Goal: Task Accomplishment & Management: Complete application form

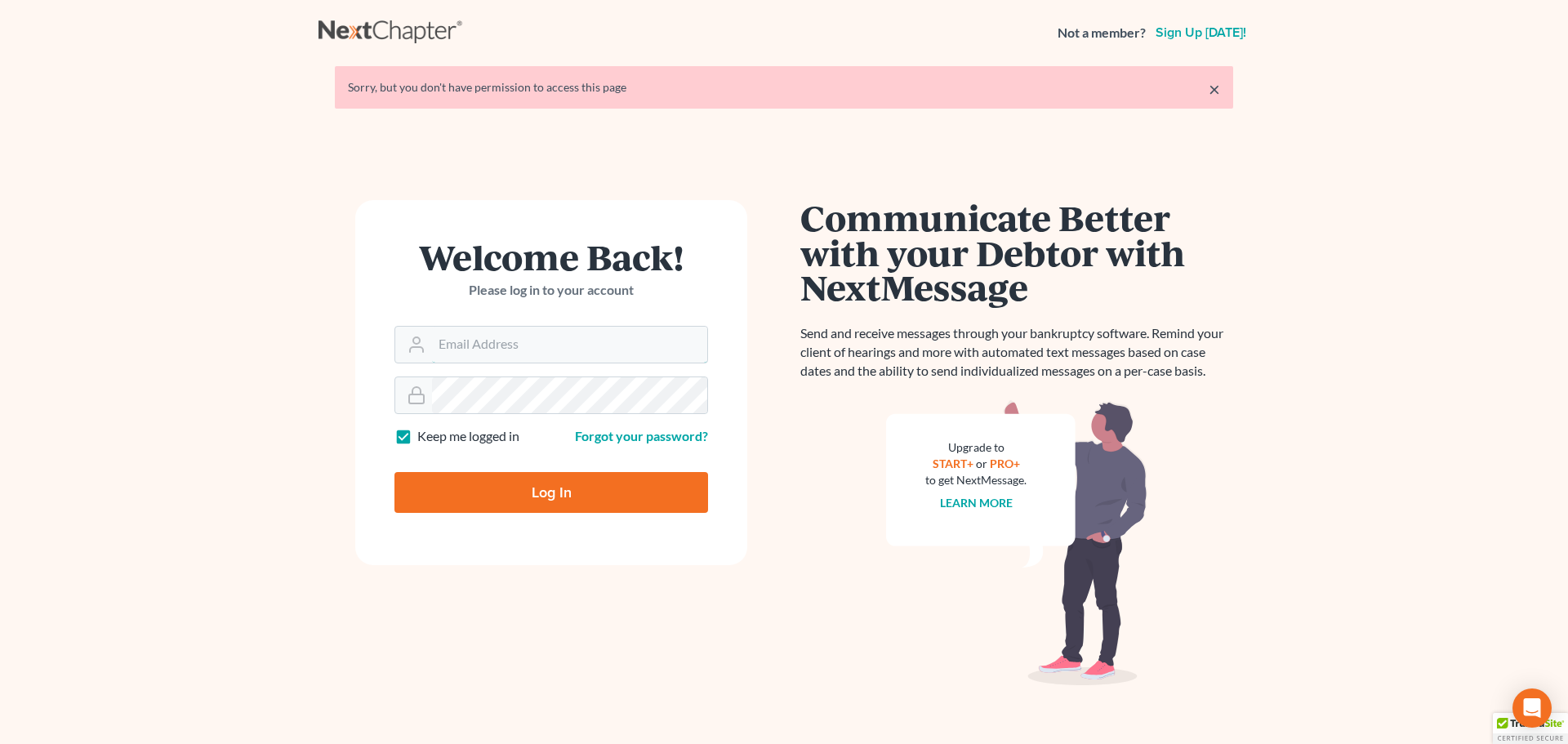
type input "[PERSON_NAME][EMAIL_ADDRESS][DOMAIN_NAME]"
click at [542, 491] on input "Log In" at bounding box center [551, 493] width 314 height 41
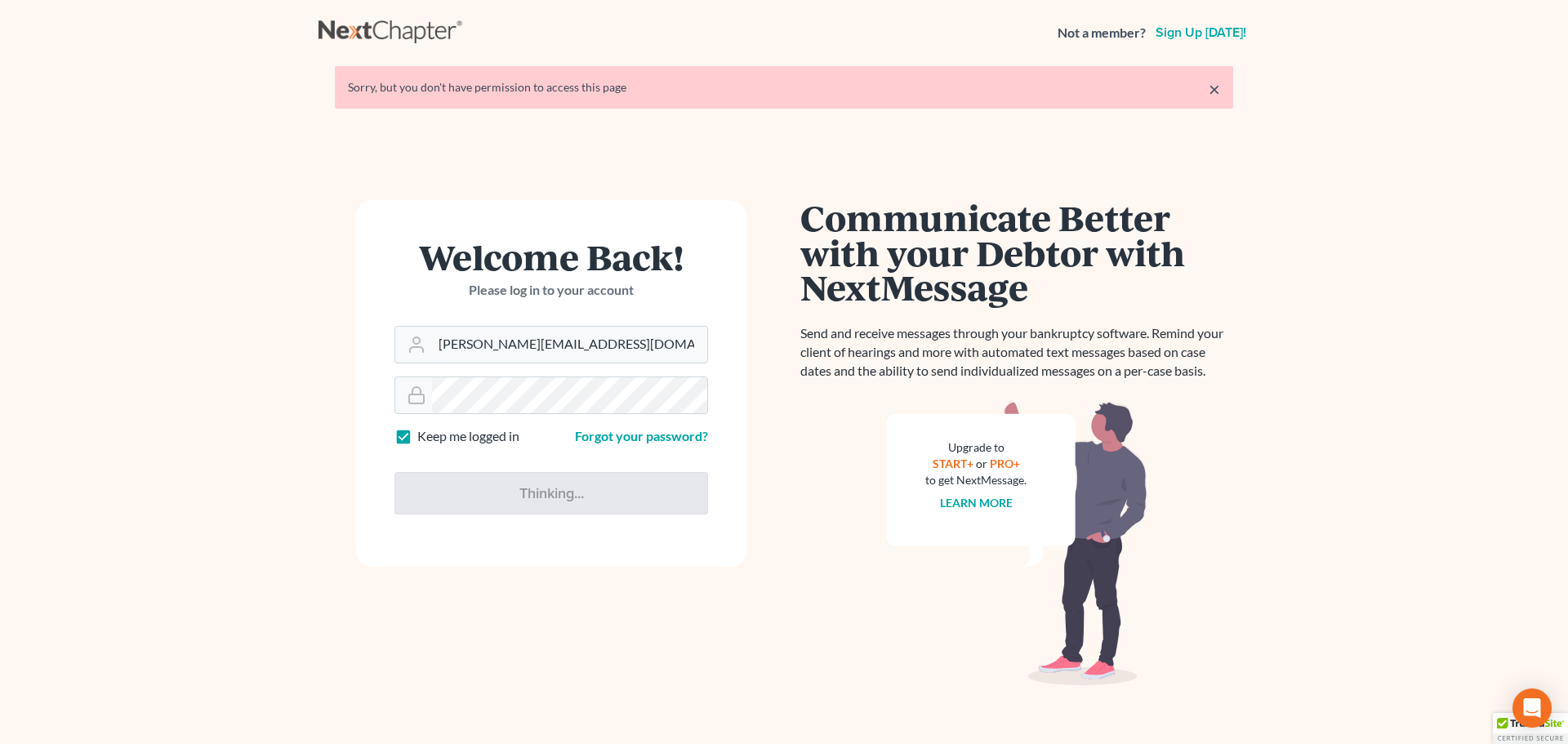
type input "Thinking..."
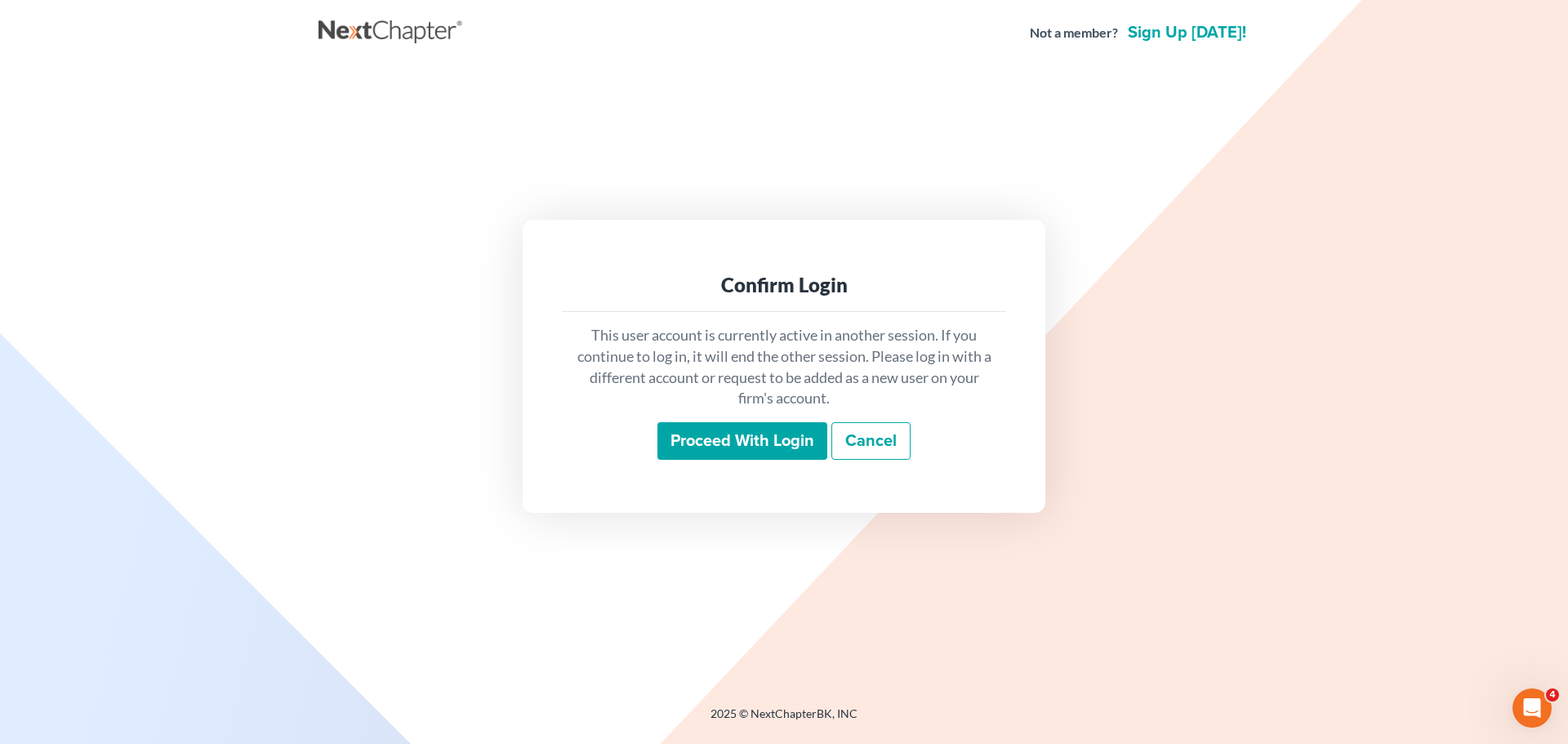
click at [732, 441] on input "Proceed with login" at bounding box center [742, 441] width 170 height 38
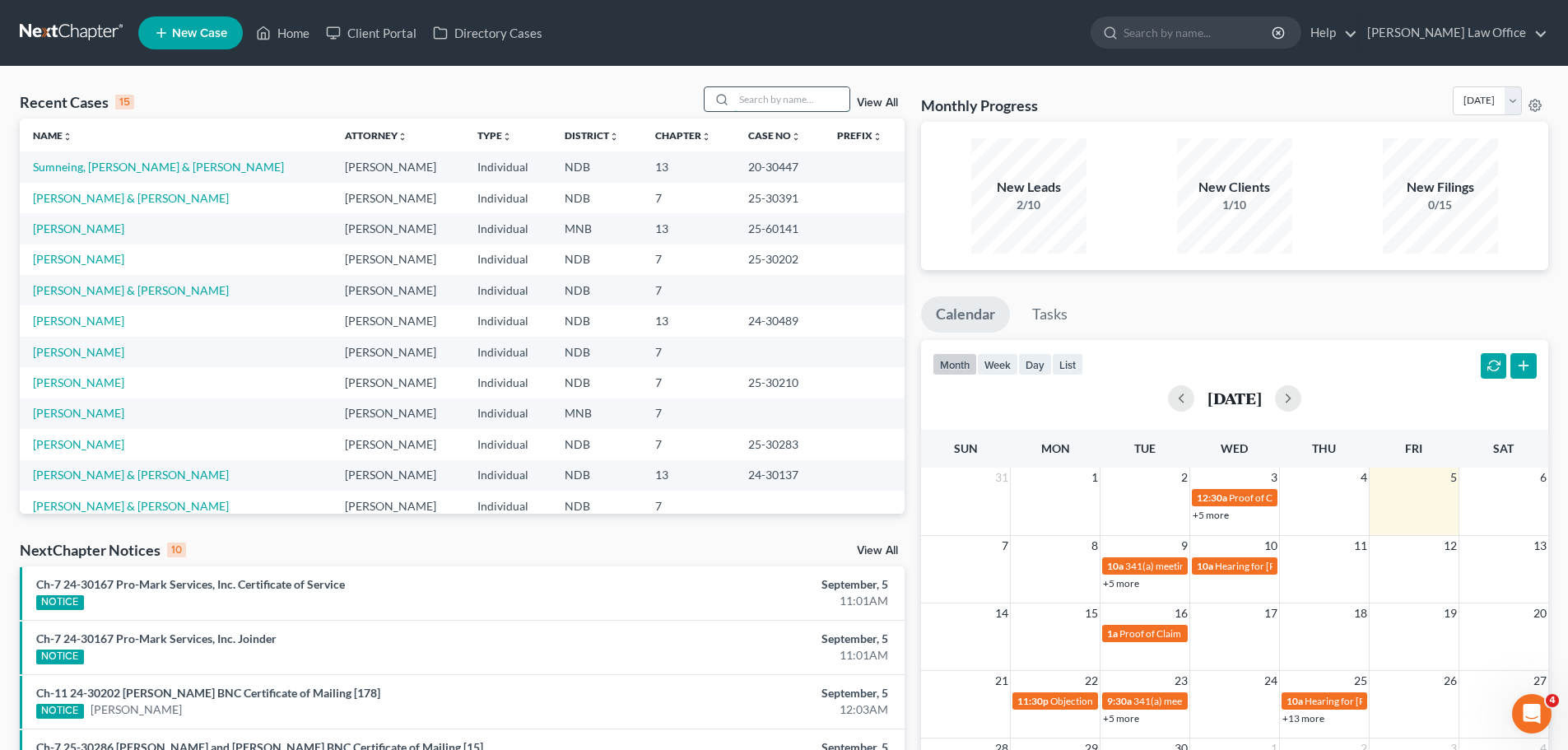
click at [773, 107] on input "search" at bounding box center [791, 99] width 115 height 24
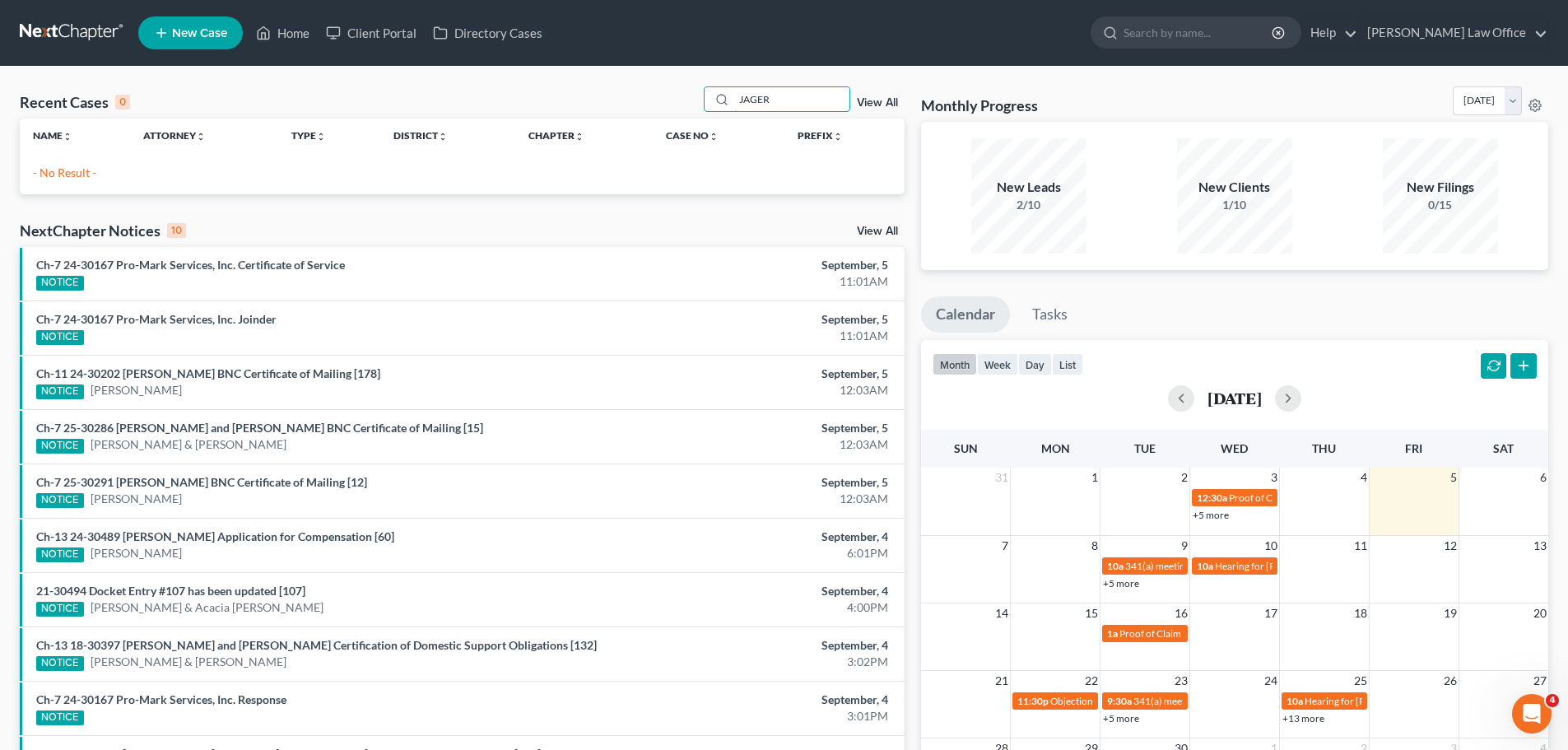
type input "JAGER"
click at [200, 32] on span "New Case" at bounding box center [200, 33] width 55 height 12
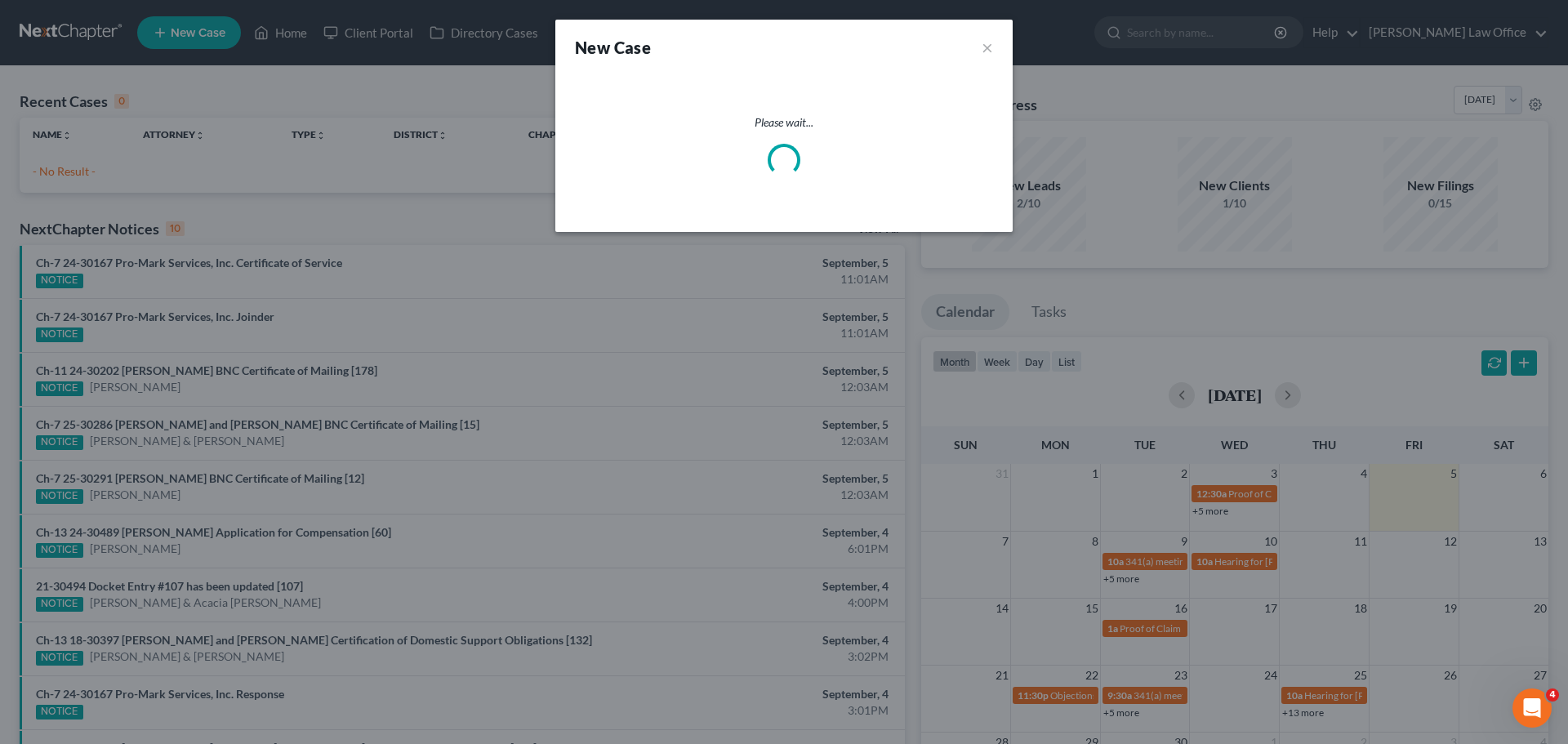
select select "60"
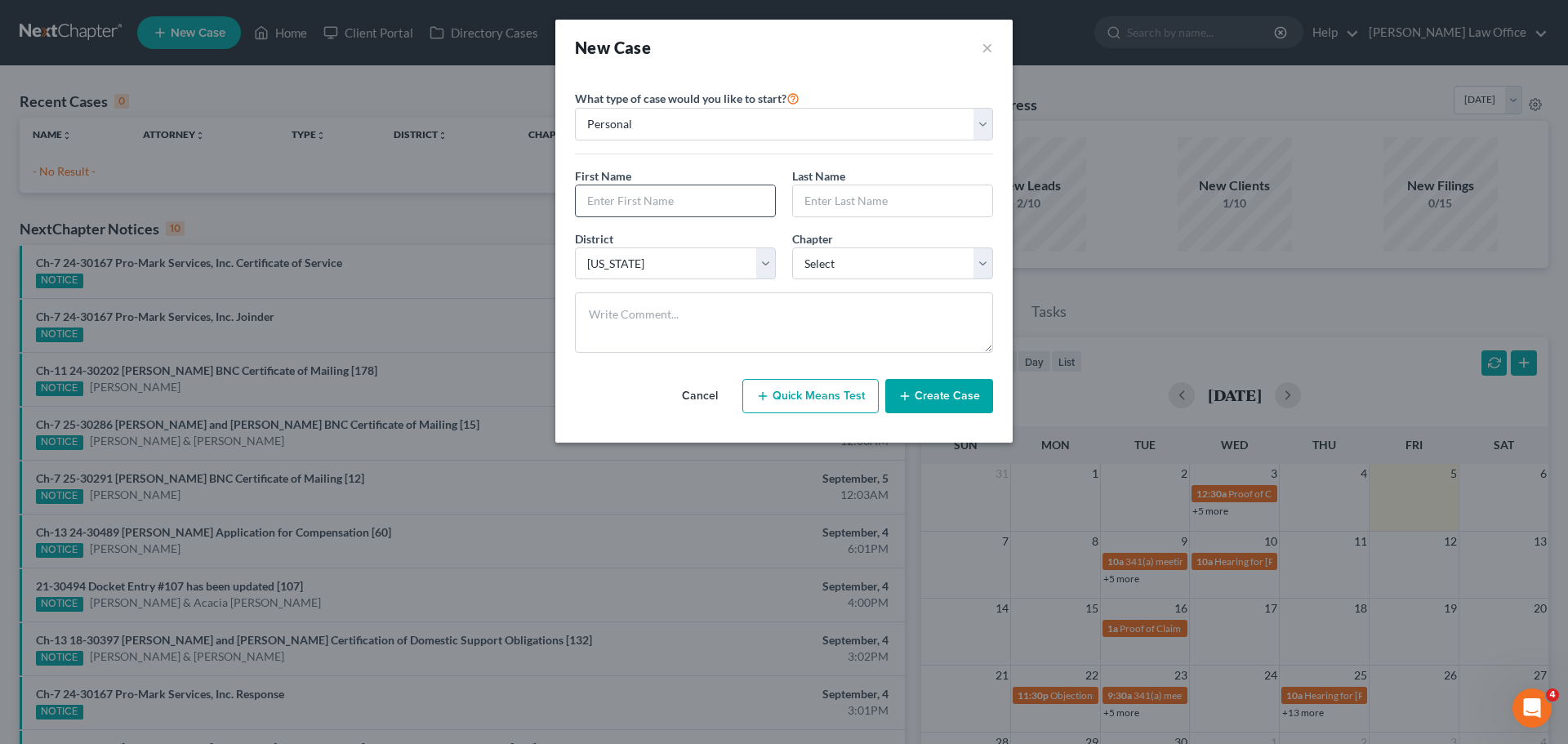
click at [634, 207] on input "text" at bounding box center [675, 201] width 200 height 31
type input "Amy"
type input "Jager"
click at [817, 261] on select "Select 7 11 12 13" at bounding box center [892, 264] width 201 height 33
select select "0"
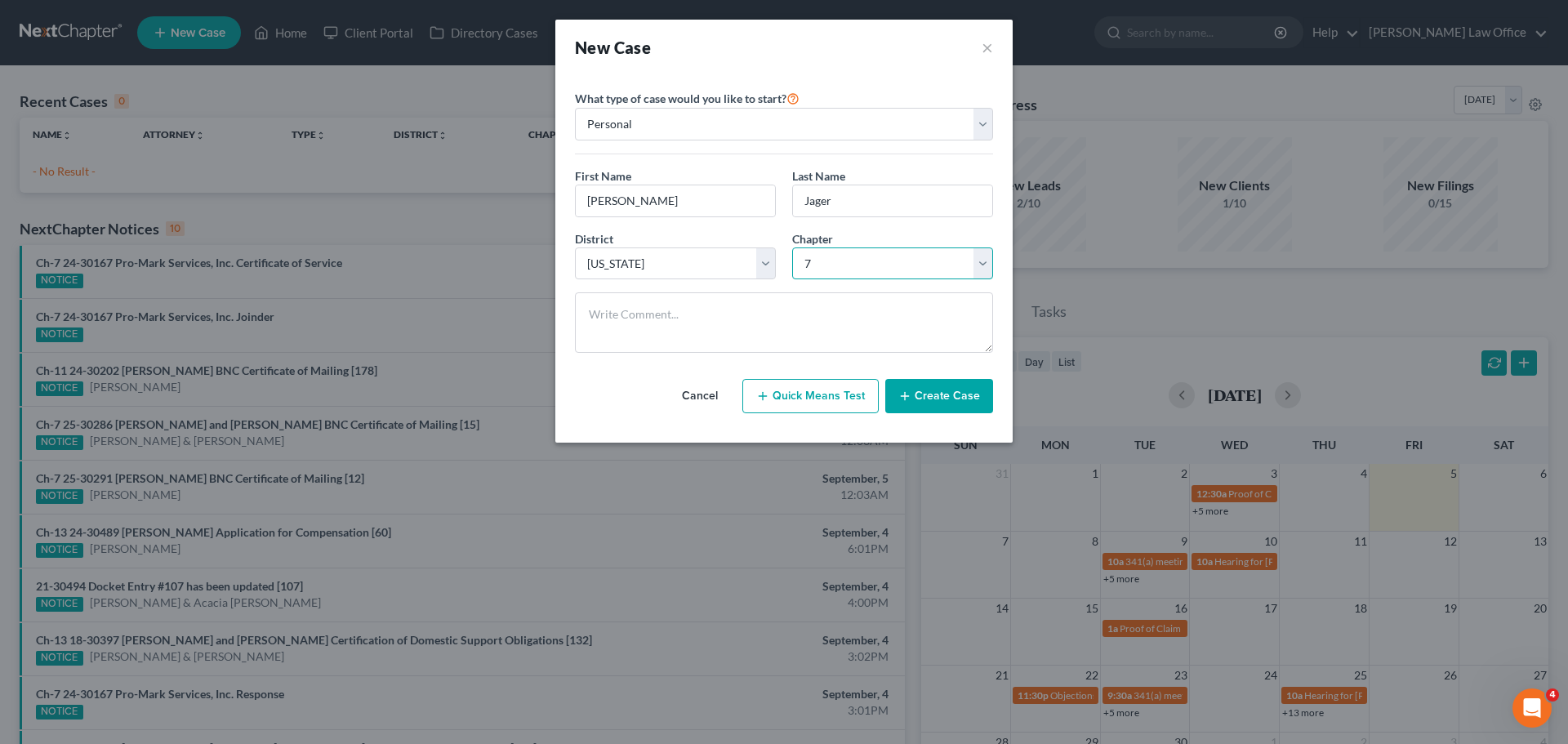
click at [792, 247] on select "Select 7 11 12 13" at bounding box center [892, 264] width 201 height 33
click at [817, 397] on button "Create Case" at bounding box center [939, 396] width 108 height 34
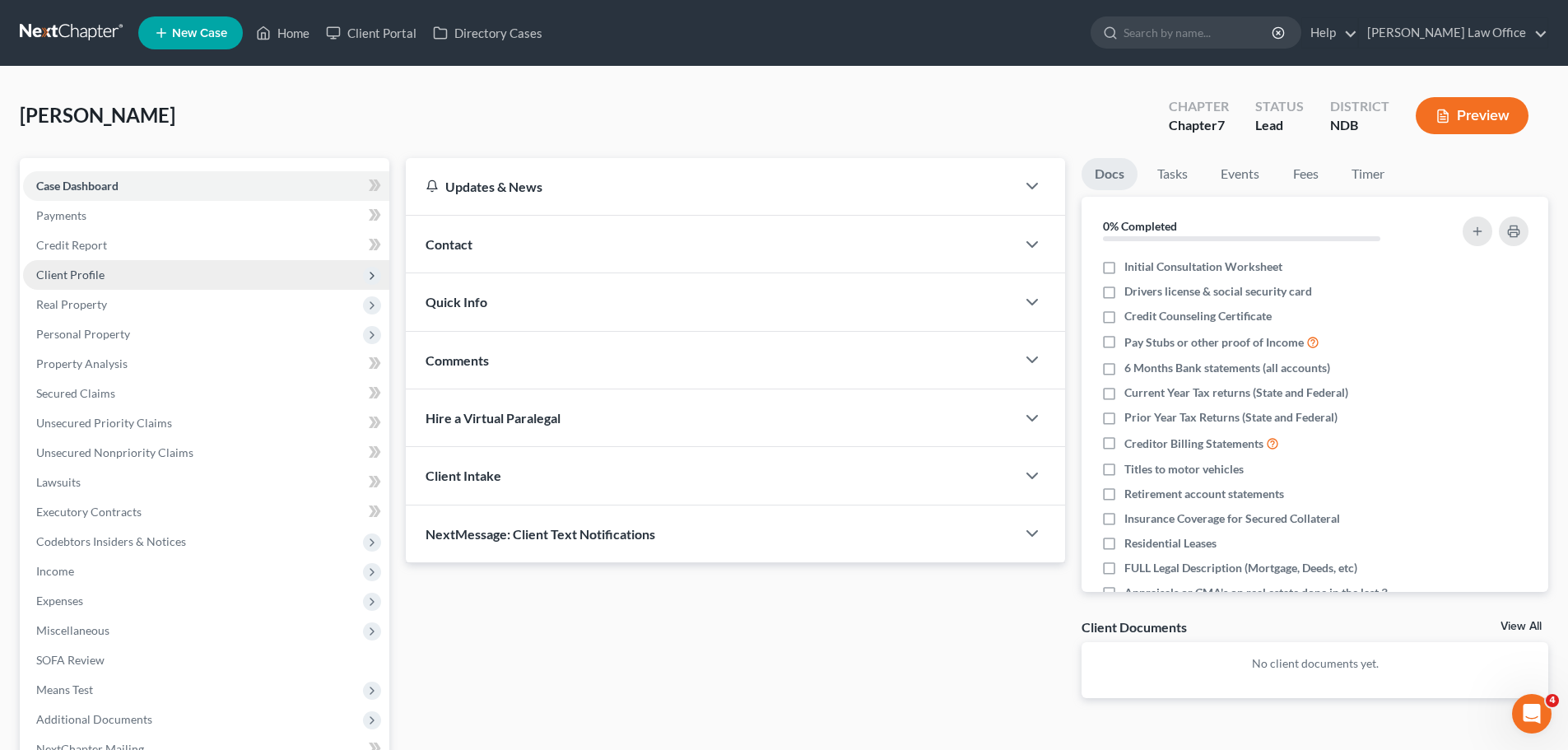
click at [76, 273] on span "Client Profile" at bounding box center [70, 274] width 69 height 14
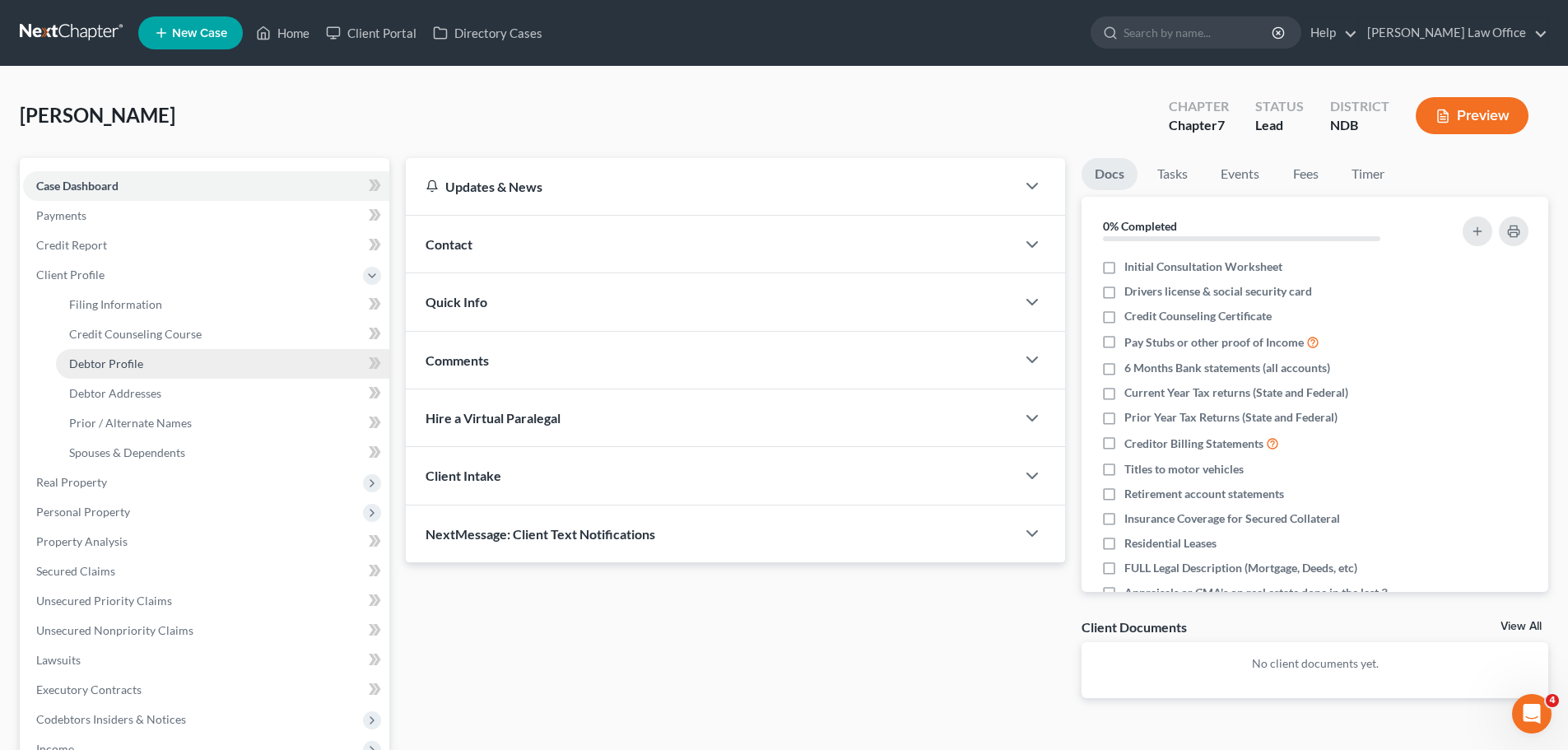
click at [103, 361] on span "Debtor Profile" at bounding box center [106, 363] width 74 height 14
select select "0"
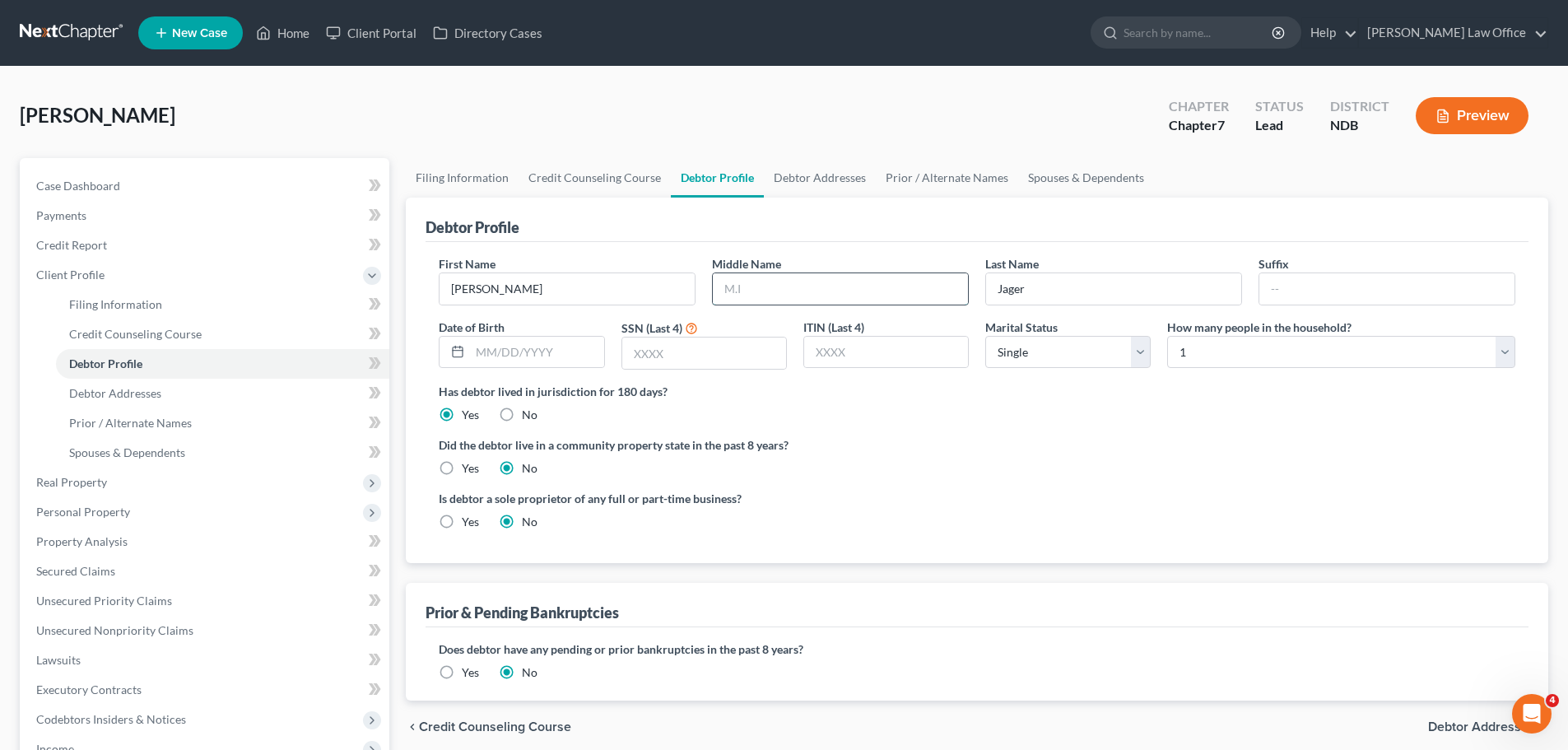
click at [754, 291] on input "text" at bounding box center [840, 289] width 255 height 31
type input "[PERSON_NAME]"
click at [663, 357] on input "text" at bounding box center [705, 353] width 164 height 31
type input "5704"
click at [137, 336] on span "Credit Counseling Course" at bounding box center [136, 334] width 132 height 14
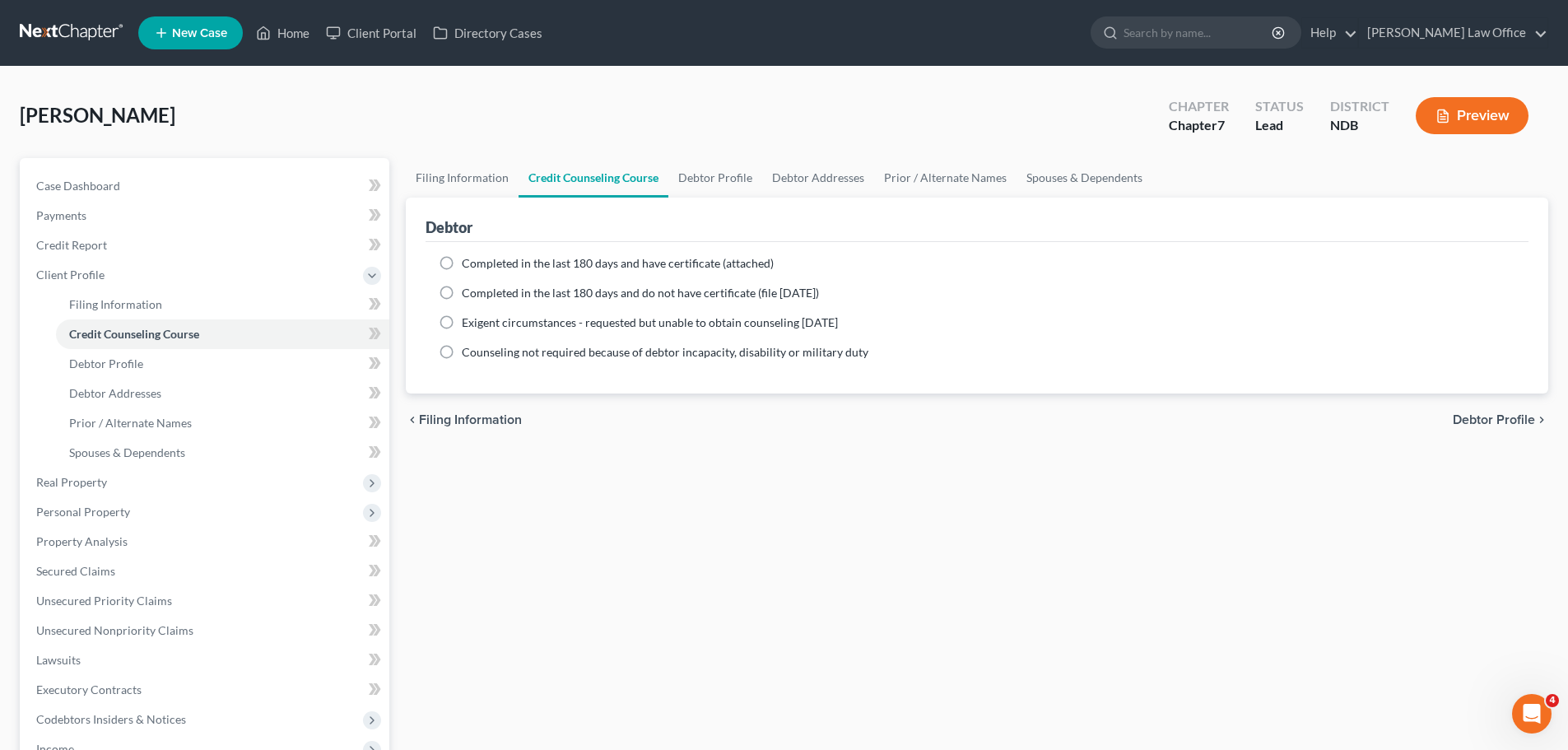
click at [462, 264] on label "Completed in the last 180 days and have certificate (attached)" at bounding box center [618, 263] width 312 height 17
click at [469, 264] on input "Completed in the last 180 days and have certificate (attached)" at bounding box center [474, 260] width 11 height 11
radio input "true"
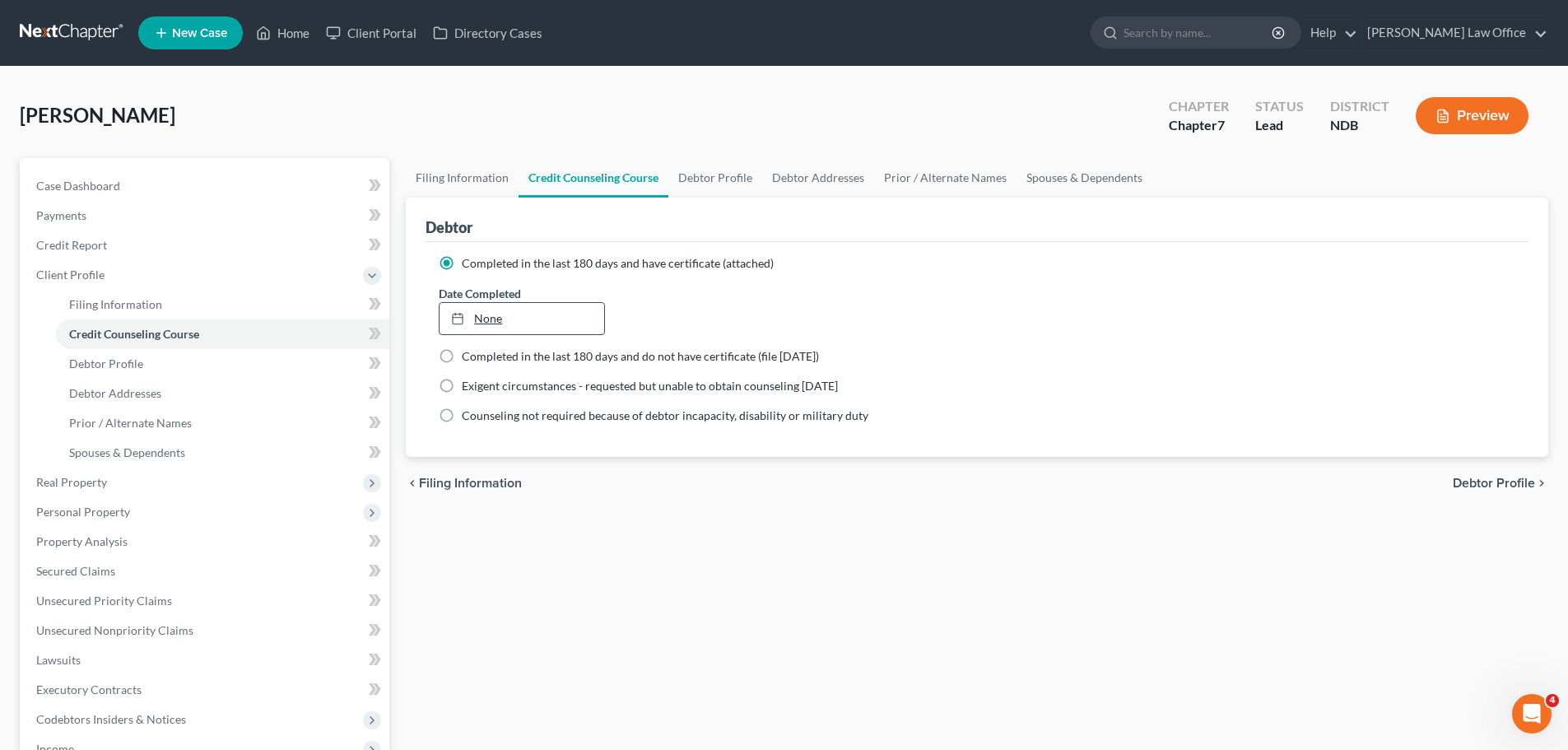
type input "9/5/2025"
click at [495, 319] on link "None" at bounding box center [522, 319] width 164 height 31
click at [99, 185] on span "Case Dashboard" at bounding box center [78, 185] width 84 height 14
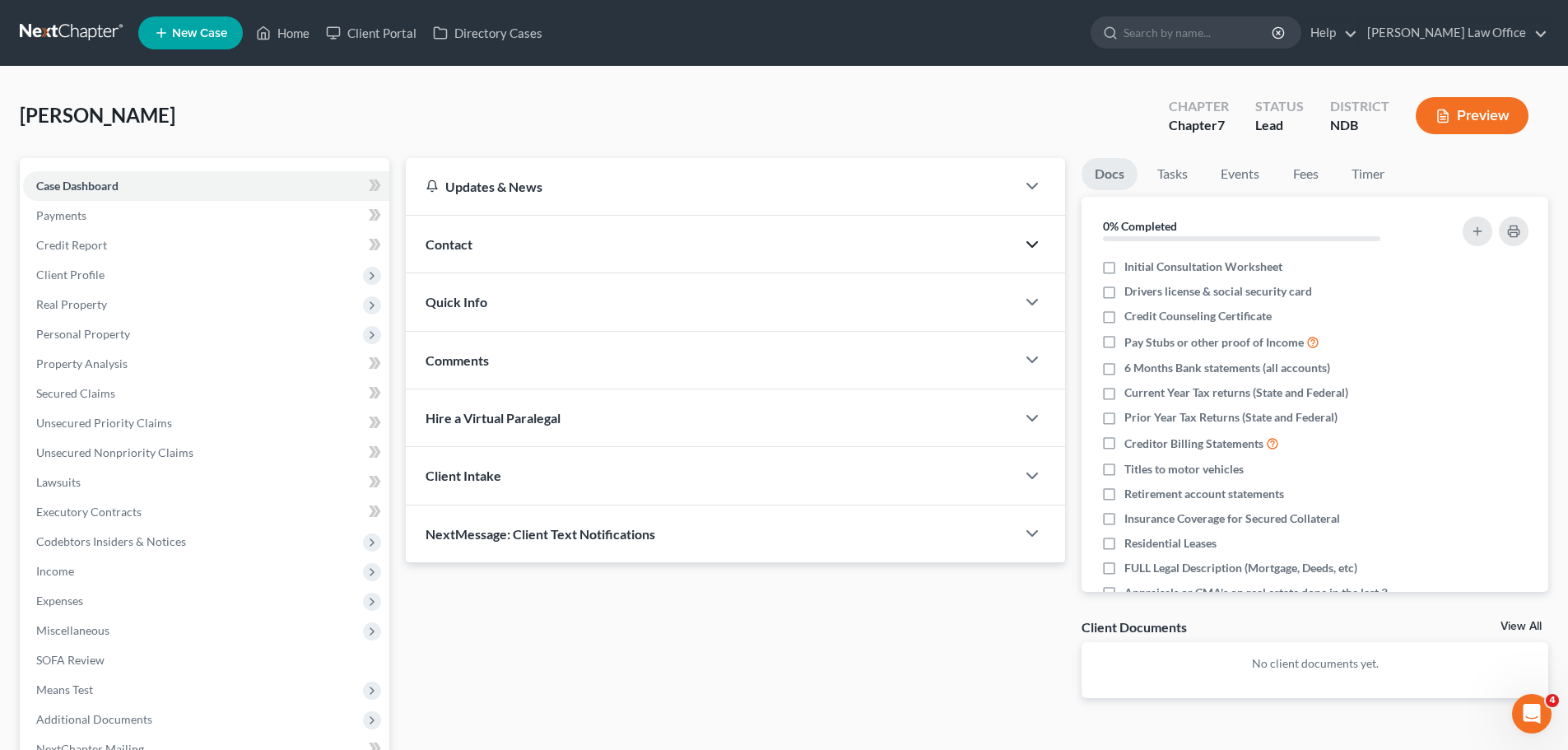
click at [824, 248] on icon "button" at bounding box center [1032, 244] width 20 height 20
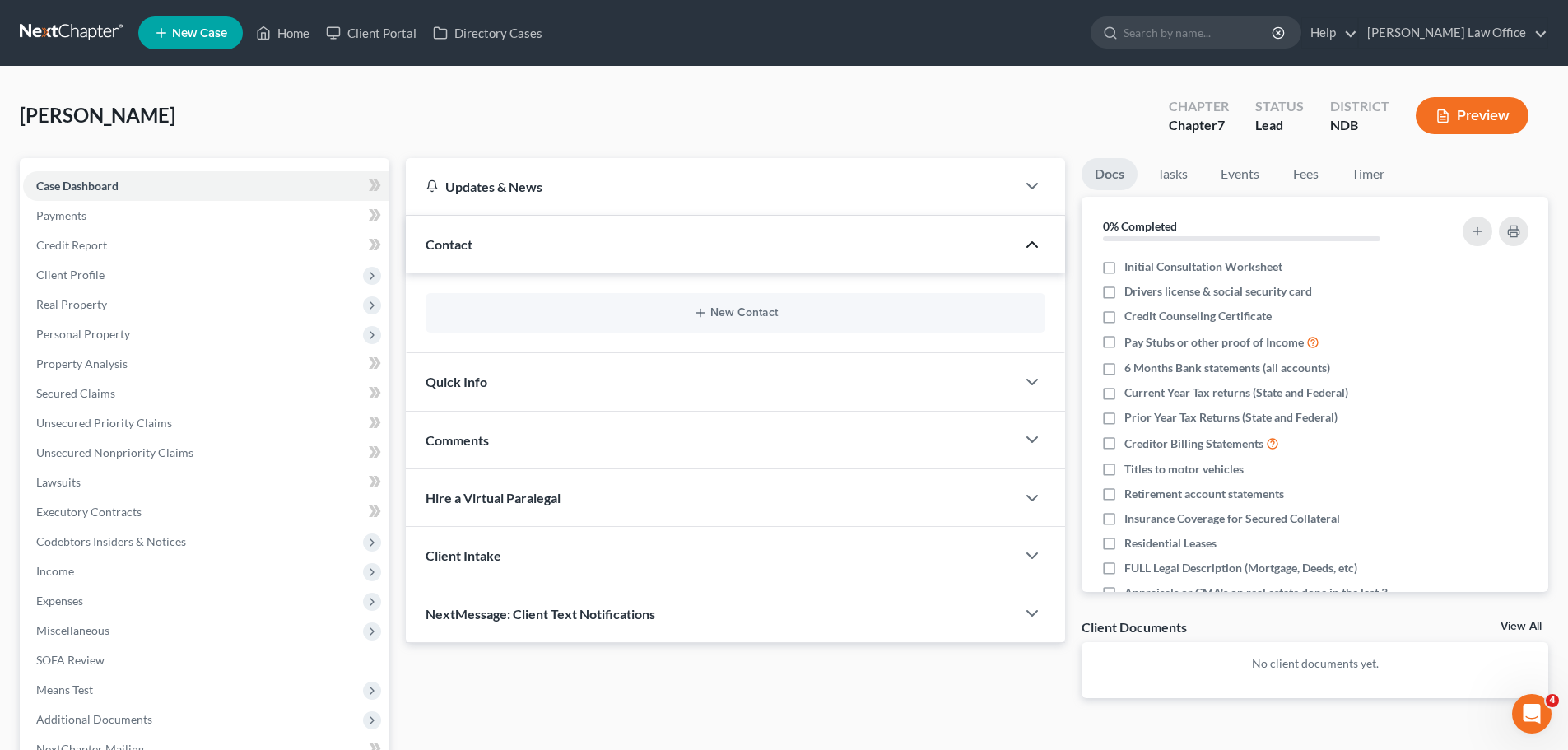
click at [756, 305] on div "New Contact" at bounding box center [735, 313] width 620 height 40
click at [733, 310] on button "New Contact" at bounding box center [735, 313] width 594 height 13
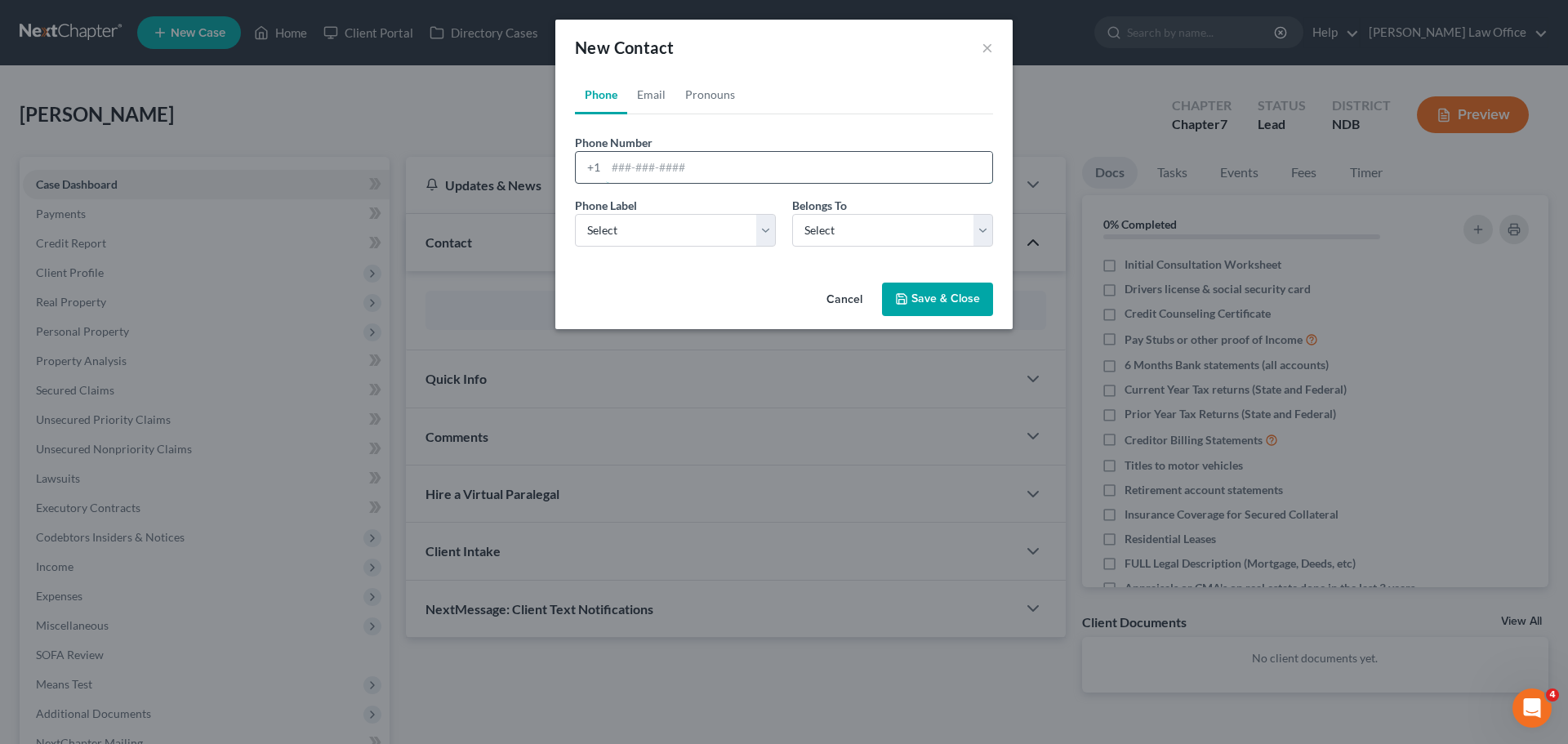
click at [627, 158] on input "tel" at bounding box center [799, 168] width 386 height 31
type input "734-837-9141"
click at [817, 236] on select "Select Client Other" at bounding box center [892, 230] width 201 height 33
select select "0"
click at [792, 214] on select "Select Client Other" at bounding box center [892, 230] width 201 height 33
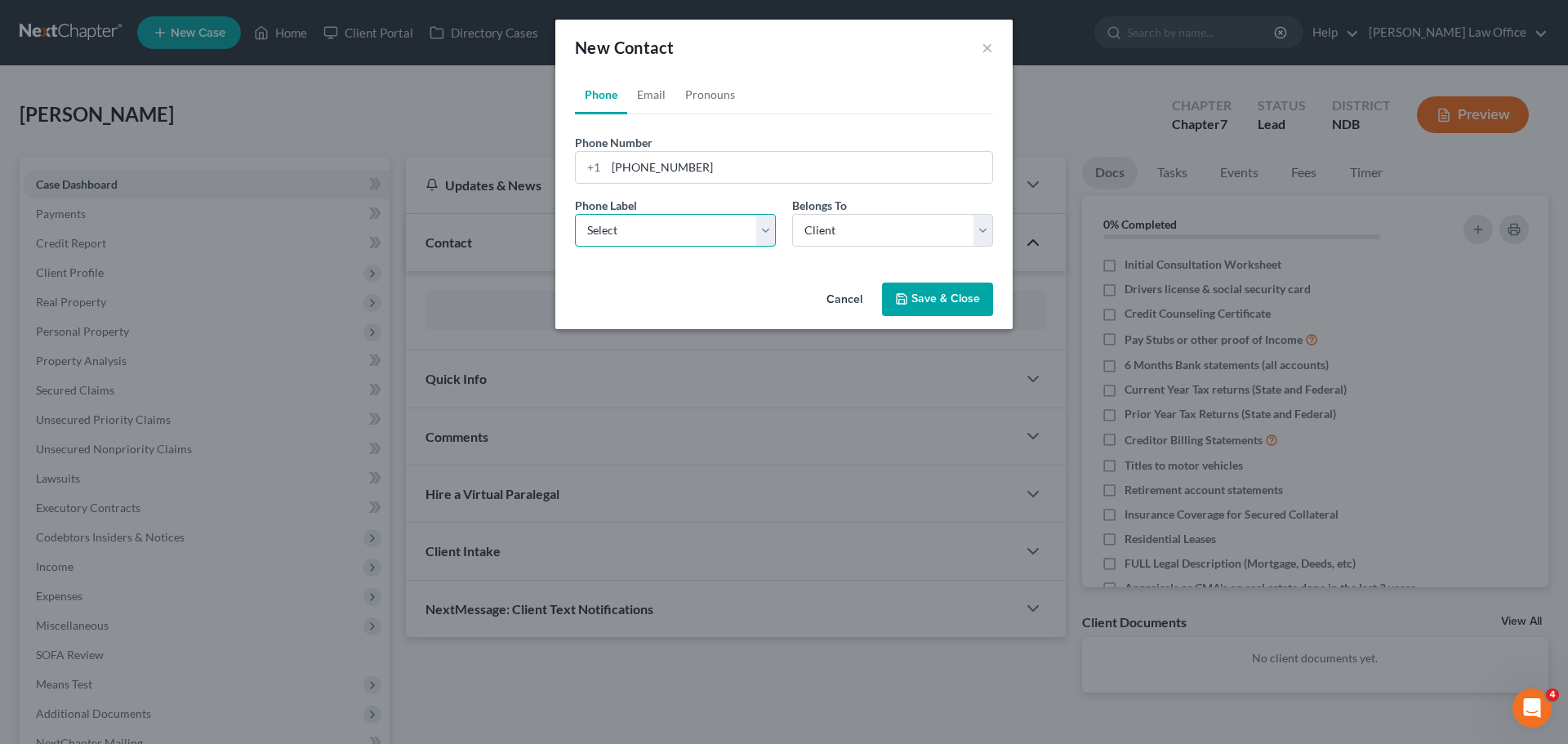
drag, startPoint x: 770, startPoint y: 223, endPoint x: 737, endPoint y: 231, distance: 34.0
click at [770, 224] on select "Select Mobile Home Work Other" at bounding box center [675, 230] width 201 height 33
select select "0"
click at [575, 214] on select "Select Mobile Home Work Other" at bounding box center [675, 230] width 201 height 33
click at [817, 292] on button "Save & Close" at bounding box center [937, 300] width 111 height 34
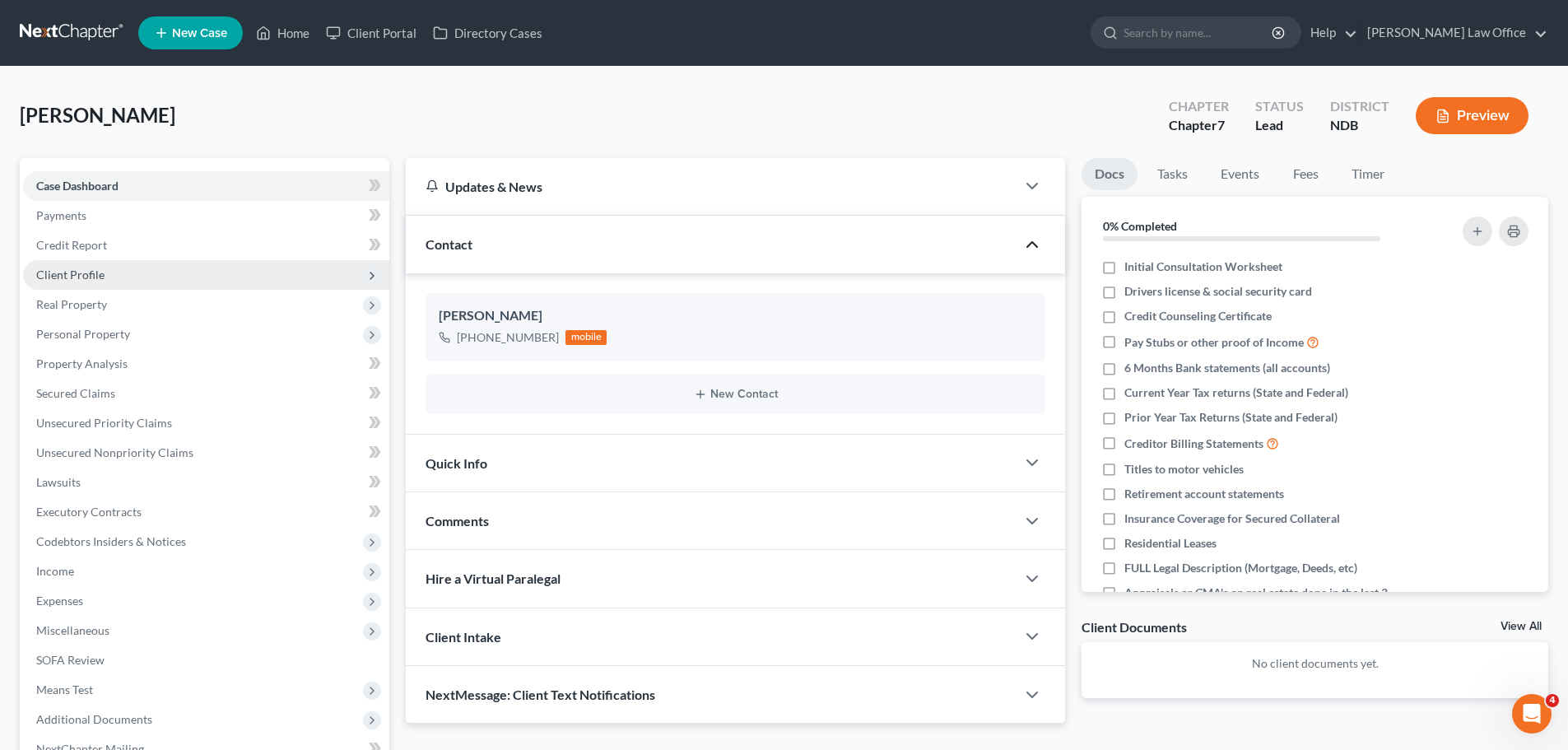
click at [79, 277] on span "Client Profile" at bounding box center [70, 274] width 69 height 14
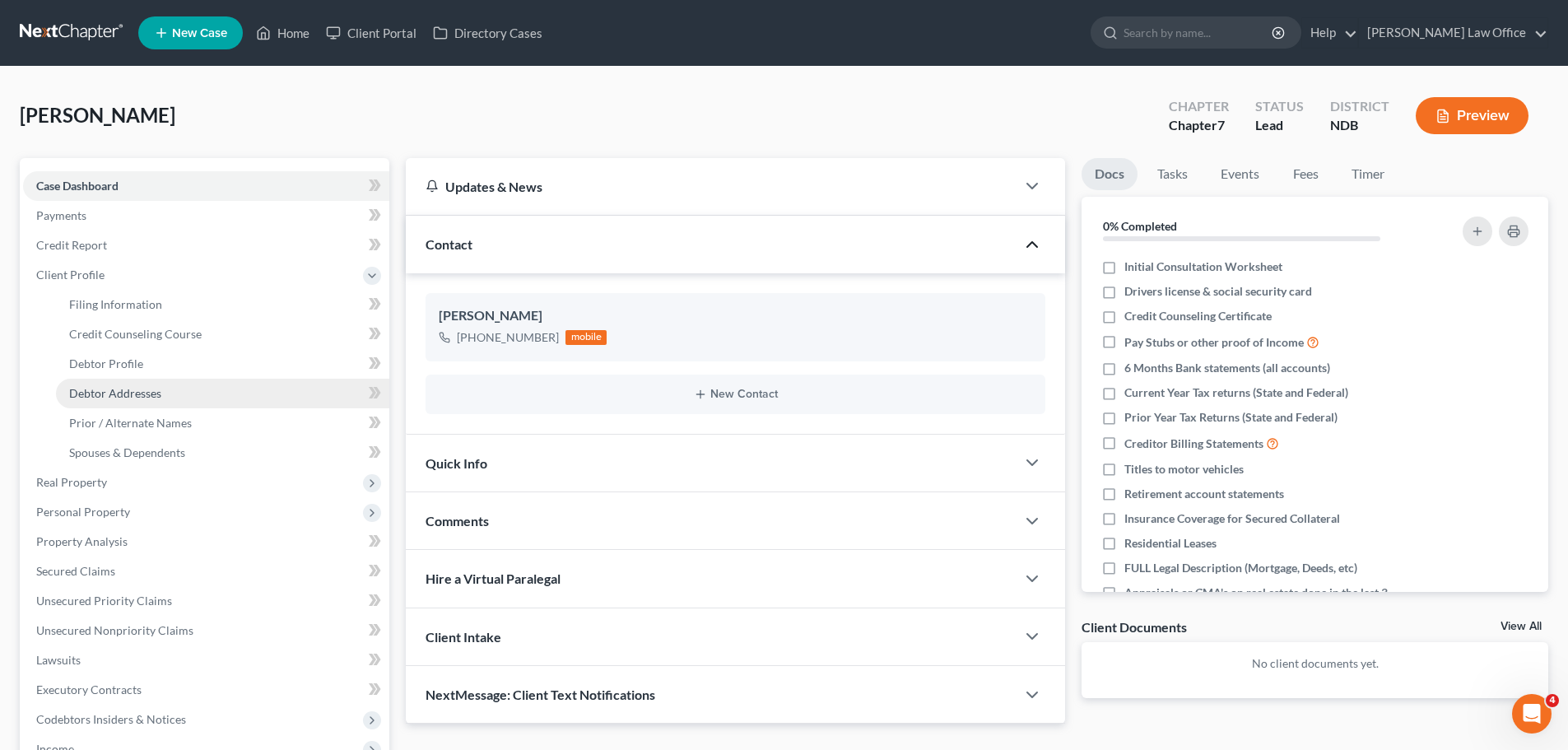
click at [132, 391] on span "Debtor Addresses" at bounding box center [115, 392] width 92 height 14
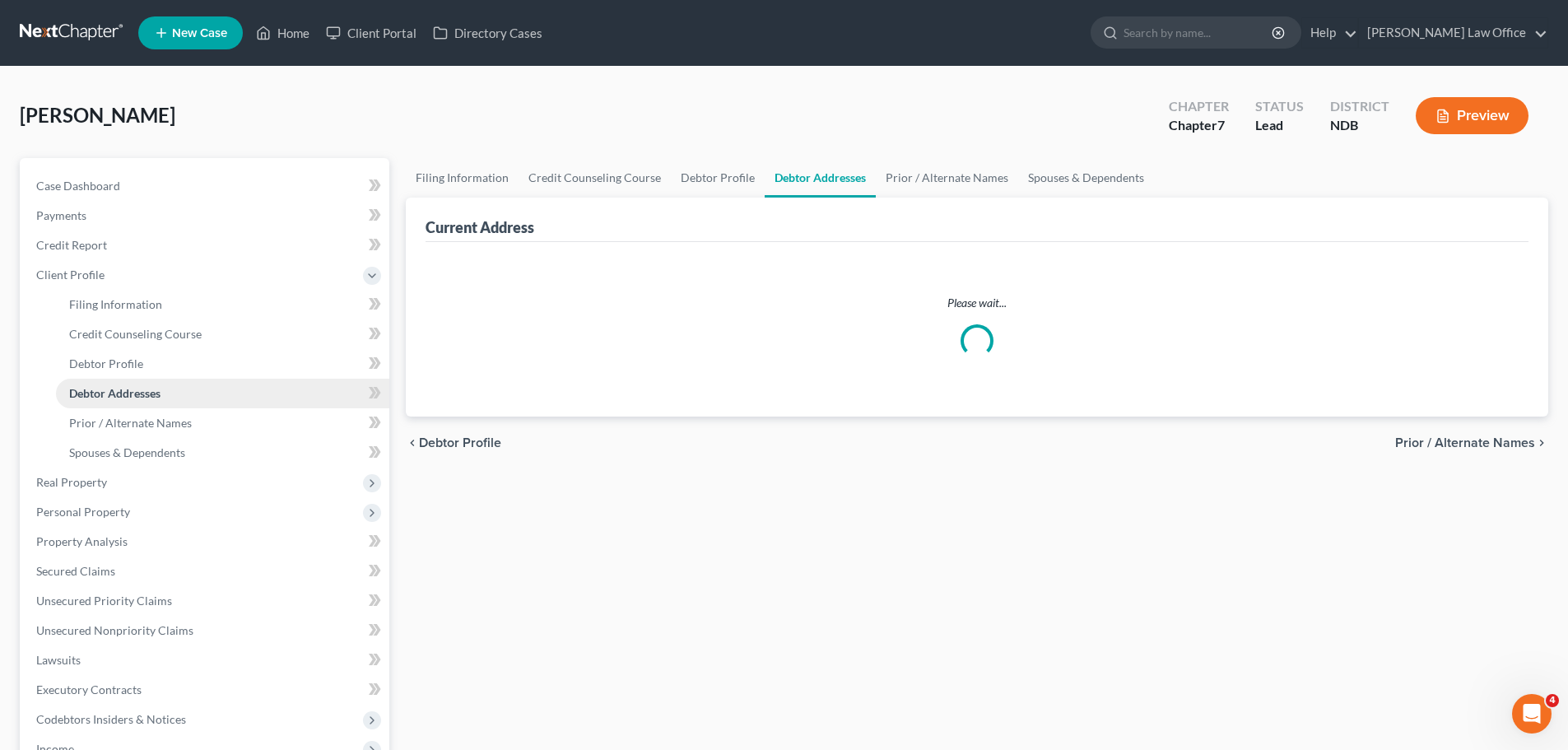
select select "0"
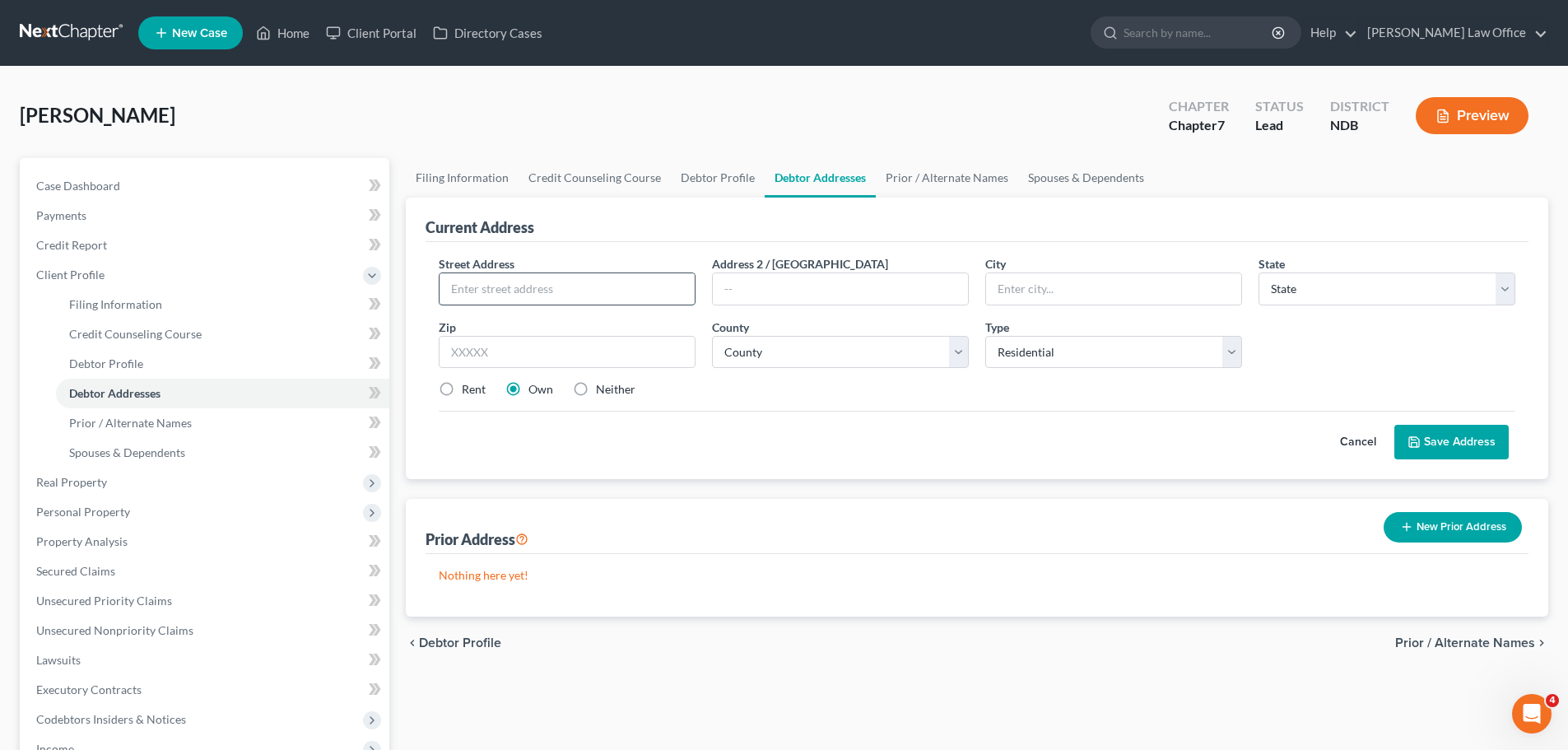
click at [499, 285] on input "text" at bounding box center [567, 289] width 255 height 31
type input "901 8th Ave S., Apt 205"
click at [503, 353] on input "text" at bounding box center [567, 353] width 257 height 33
type input "58075"
type input "Wahpeton"
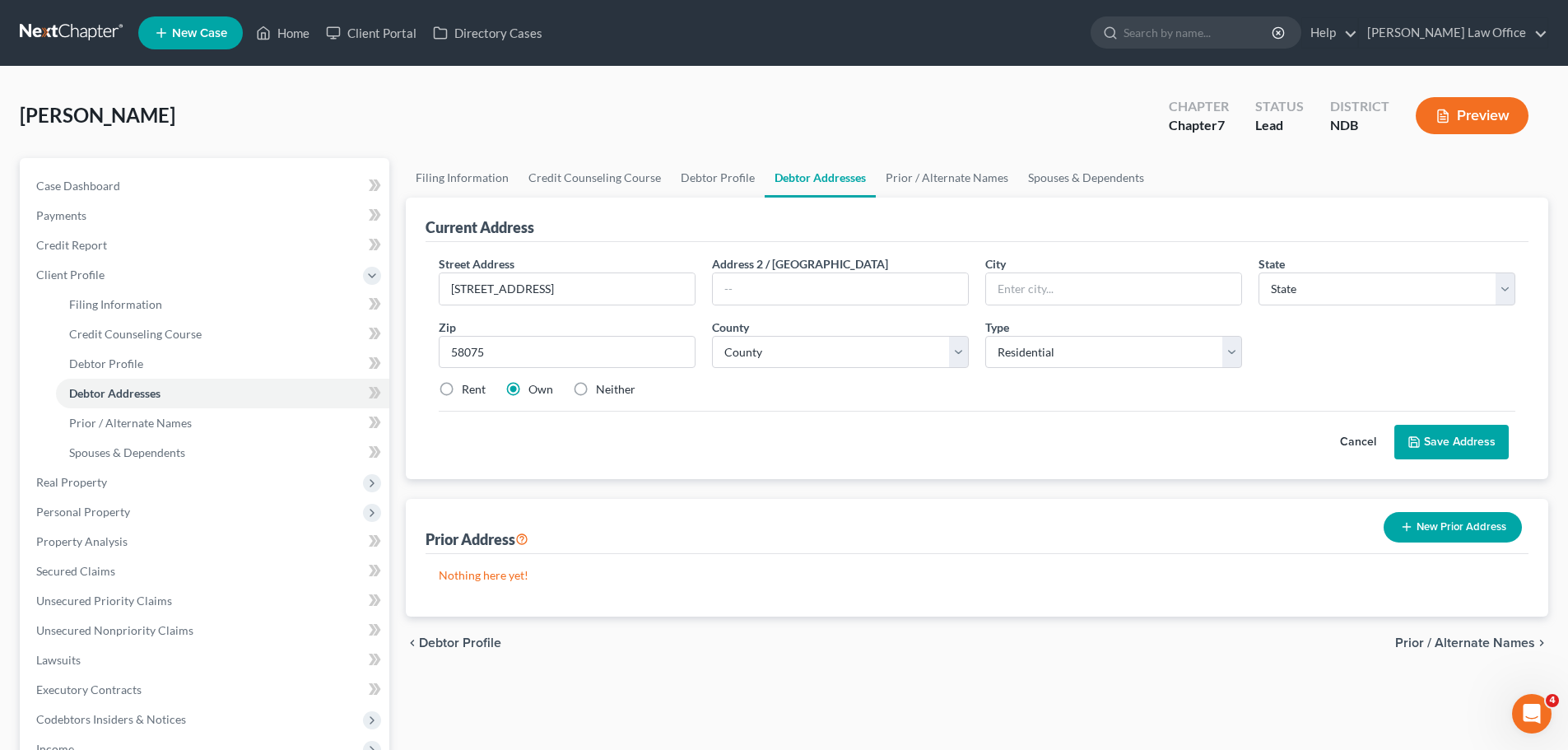
select select "29"
click at [462, 393] on label "Rent" at bounding box center [474, 389] width 24 height 17
click at [469, 392] on input "Rent" at bounding box center [474, 386] width 11 height 11
radio input "true"
click at [824, 355] on select "County [GEOGRAPHIC_DATA] [GEOGRAPHIC_DATA] [GEOGRAPHIC_DATA] [GEOGRAPHIC_DATA] …" at bounding box center [840, 353] width 257 height 33
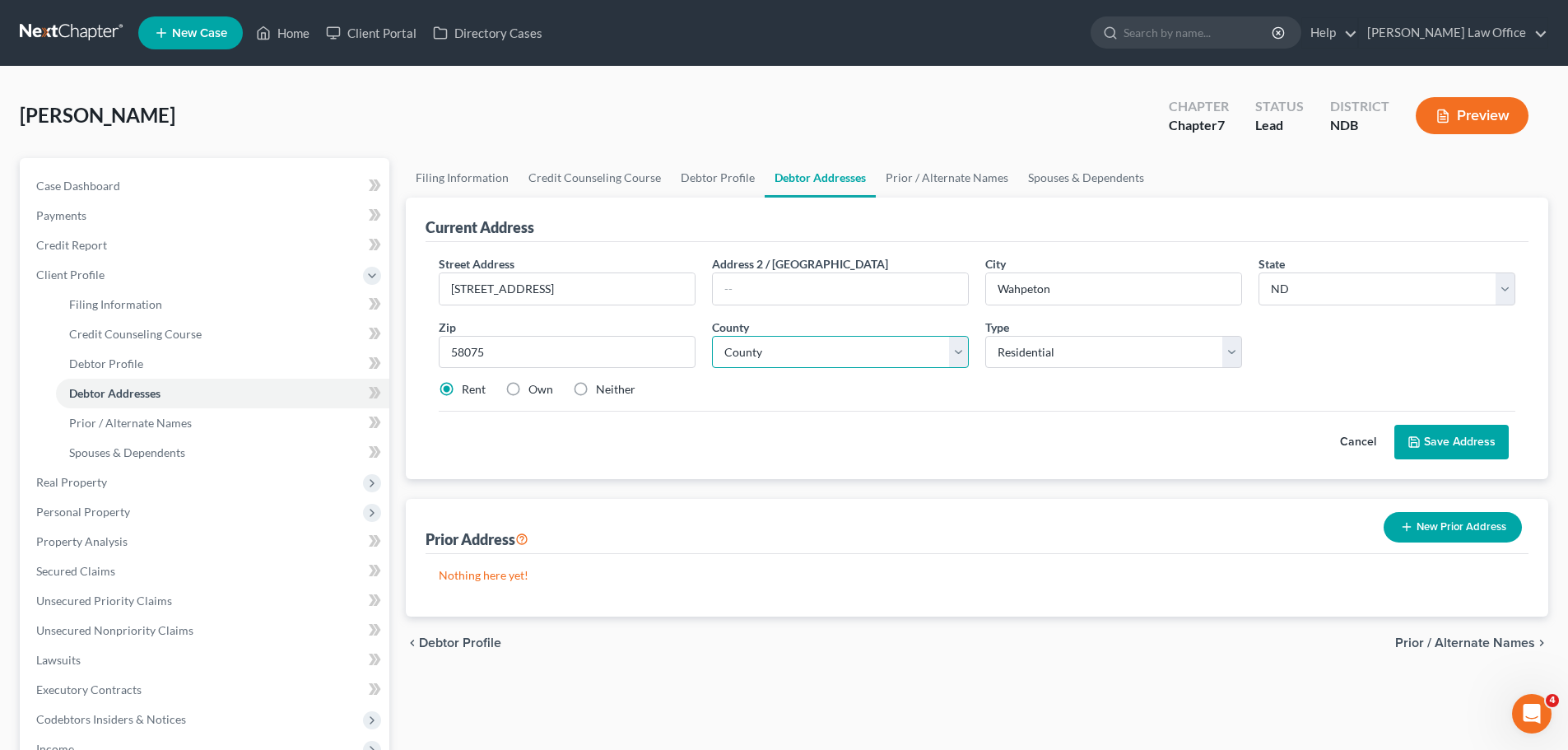
select select "38"
click at [712, 336] on select "County [GEOGRAPHIC_DATA] [GEOGRAPHIC_DATA] [GEOGRAPHIC_DATA] [GEOGRAPHIC_DATA] …" at bounding box center [840, 353] width 257 height 33
click at [824, 435] on button "Save Address" at bounding box center [1451, 442] width 114 height 35
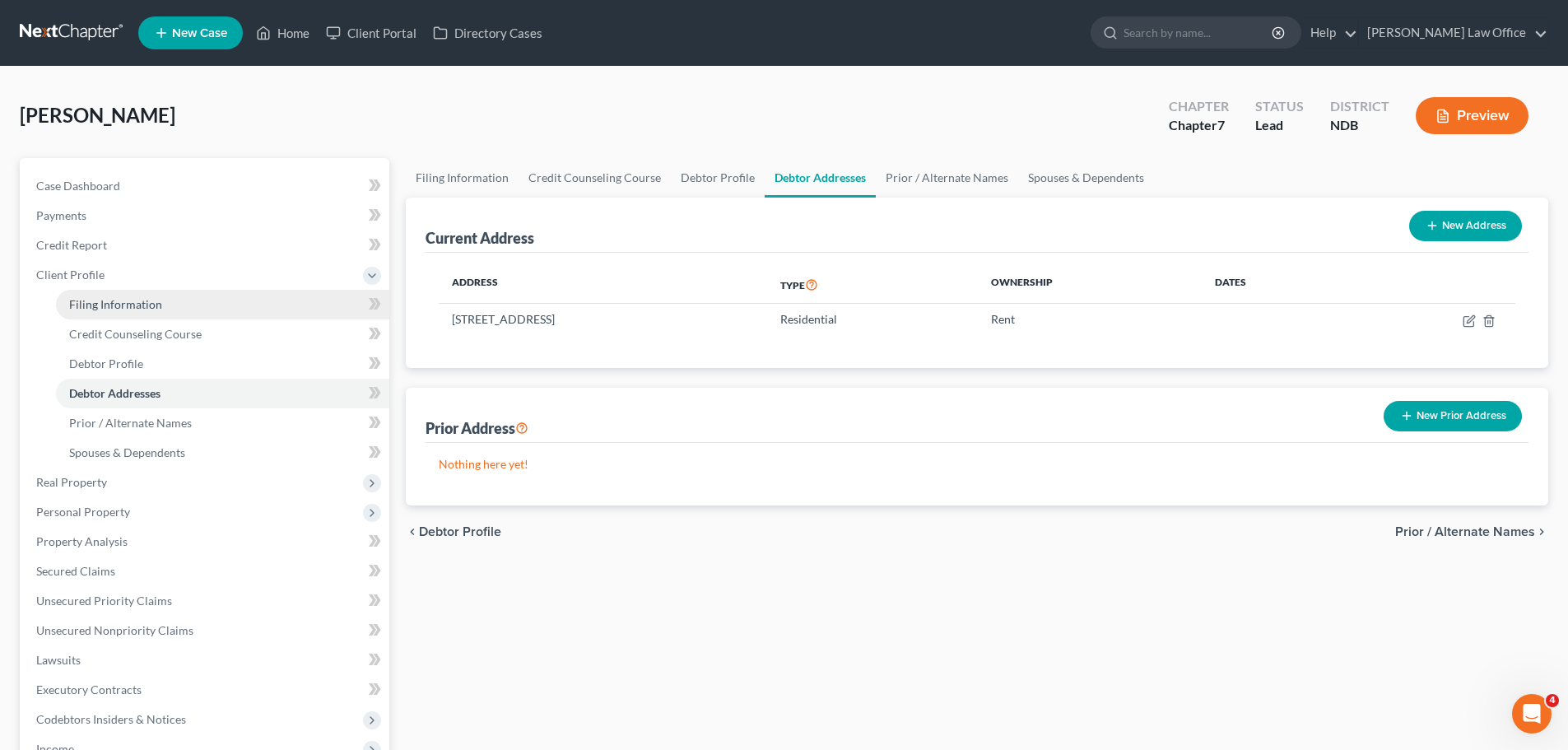
click at [142, 298] on span "Filing Information" at bounding box center [116, 304] width 93 height 14
select select "1"
select select "0"
select select "60"
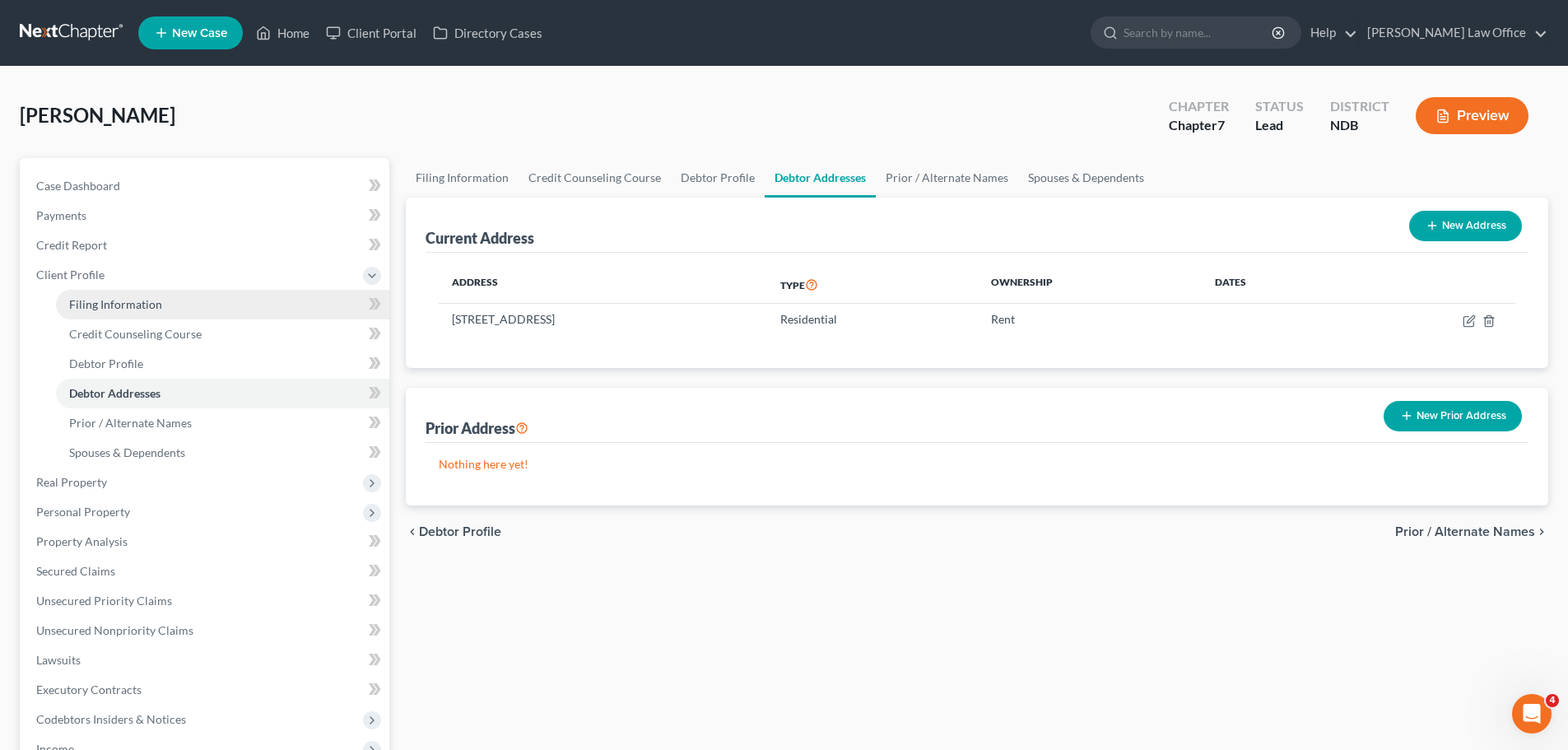
select select "29"
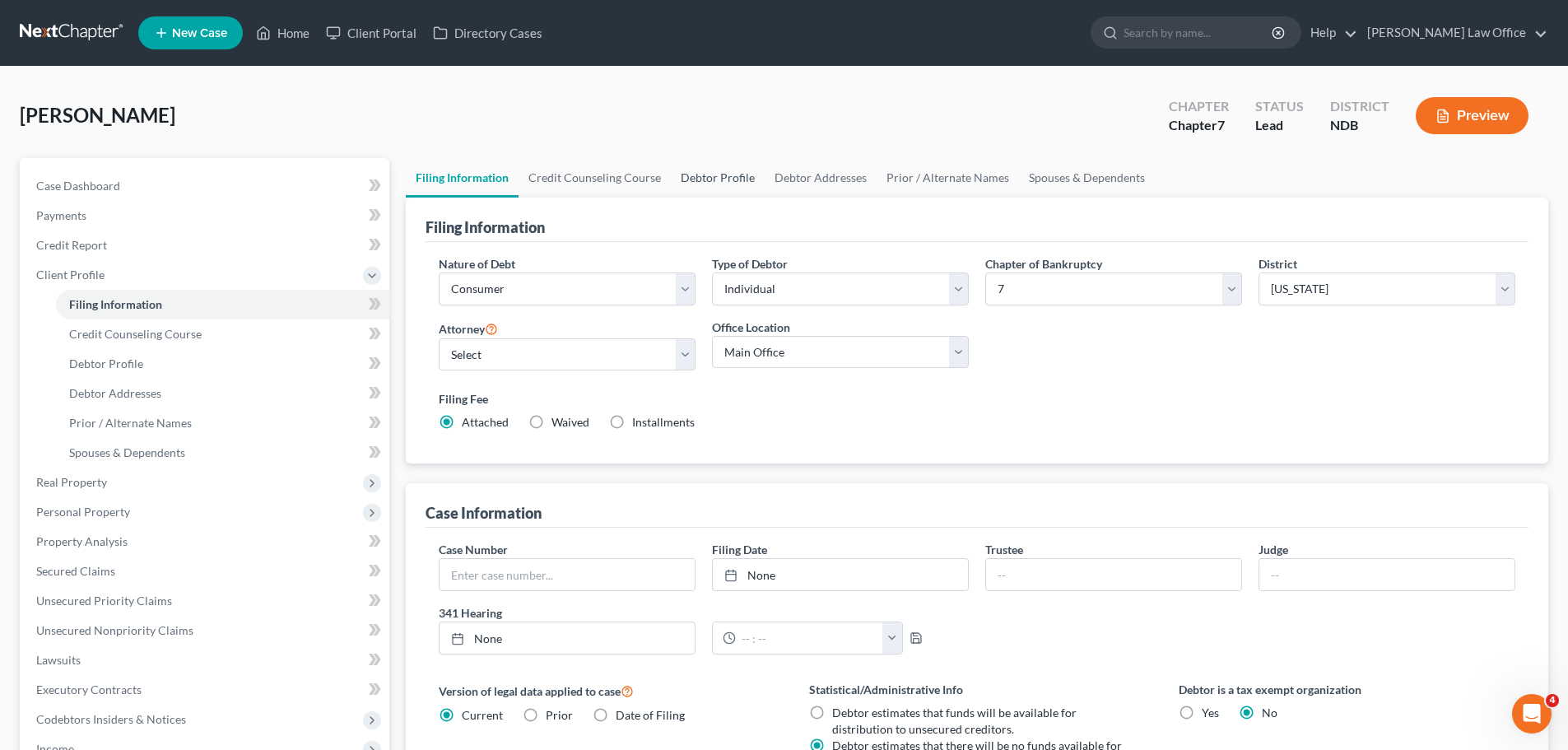
click at [726, 174] on link "Debtor Profile" at bounding box center [717, 178] width 94 height 40
select select "0"
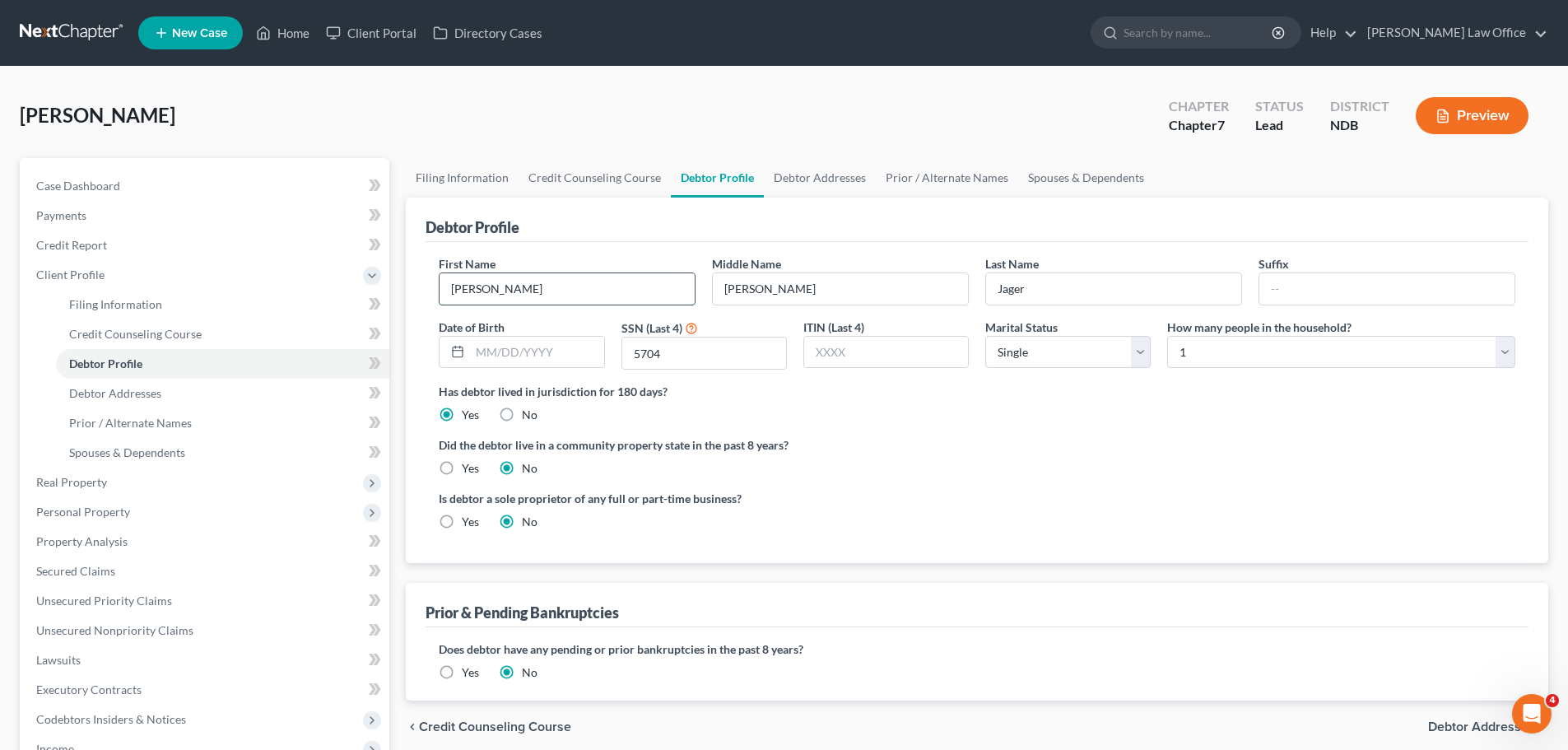
click at [496, 295] on input "Amy" at bounding box center [567, 289] width 255 height 31
type input "[PERSON_NAME]"
click at [506, 349] on input "text" at bounding box center [536, 353] width 133 height 31
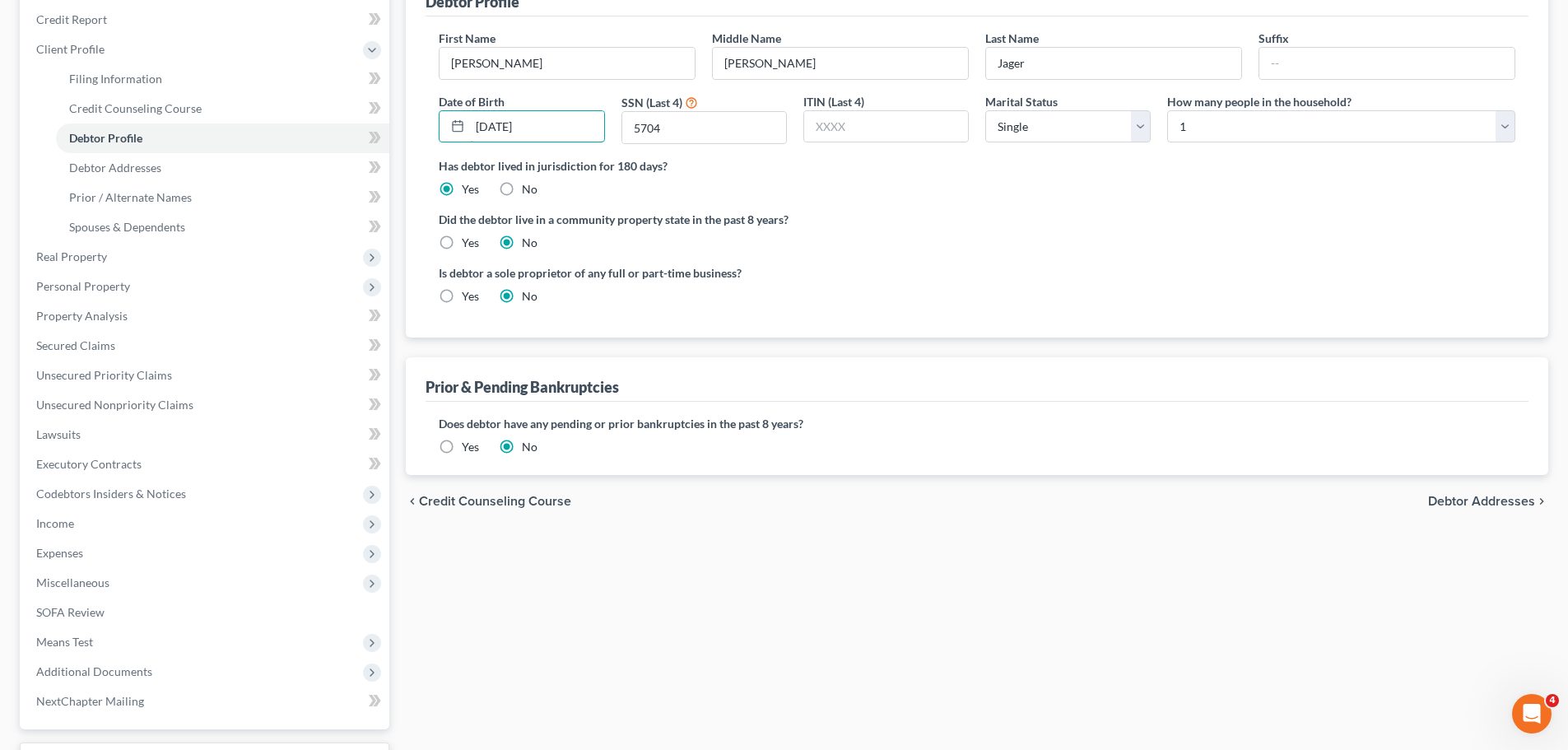
scroll to position [247, 0]
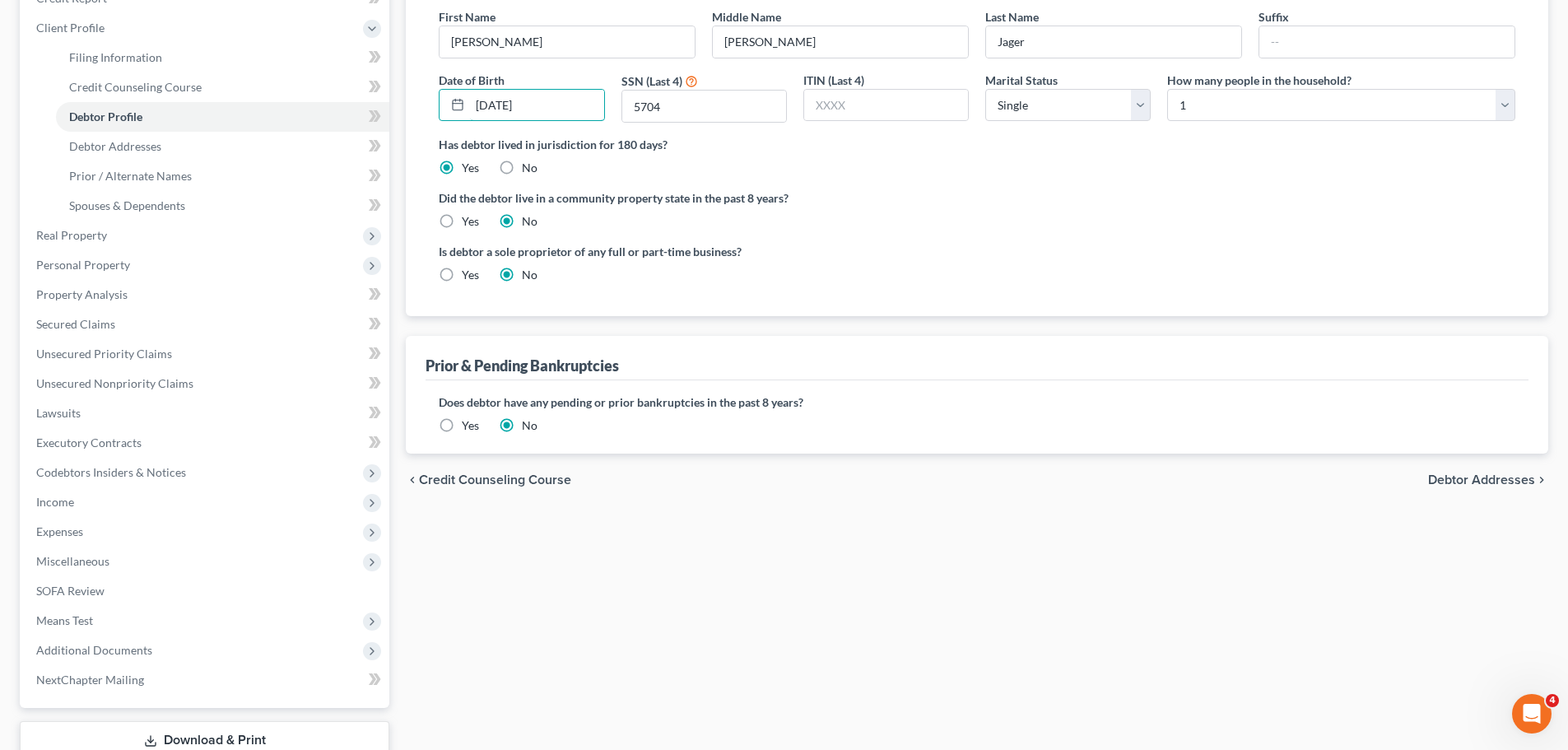
type input "[DATE]"
click at [462, 429] on label "Yes" at bounding box center [470, 425] width 17 height 17
click at [469, 428] on input "Yes" at bounding box center [474, 422] width 11 height 11
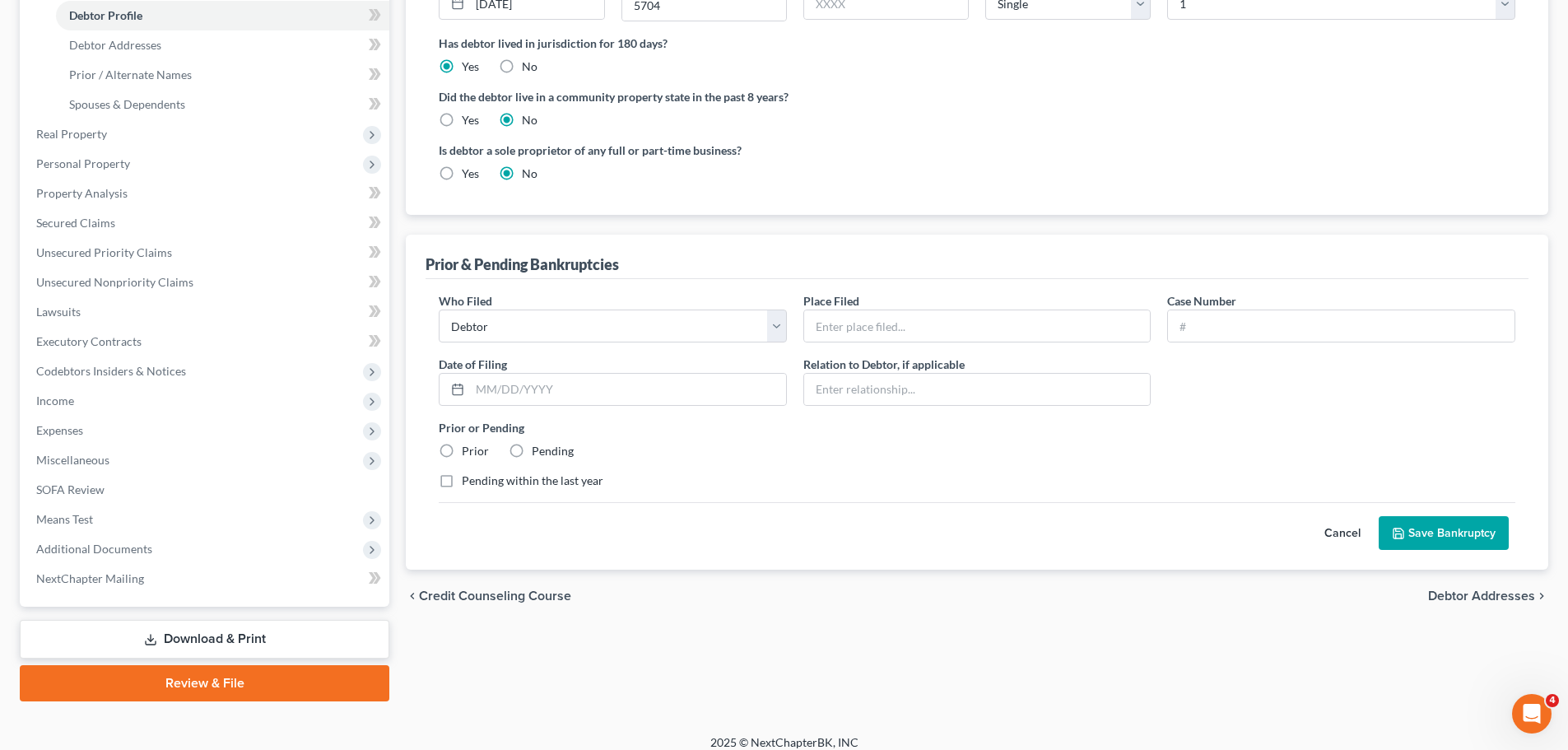
scroll to position [362, 0]
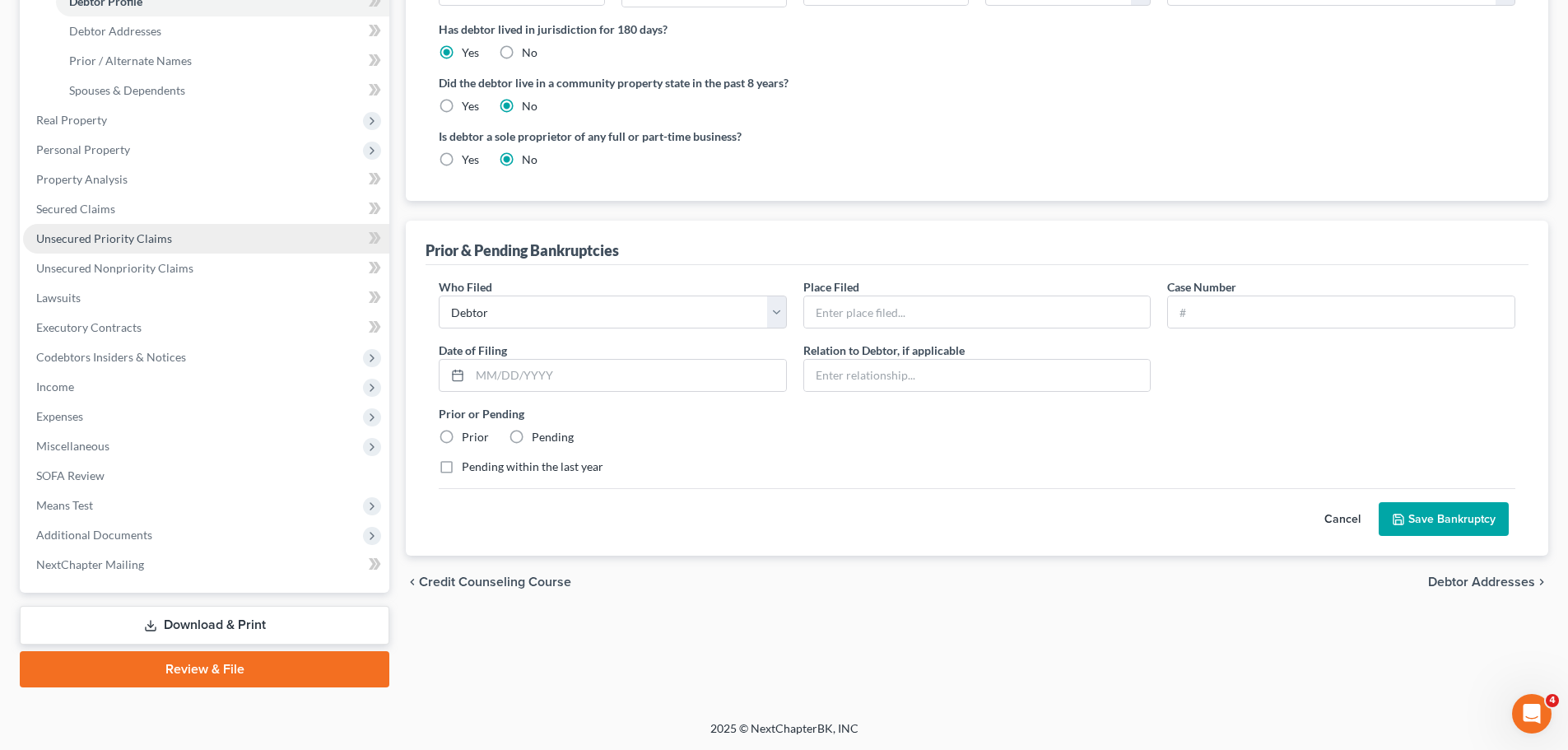
click at [129, 233] on span "Unsecured Priority Claims" at bounding box center [104, 238] width 136 height 14
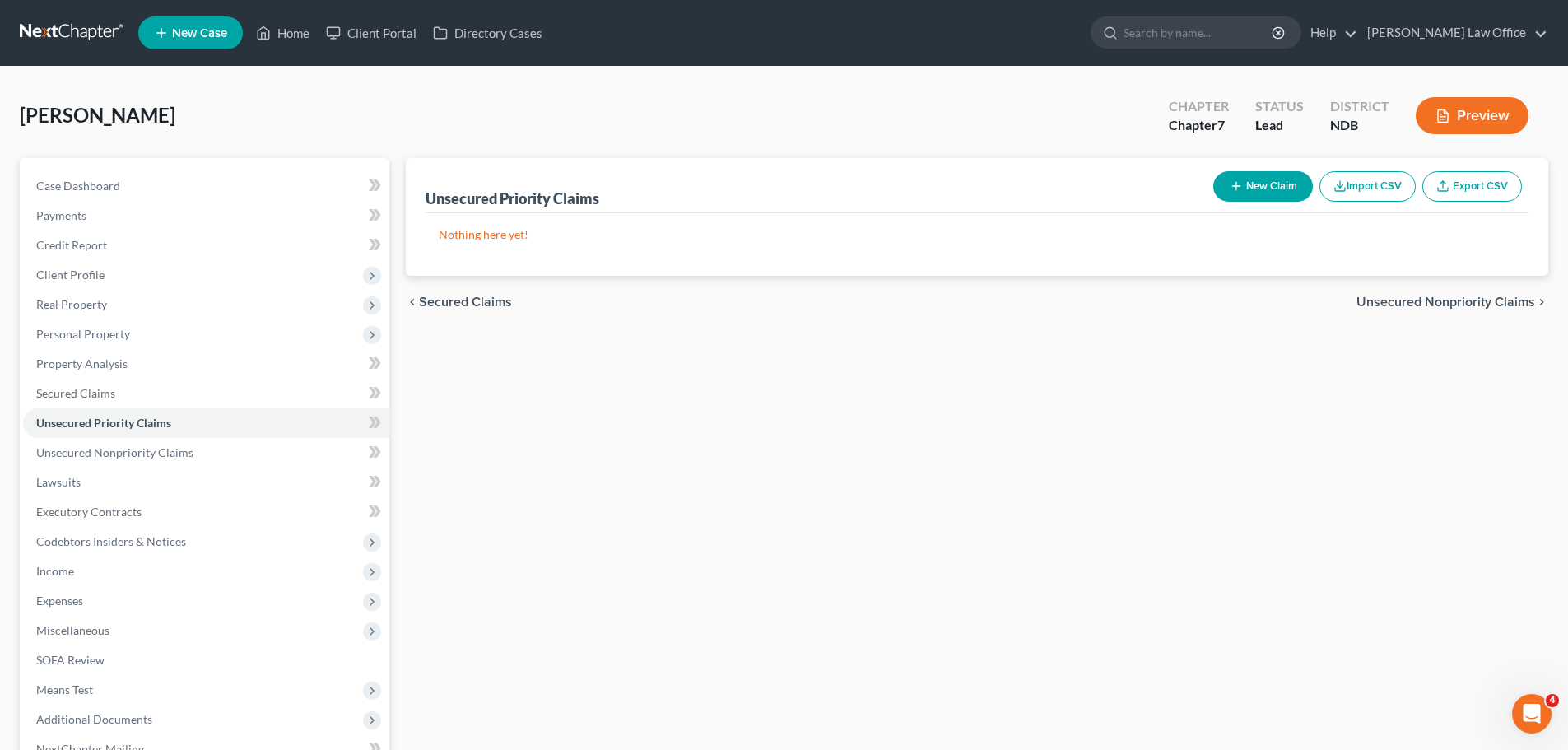
select select "0"
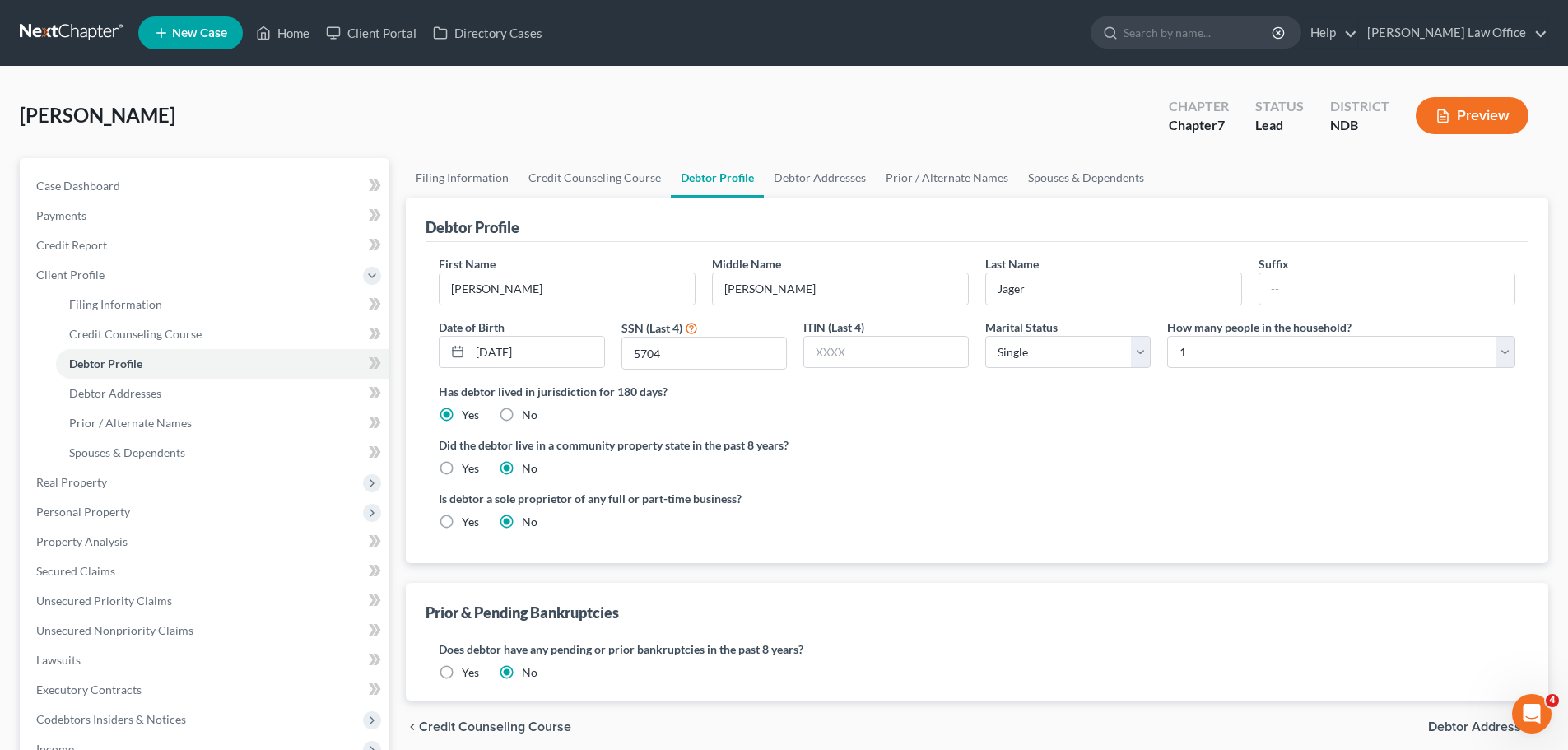
scroll to position [185, 0]
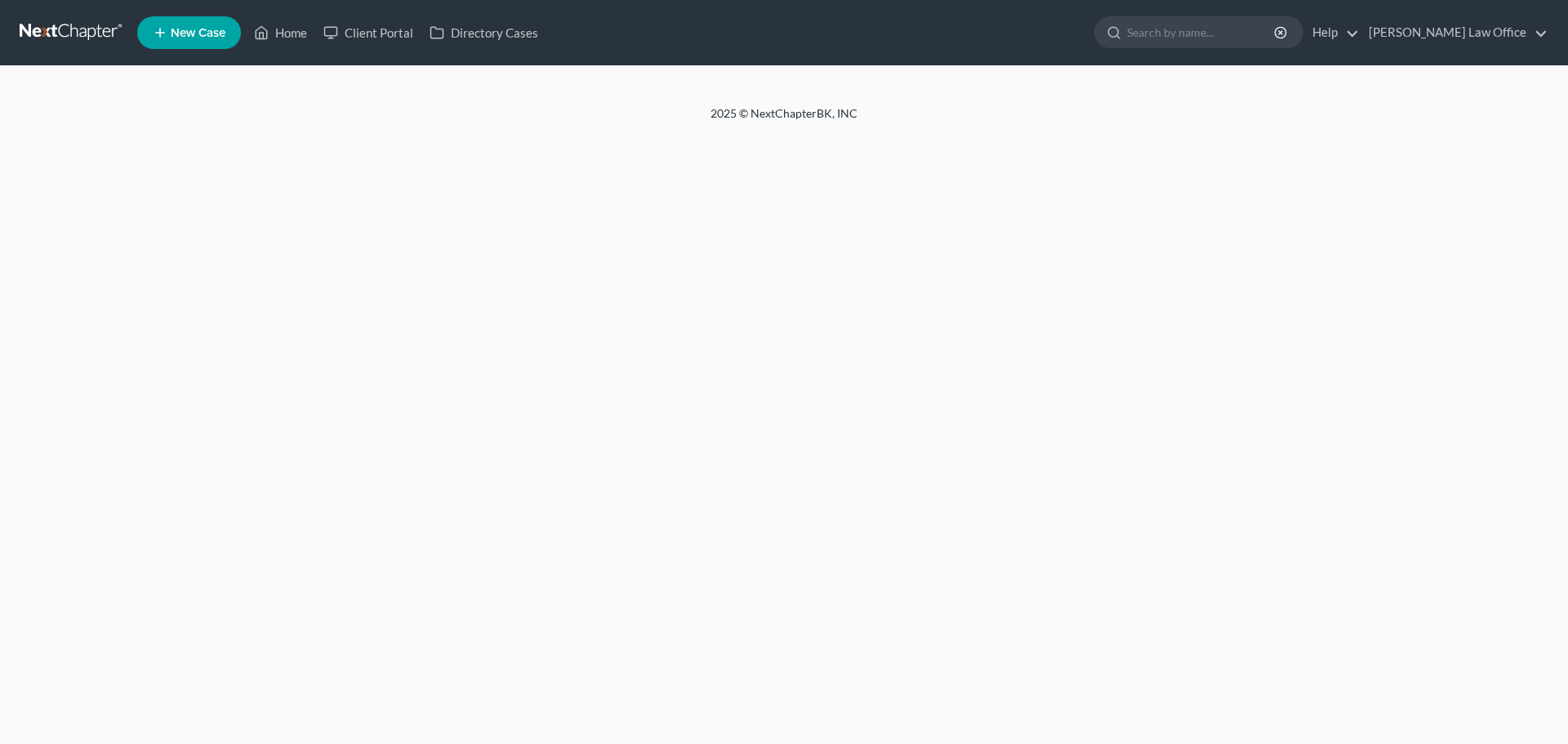
select select "0"
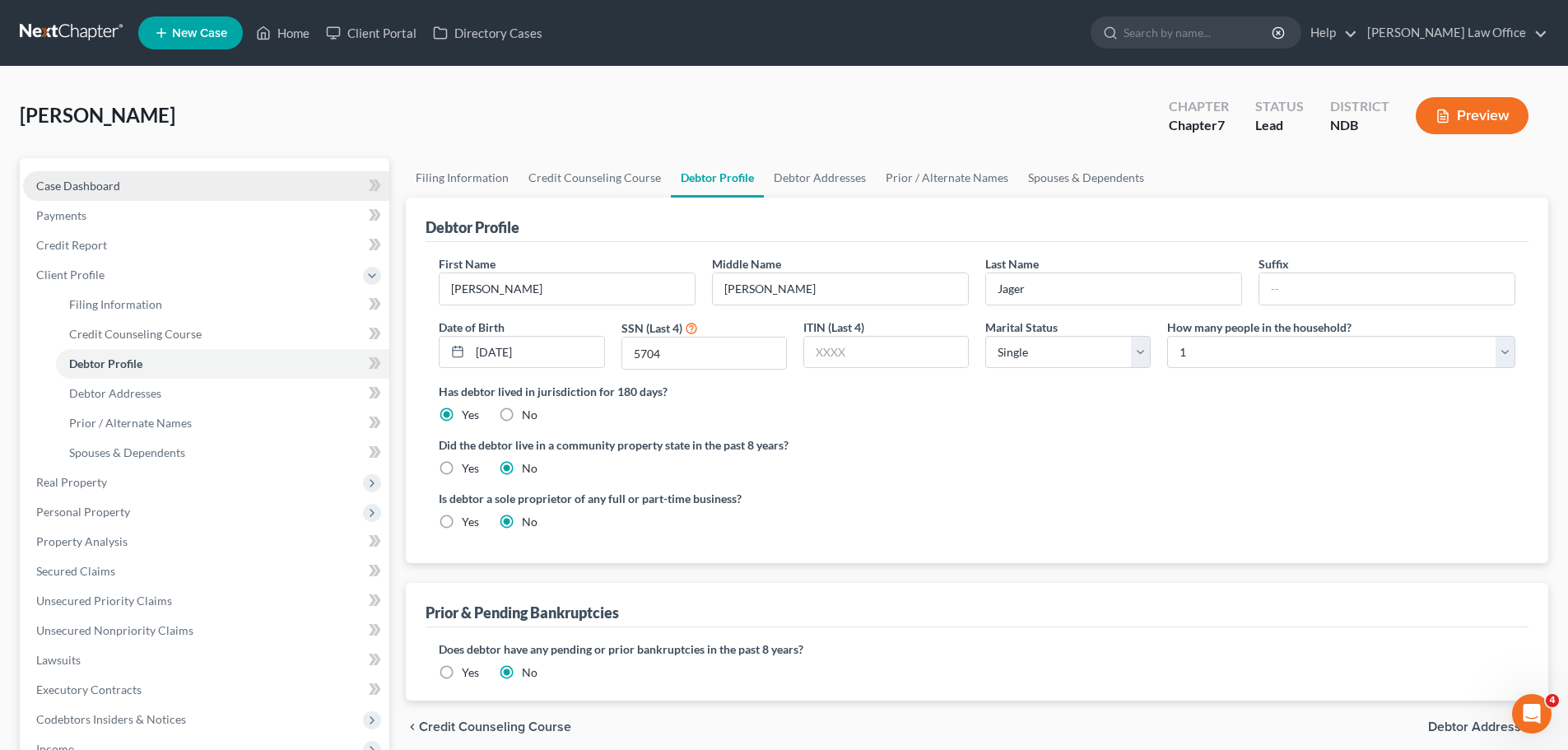
click at [78, 177] on link "Case Dashboard" at bounding box center [206, 186] width 366 height 30
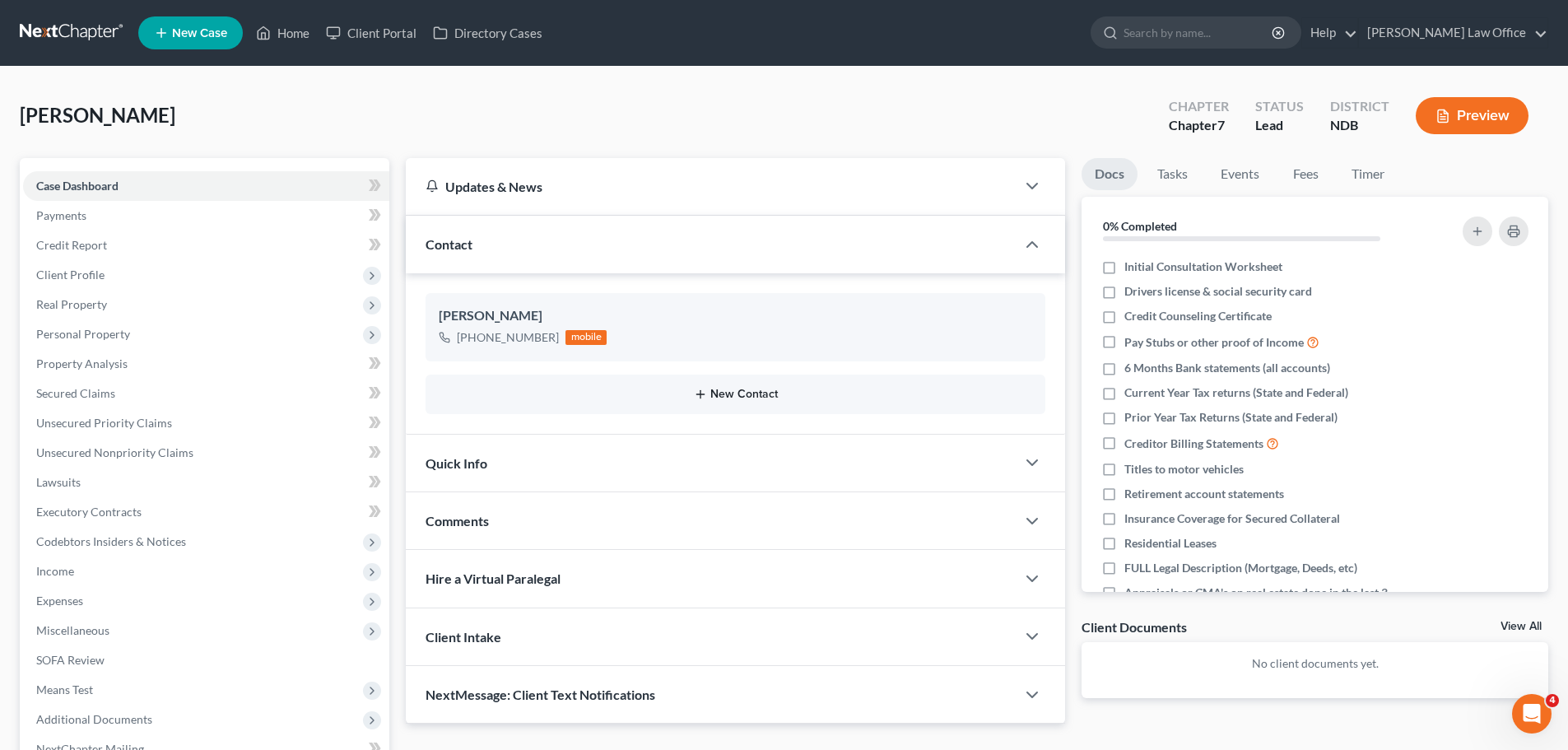
click at [731, 397] on button "New Contact" at bounding box center [735, 394] width 594 height 13
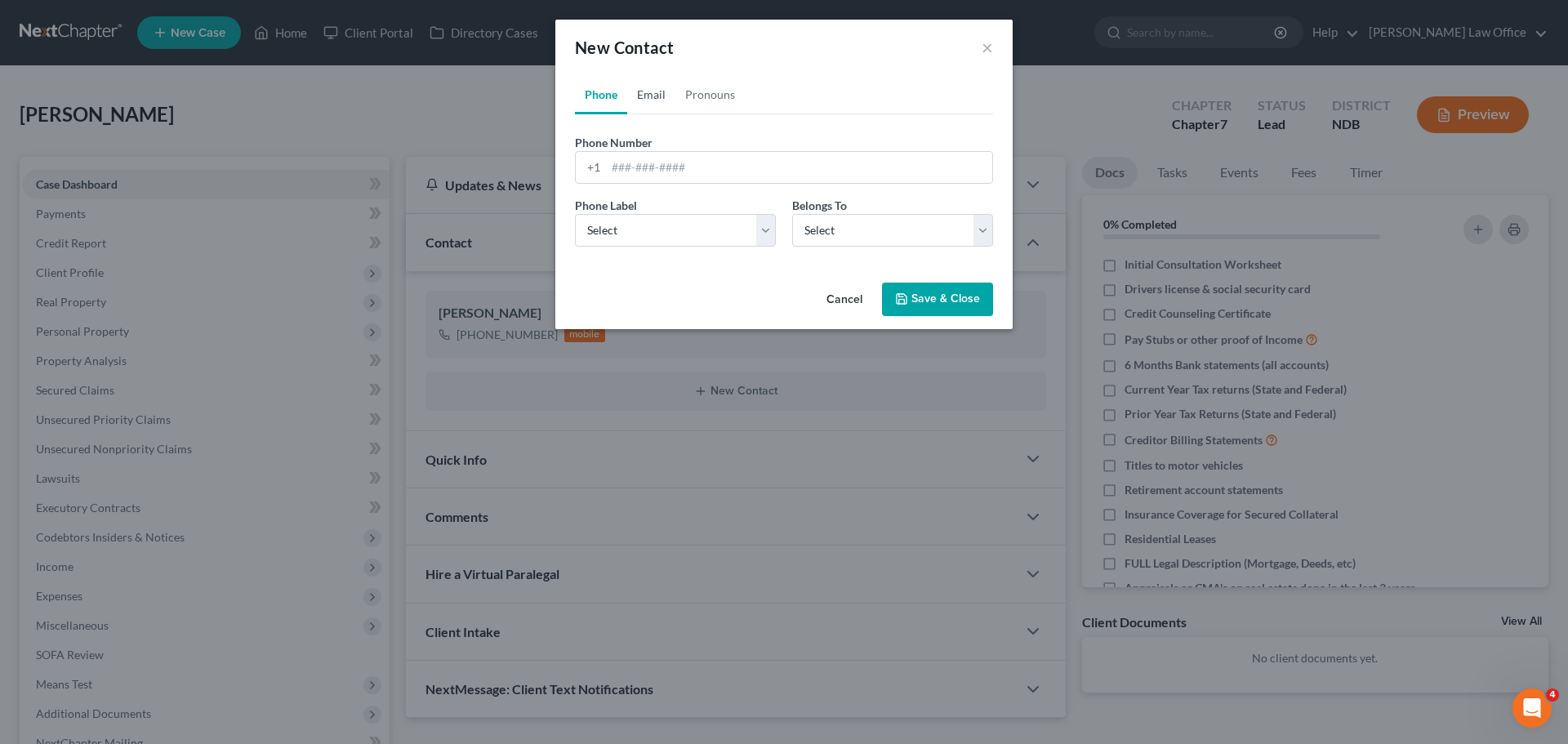
click at [669, 94] on link "Email" at bounding box center [651, 94] width 48 height 39
click at [623, 163] on input "email" at bounding box center [799, 168] width 386 height 31
type input "[EMAIL_ADDRESS][DOMAIN_NAME]"
click at [766, 232] on select "Select Home Work Other" at bounding box center [675, 230] width 201 height 33
select select "0"
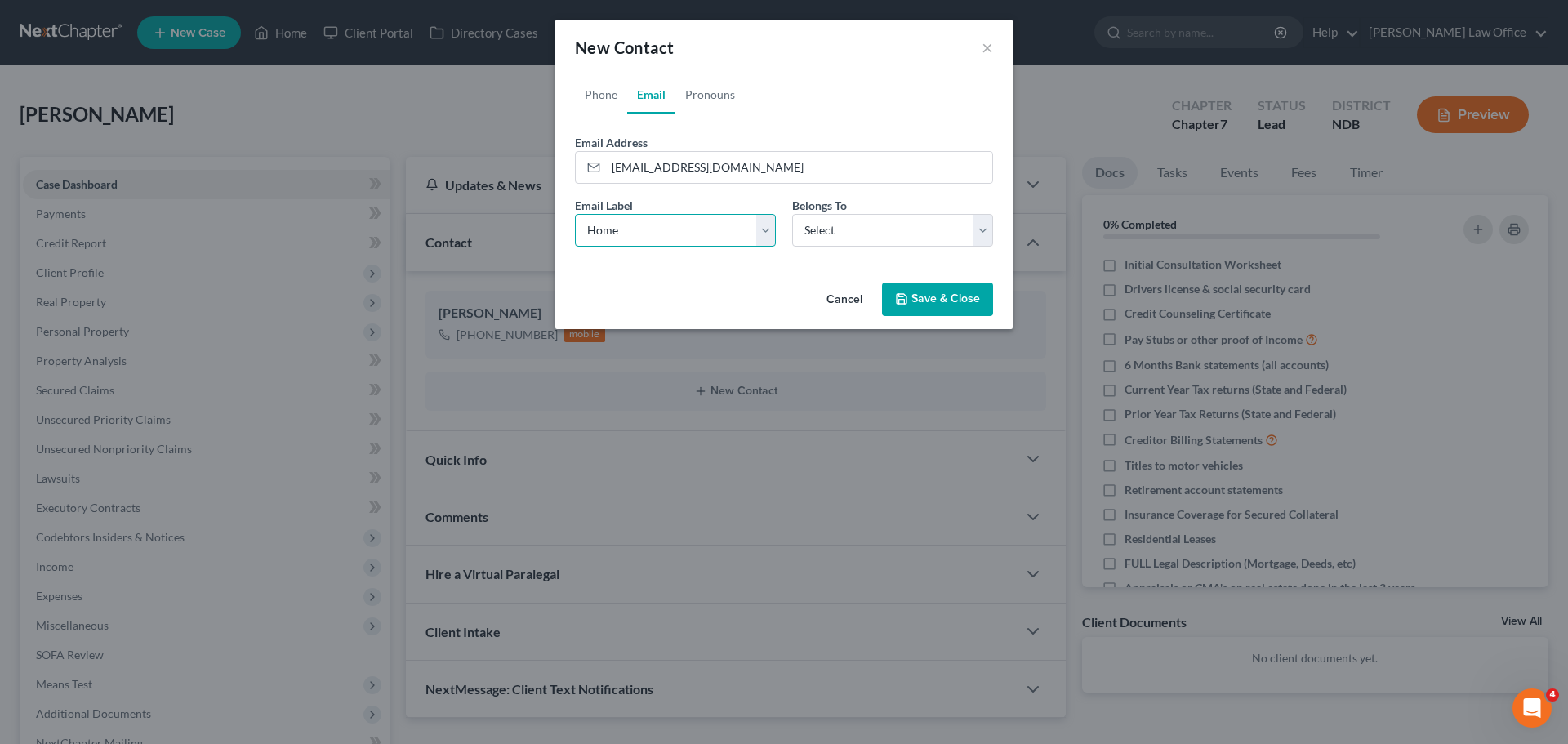
click at [575, 214] on select "Select Home Work Other" at bounding box center [675, 230] width 201 height 33
click at [979, 227] on select "Select Client Other" at bounding box center [892, 230] width 201 height 33
select select "0"
click at [792, 214] on select "Select Client Other" at bounding box center [892, 230] width 201 height 33
click at [935, 296] on button "Save & Close" at bounding box center [937, 300] width 111 height 34
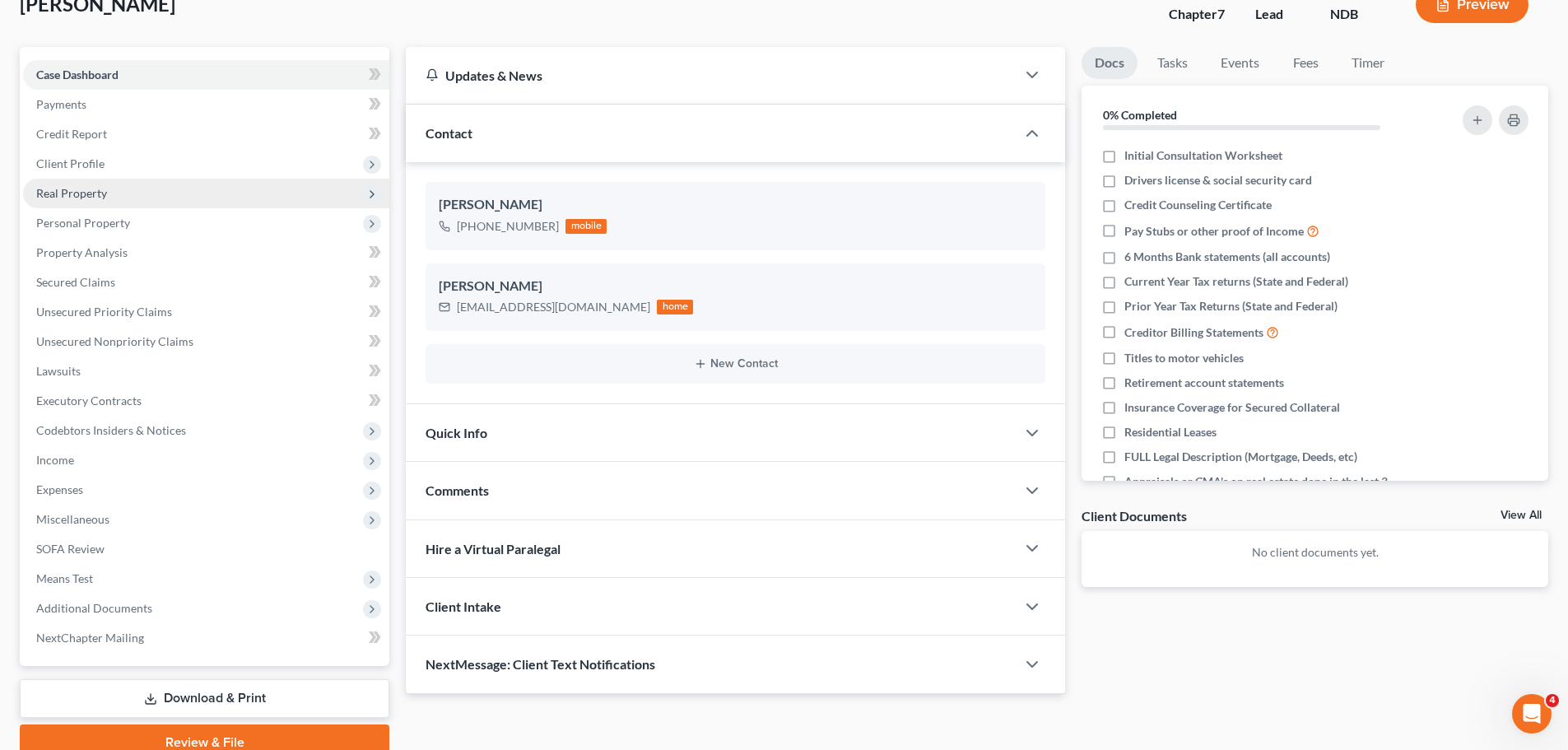
scroll to position [20, 0]
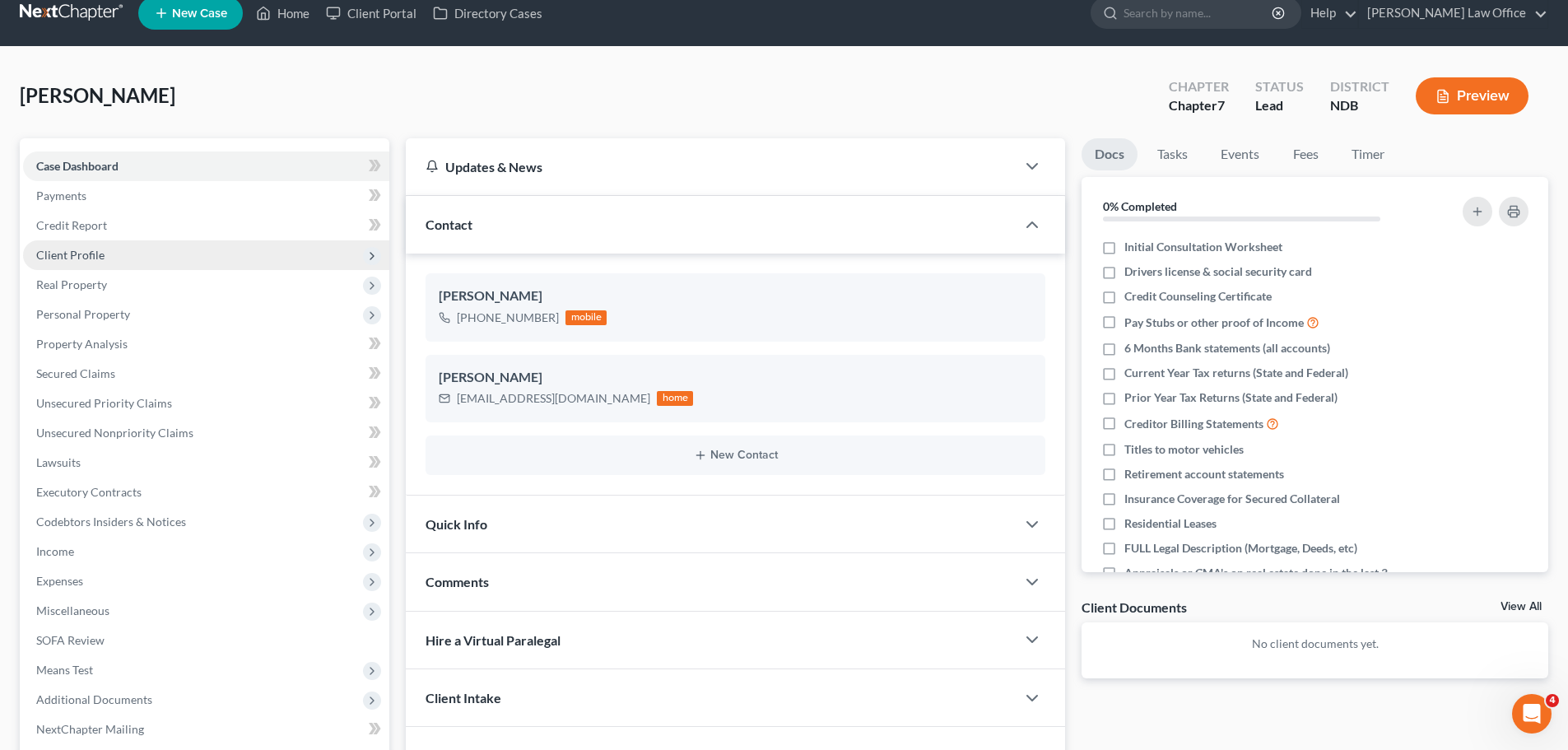
click at [70, 251] on span "Client Profile" at bounding box center [70, 254] width 69 height 14
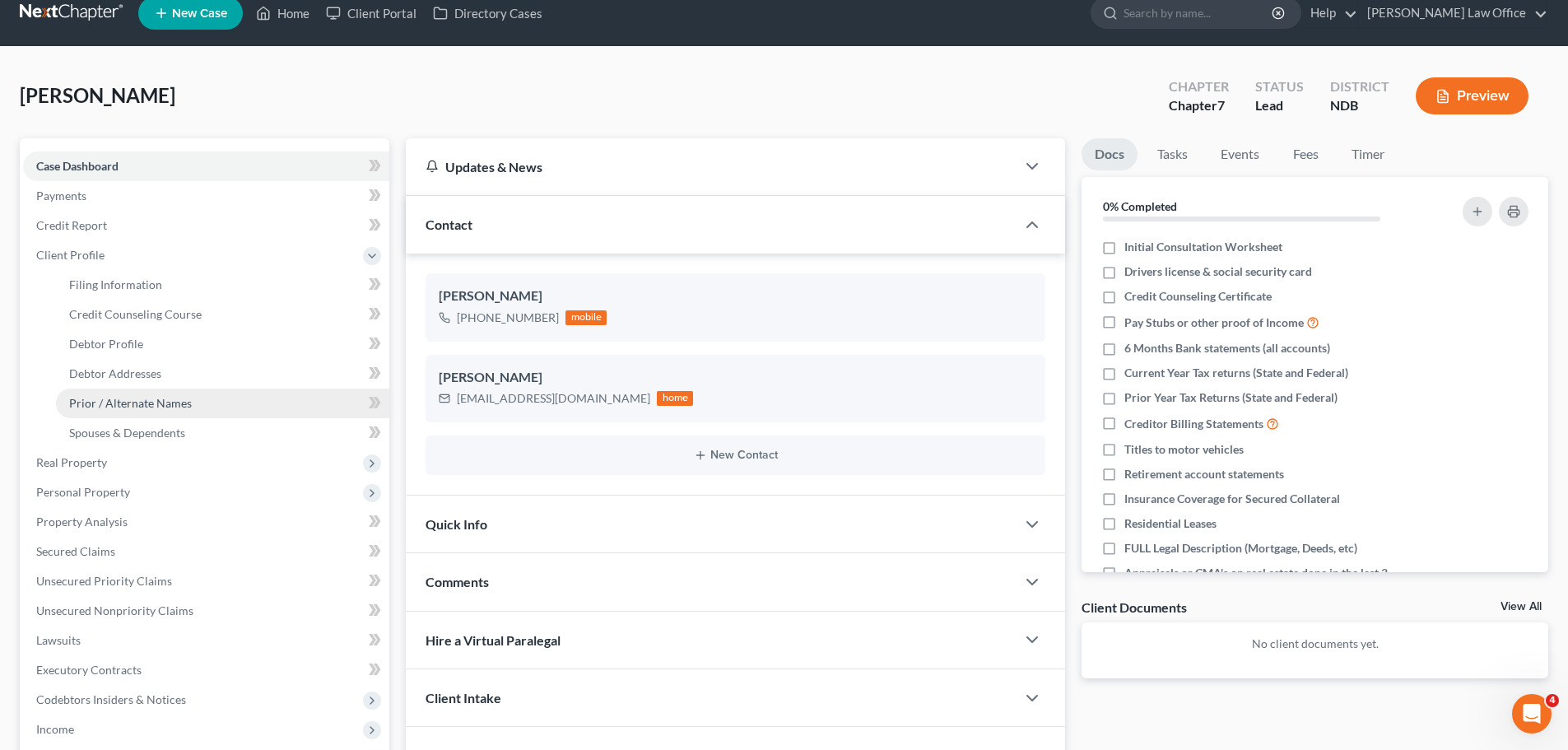
click at [145, 404] on span "Prior / Alternate Names" at bounding box center [131, 402] width 123 height 14
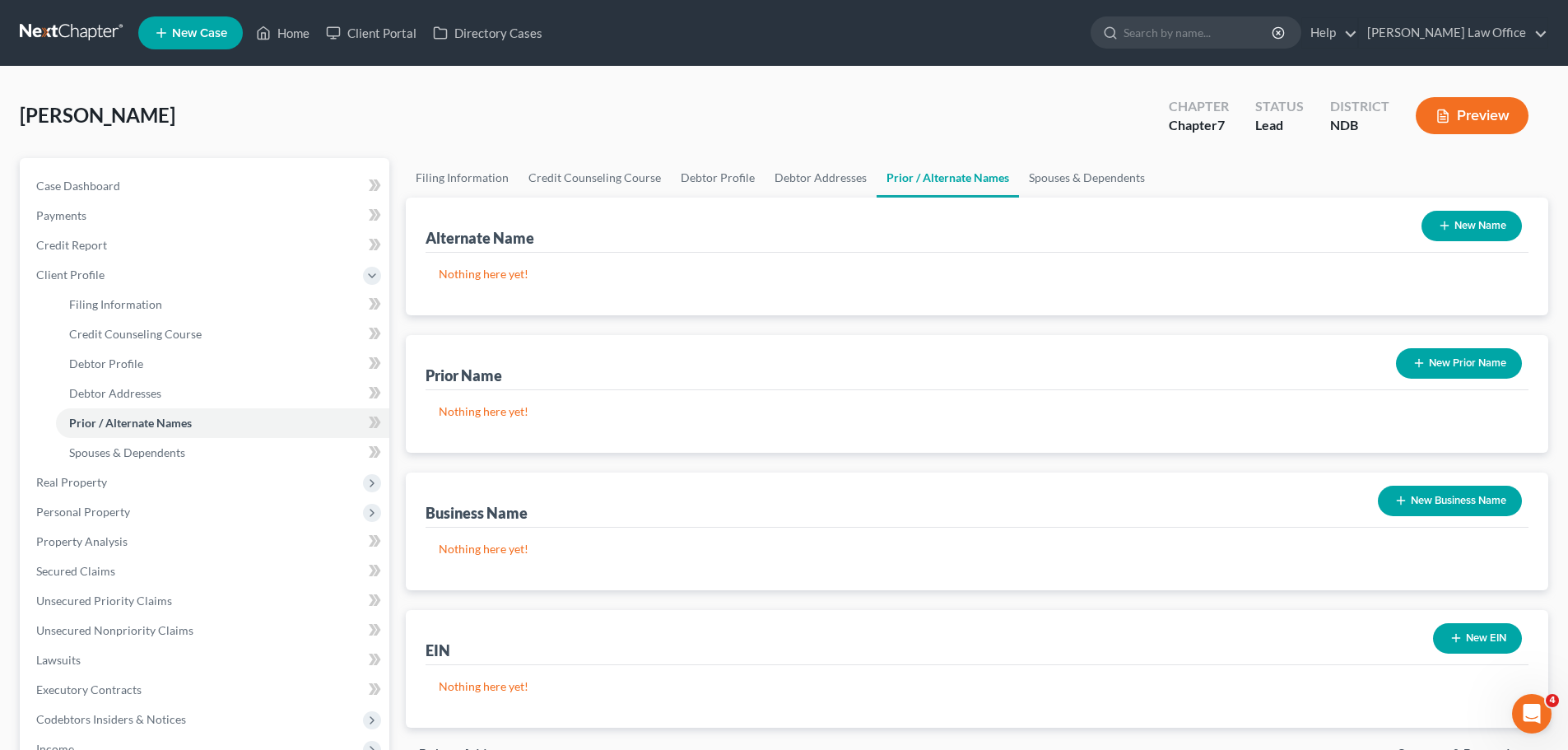
click at [1443, 361] on button "New Prior Name" at bounding box center [1459, 363] width 126 height 31
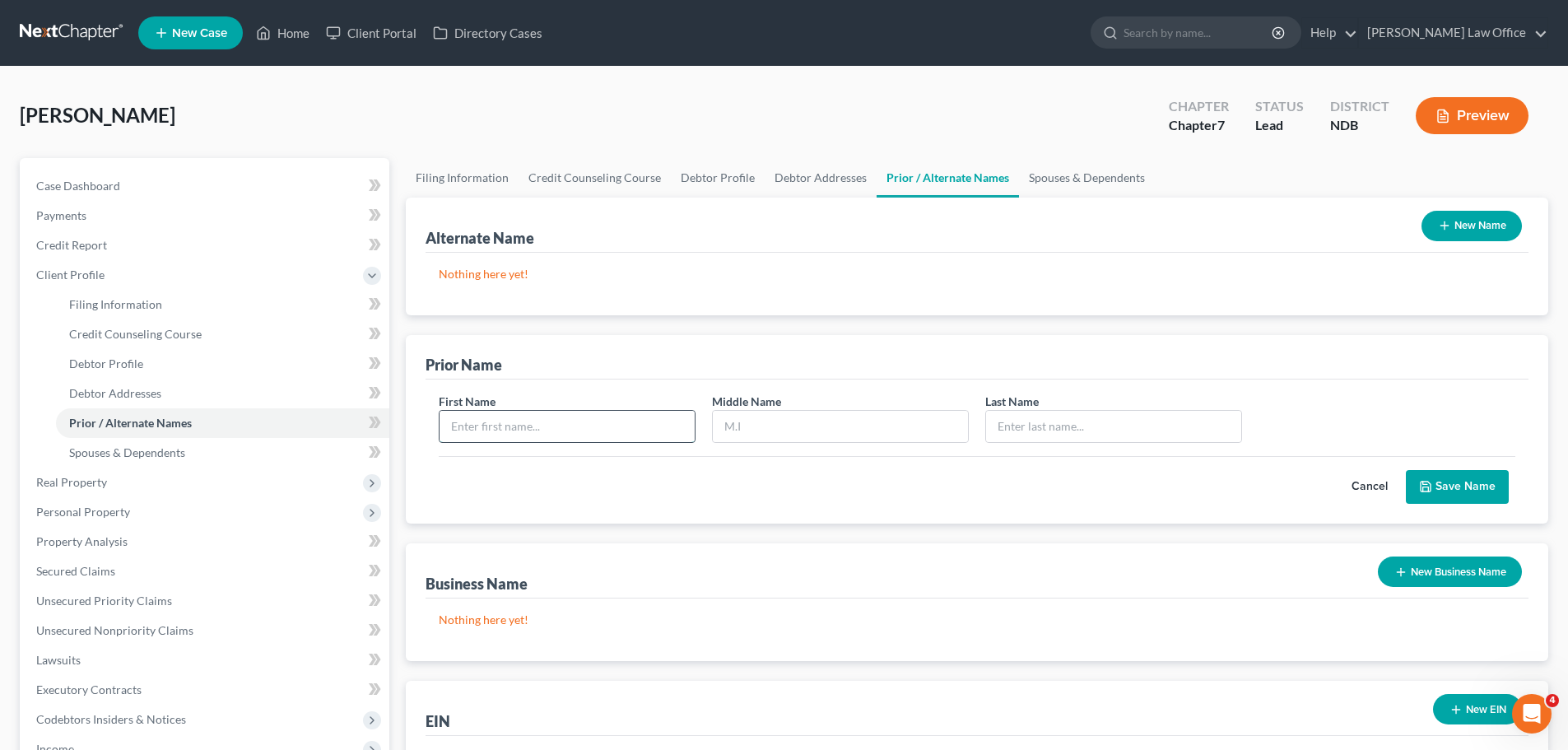
click at [489, 430] on input "text" at bounding box center [567, 426] width 255 height 31
type input "[PERSON_NAME]"
click at [1456, 490] on button "Save Name" at bounding box center [1457, 488] width 103 height 35
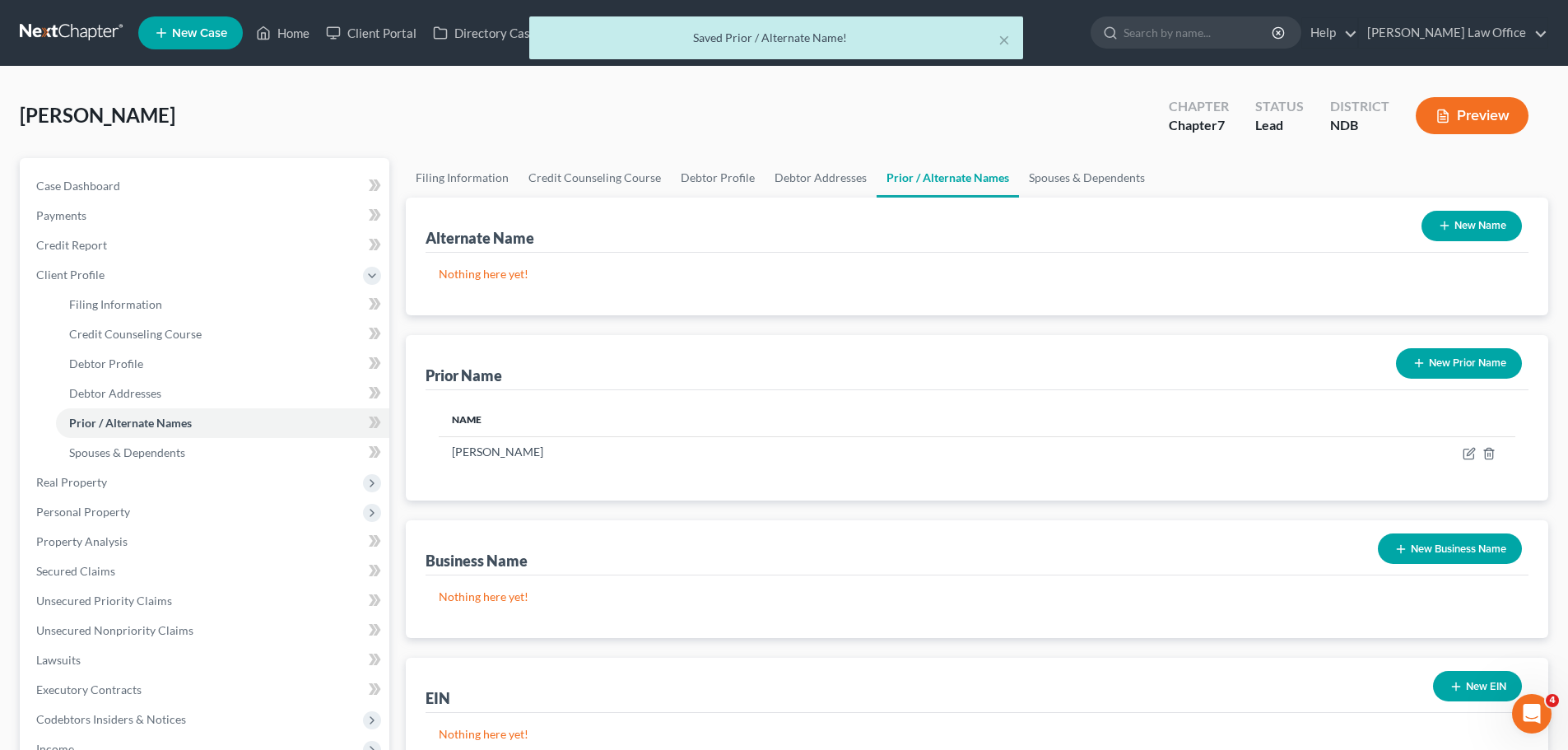
click at [1453, 371] on button "New Prior Name" at bounding box center [1459, 363] width 126 height 31
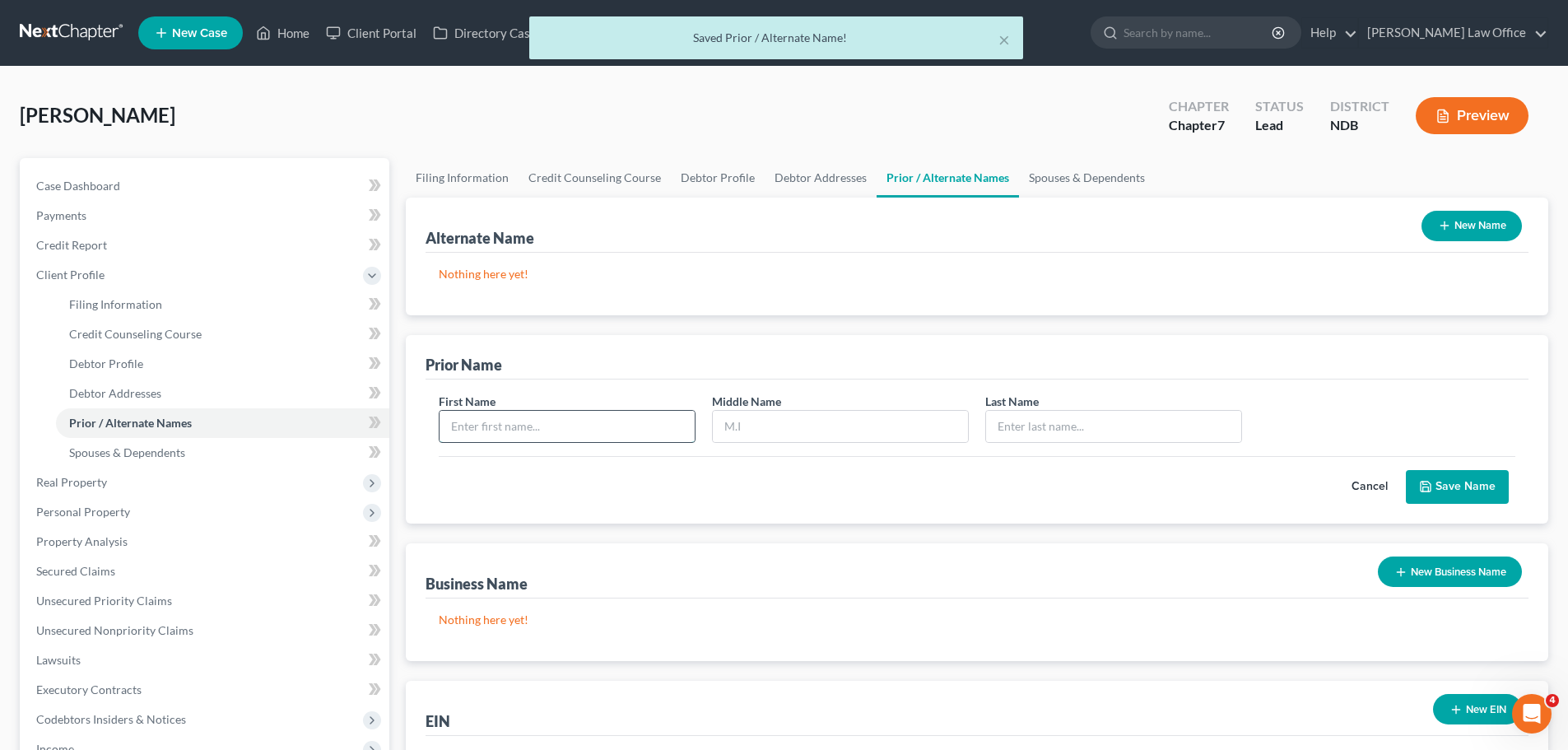
click at [503, 433] on input "text" at bounding box center [567, 426] width 255 height 31
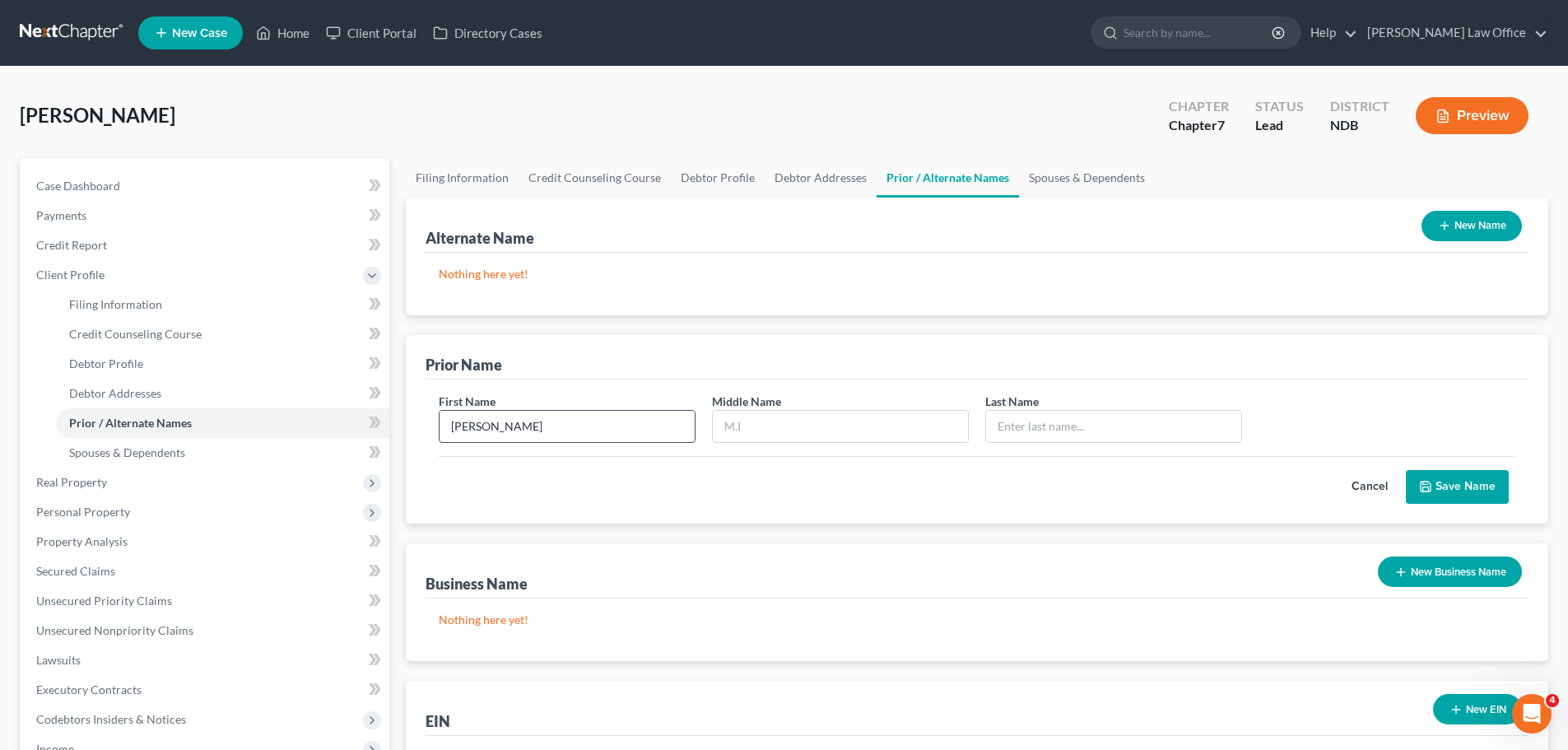
click at [503, 433] on input "[PERSON_NAME]" at bounding box center [567, 426] width 255 height 31
type input "[PERSON_NAME]"
click at [1454, 483] on button "Save Name" at bounding box center [1457, 488] width 103 height 35
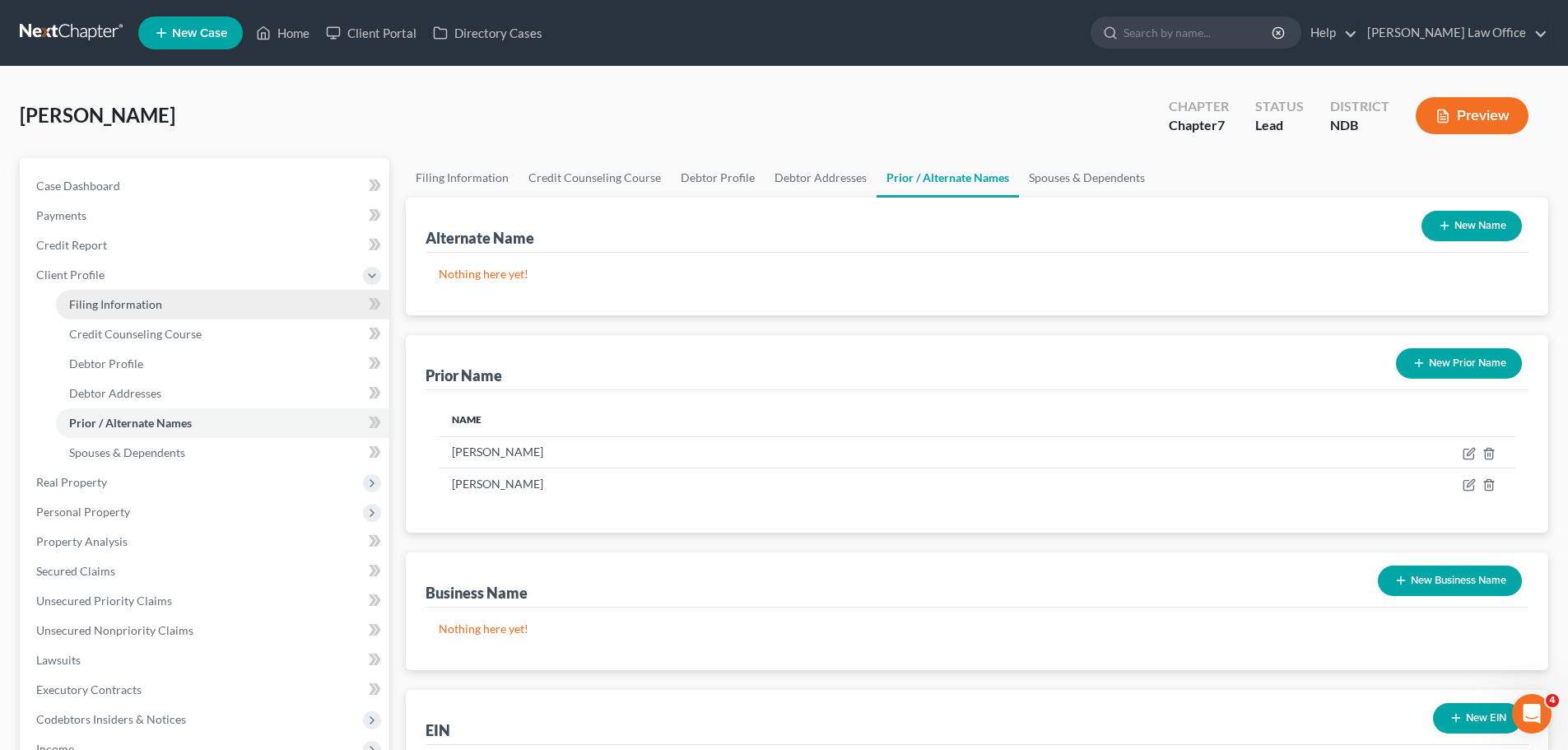
click at [129, 306] on span "Filing Information" at bounding box center [116, 304] width 93 height 14
select select "1"
select select "0"
select select "29"
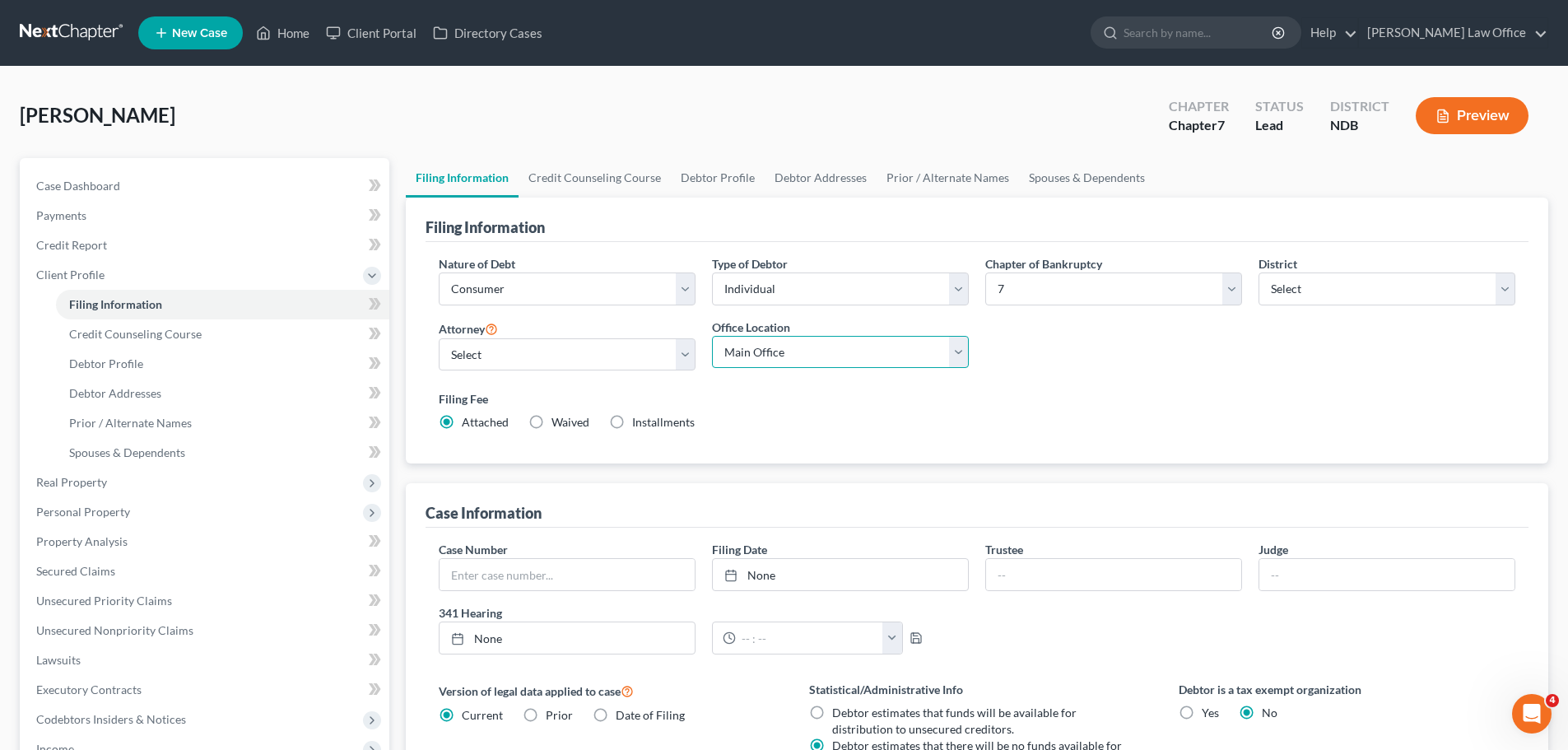
click at [963, 352] on select "Main Office Fargo Office" at bounding box center [840, 353] width 257 height 33
select select "0"
click at [712, 336] on select "Main Office Fargo Office" at bounding box center [840, 353] width 257 height 33
click at [805, 180] on link "Debtor Addresses" at bounding box center [820, 178] width 112 height 40
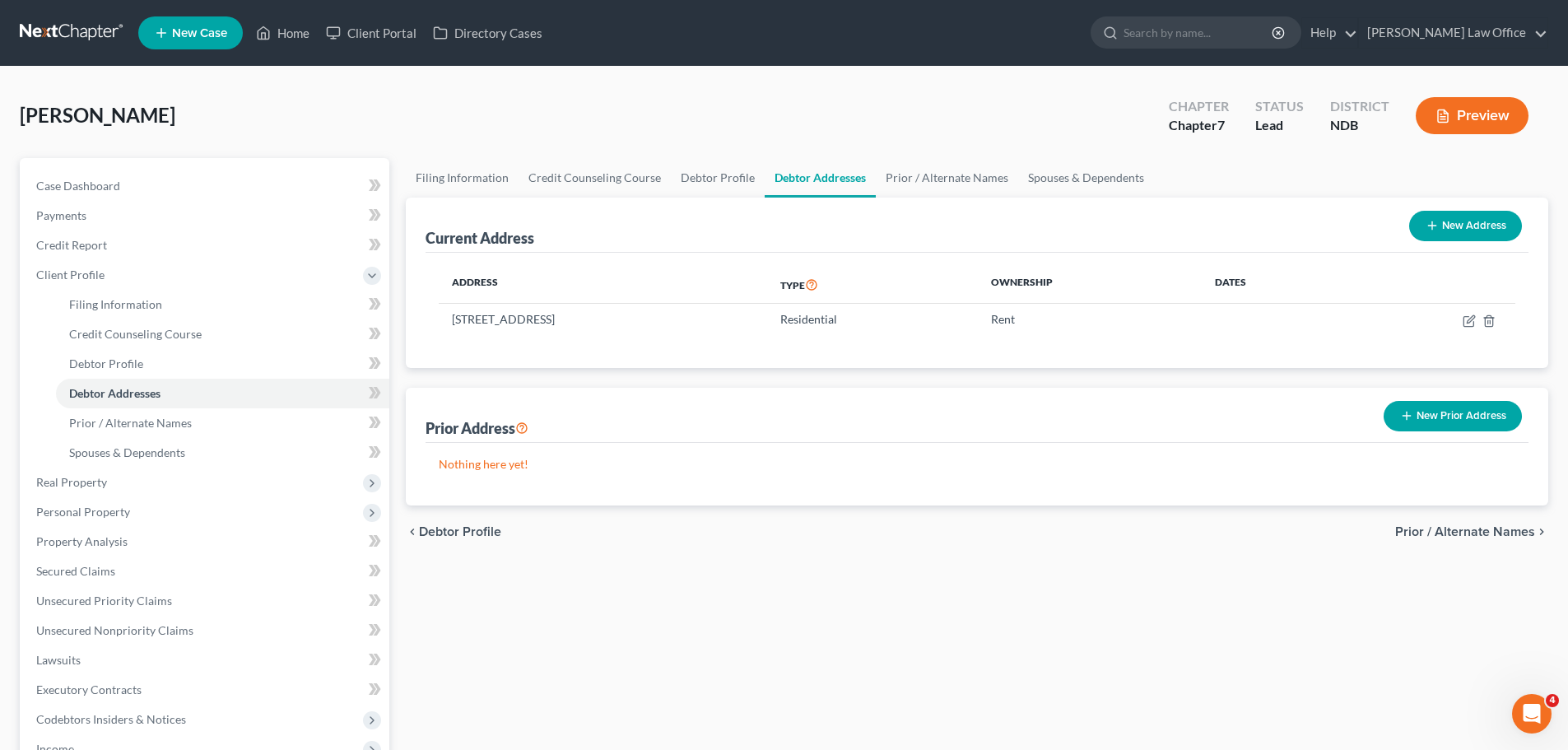
click at [1445, 415] on button "New Prior Address" at bounding box center [1452, 416] width 138 height 31
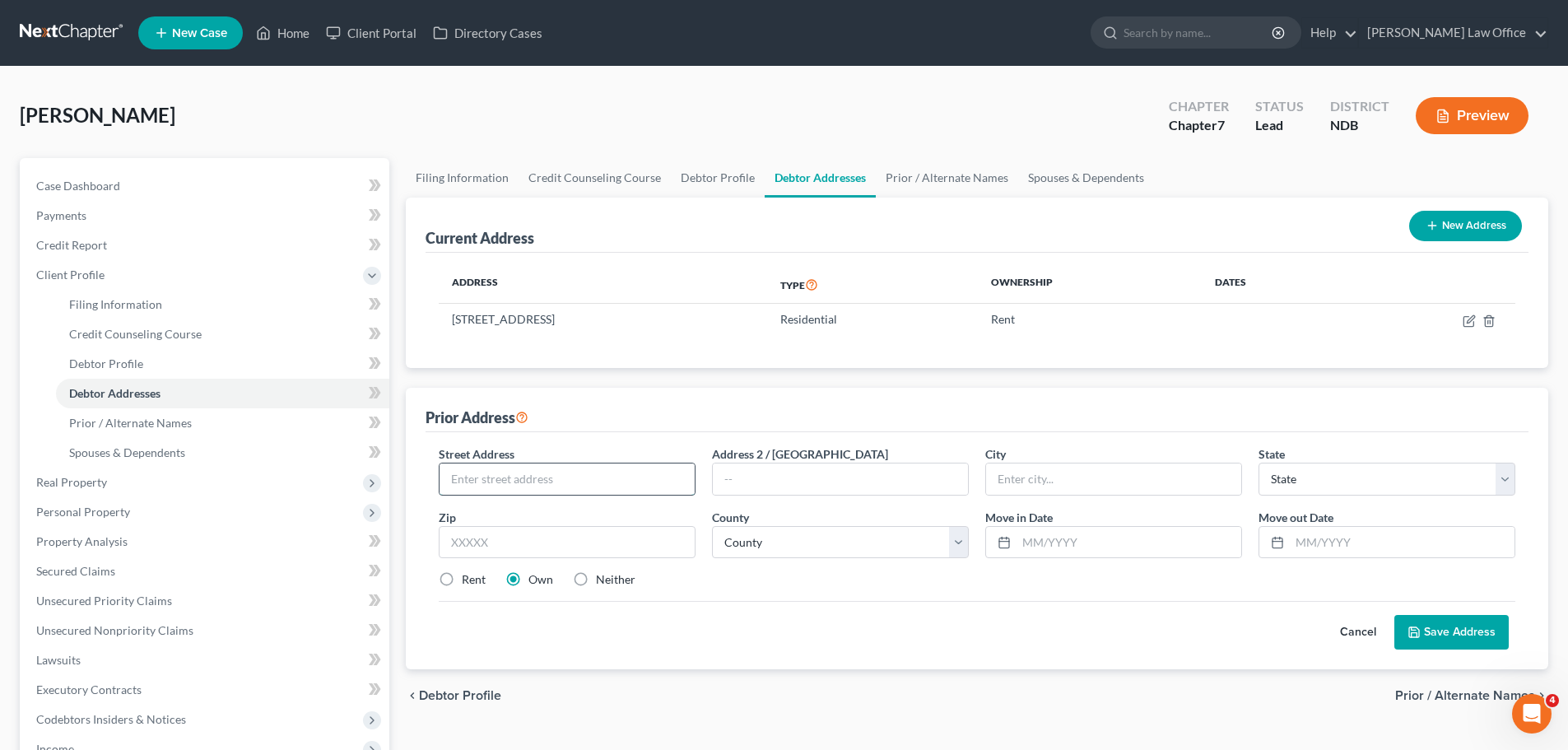
click at [502, 485] on input "text" at bounding box center [567, 479] width 255 height 31
type input "[STREET_ADDRESS]"
type input "58075"
type input "Wahpeton"
select select "29"
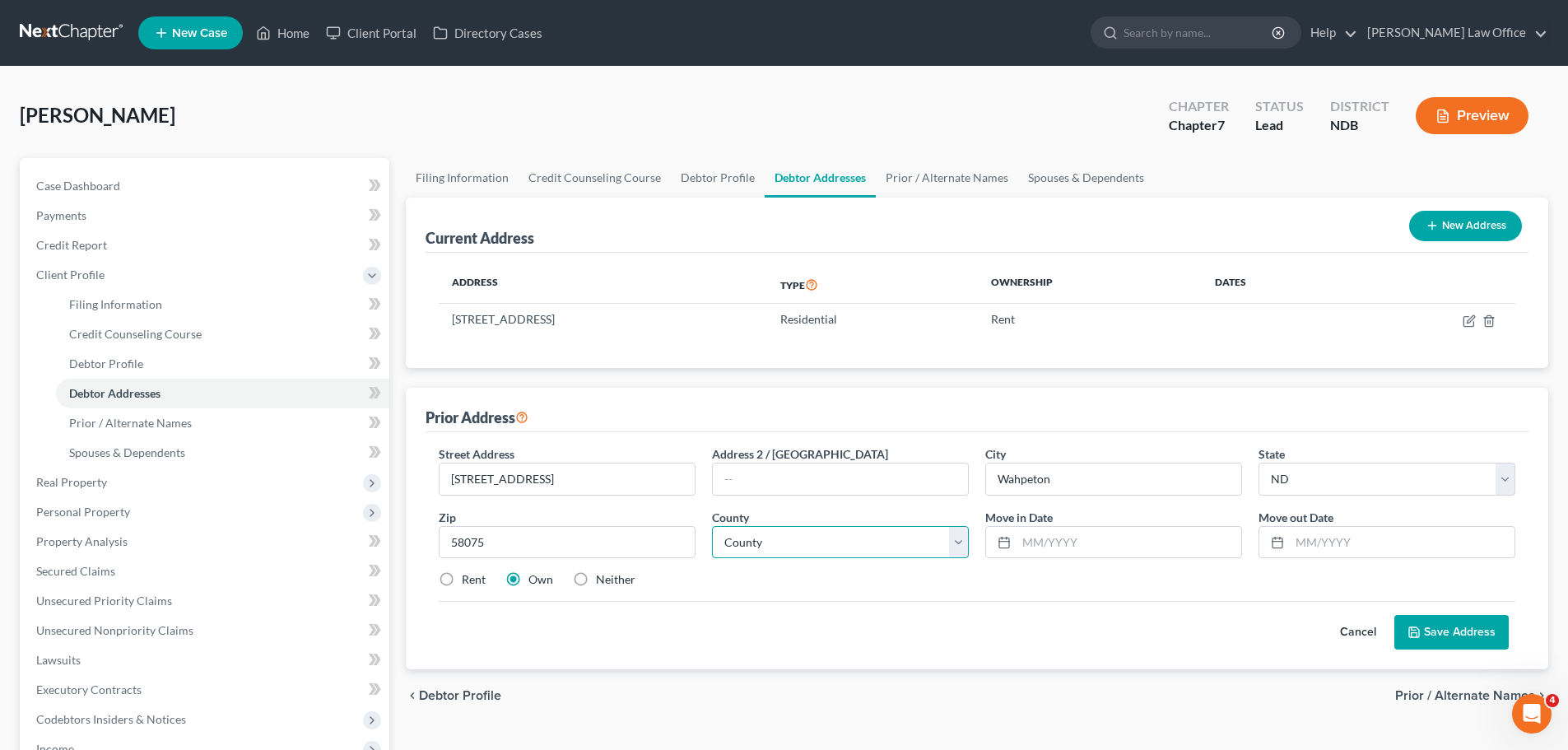
click at [956, 542] on select "County [GEOGRAPHIC_DATA] [GEOGRAPHIC_DATA] [GEOGRAPHIC_DATA] [GEOGRAPHIC_DATA] …" at bounding box center [840, 542] width 257 height 33
select select "38"
click at [712, 526] on select "County [GEOGRAPHIC_DATA] [GEOGRAPHIC_DATA] [GEOGRAPHIC_DATA] [GEOGRAPHIC_DATA] …" at bounding box center [840, 542] width 257 height 33
click at [1041, 536] on input "text" at bounding box center [1128, 542] width 224 height 31
type input "09/2024"
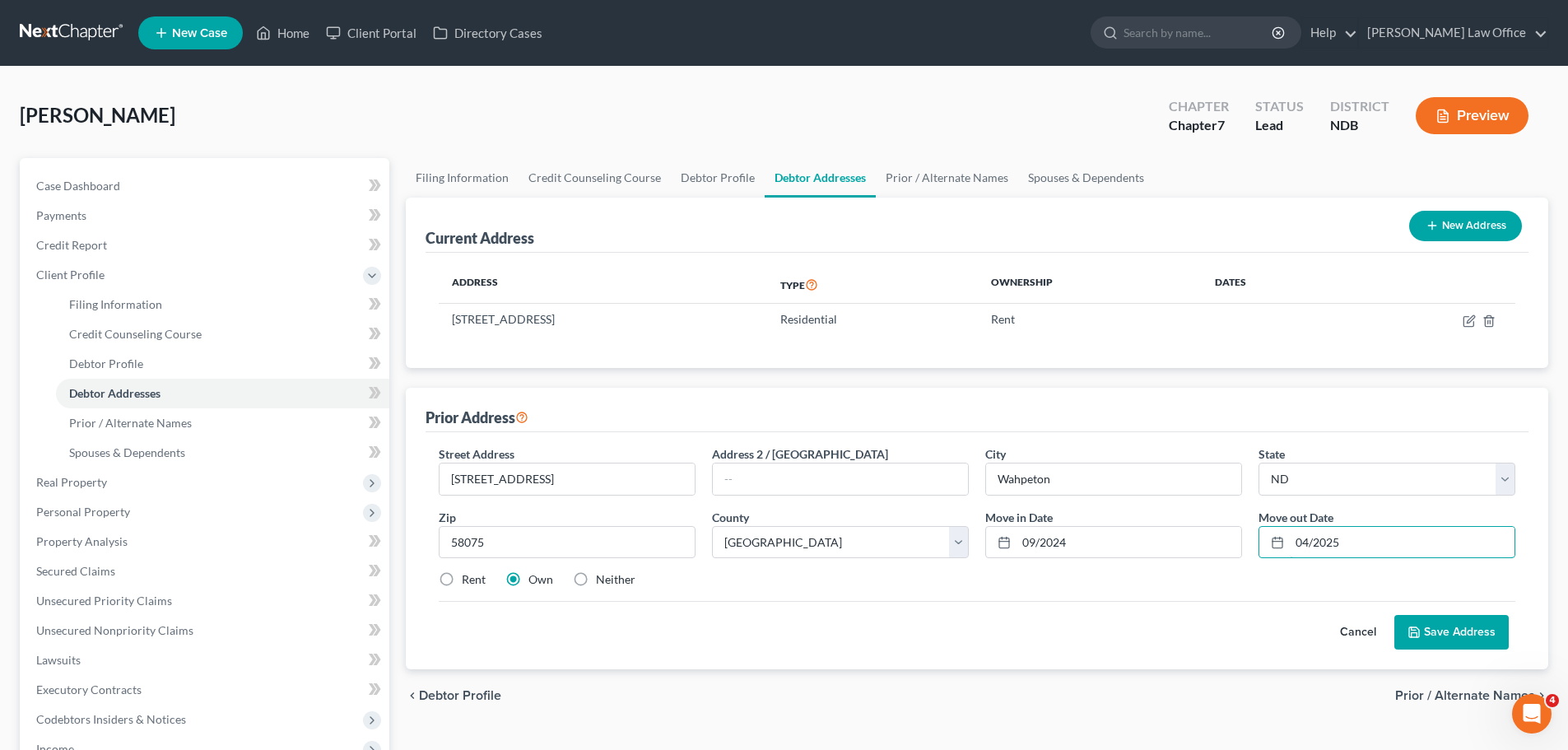
type input "04/2025"
click at [462, 584] on label "Rent" at bounding box center [474, 579] width 24 height 17
click at [469, 582] on input "Rent" at bounding box center [474, 576] width 11 height 11
radio input "true"
click at [1469, 632] on button "Save Address" at bounding box center [1451, 632] width 114 height 35
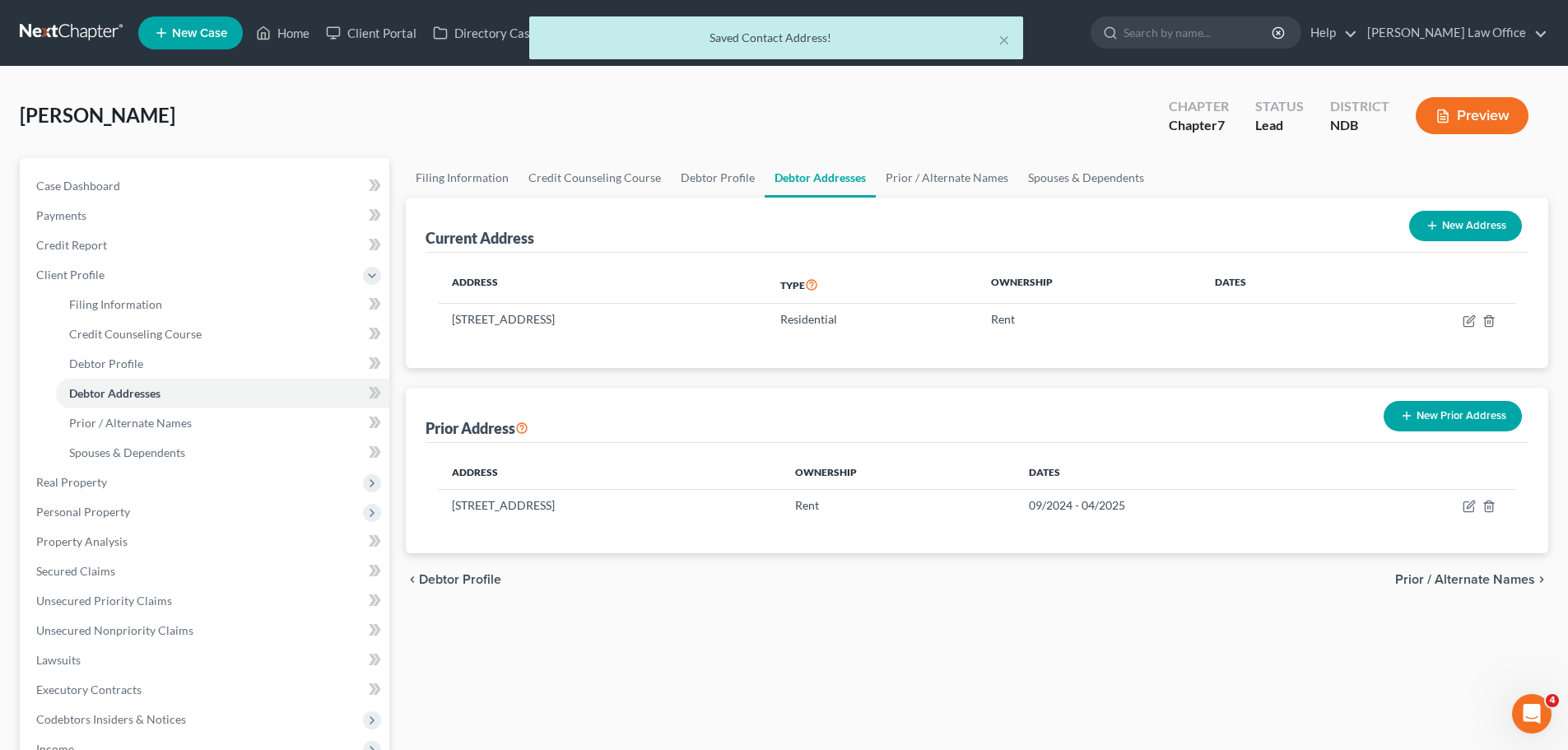
click at [1460, 416] on button "New Prior Address" at bounding box center [1452, 416] width 138 height 31
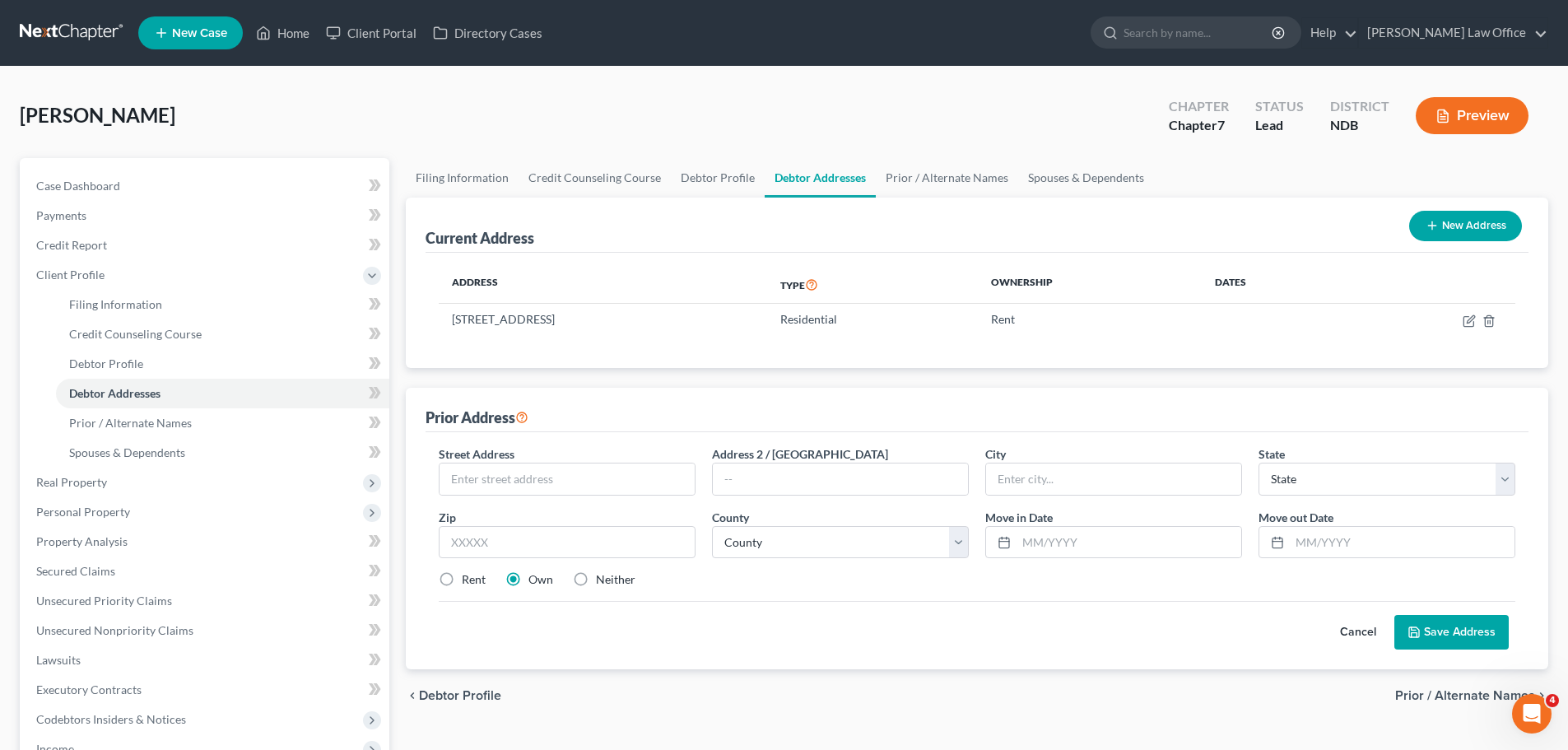
click at [462, 576] on label "Rent" at bounding box center [474, 579] width 24 height 17
click at [469, 576] on input "Rent" at bounding box center [474, 576] width 11 height 11
radio input "true"
click at [522, 481] on input "text" at bounding box center [567, 479] width 255 height 31
type input "[STREET_ADDRESS][PERSON_NAME]"
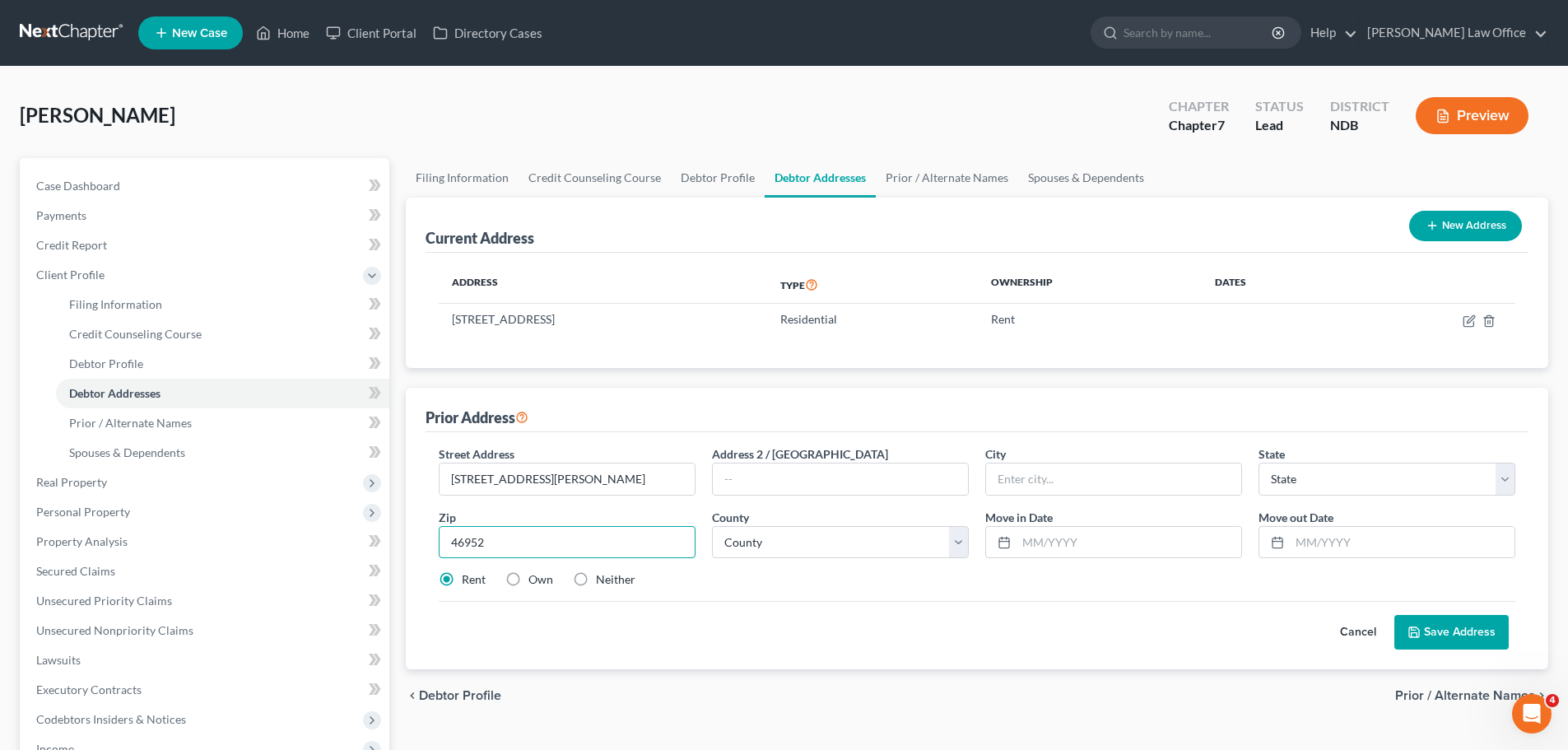
type input "46952"
type input "[PERSON_NAME]"
select select "15"
click at [959, 546] on select "County [GEOGRAPHIC_DATA] [GEOGRAPHIC_DATA] [GEOGRAPHIC_DATA] [GEOGRAPHIC_DATA] …" at bounding box center [840, 542] width 257 height 33
select select "26"
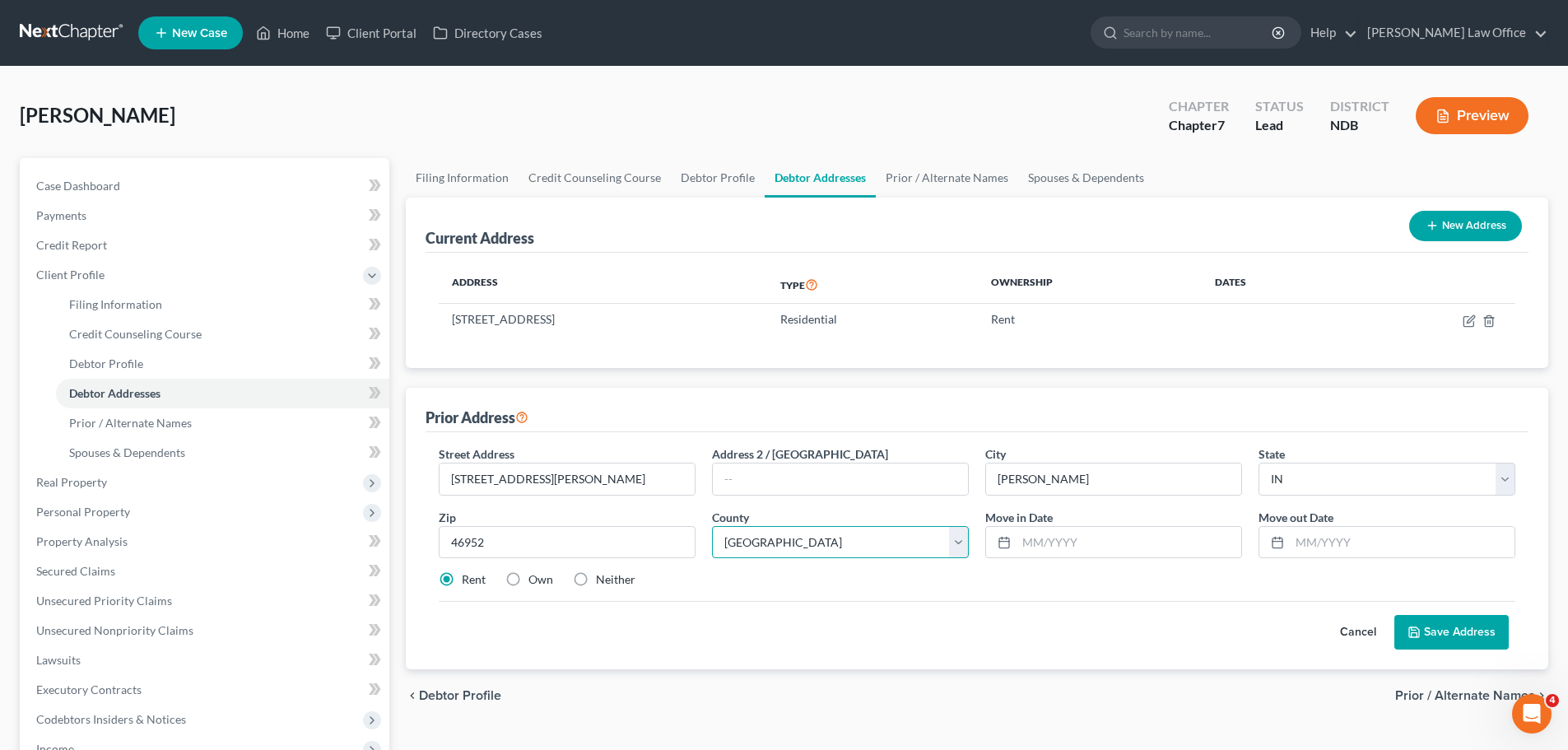
click at [712, 526] on select "County [GEOGRAPHIC_DATA] [GEOGRAPHIC_DATA] [GEOGRAPHIC_DATA] [GEOGRAPHIC_DATA] …" at bounding box center [840, 542] width 257 height 33
click at [1041, 548] on input "text" at bounding box center [1128, 542] width 224 height 31
type input "06/2024"
type input "09/2024"
click at [1450, 634] on button "Save Address" at bounding box center [1451, 632] width 114 height 35
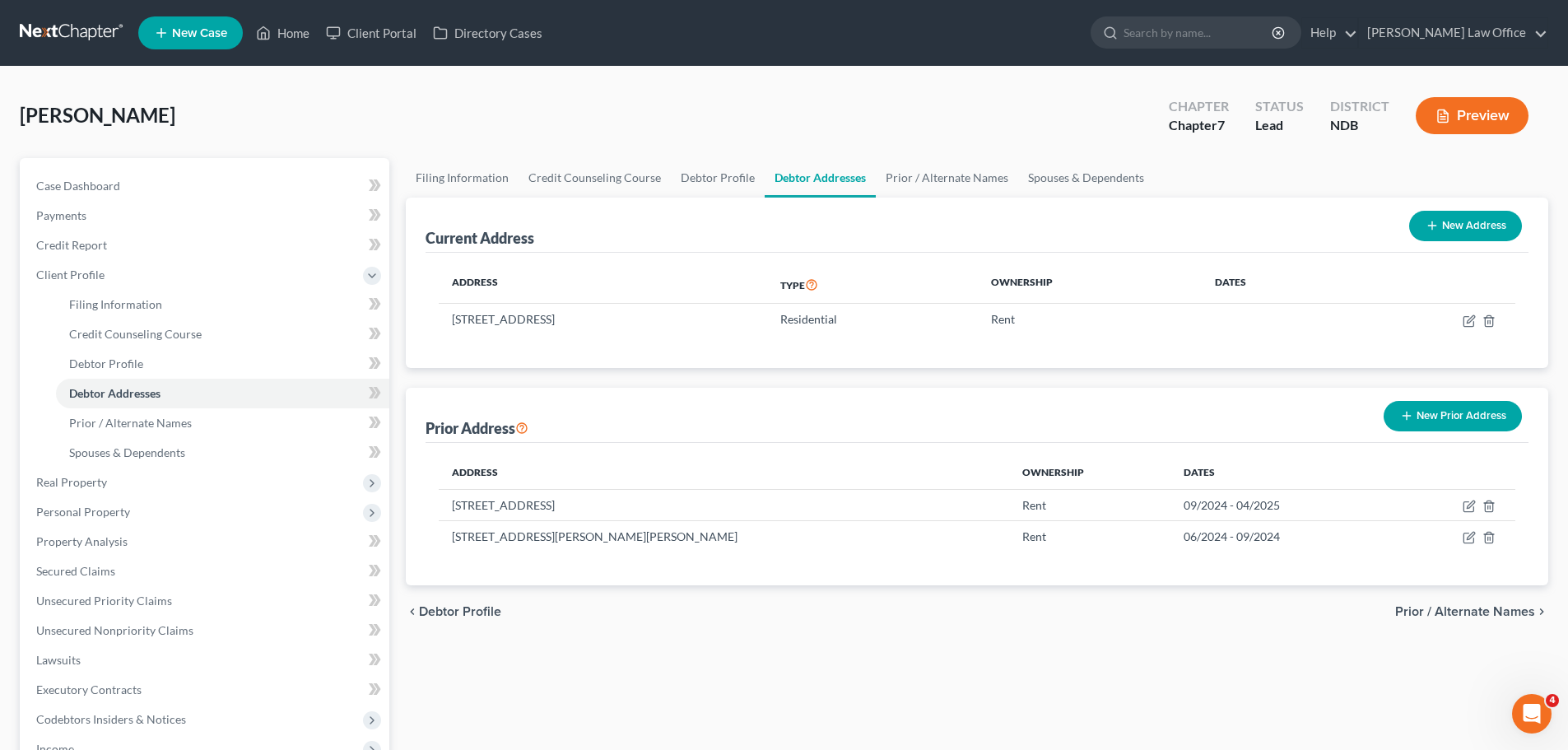
click at [1432, 411] on button "New Prior Address" at bounding box center [1452, 416] width 138 height 31
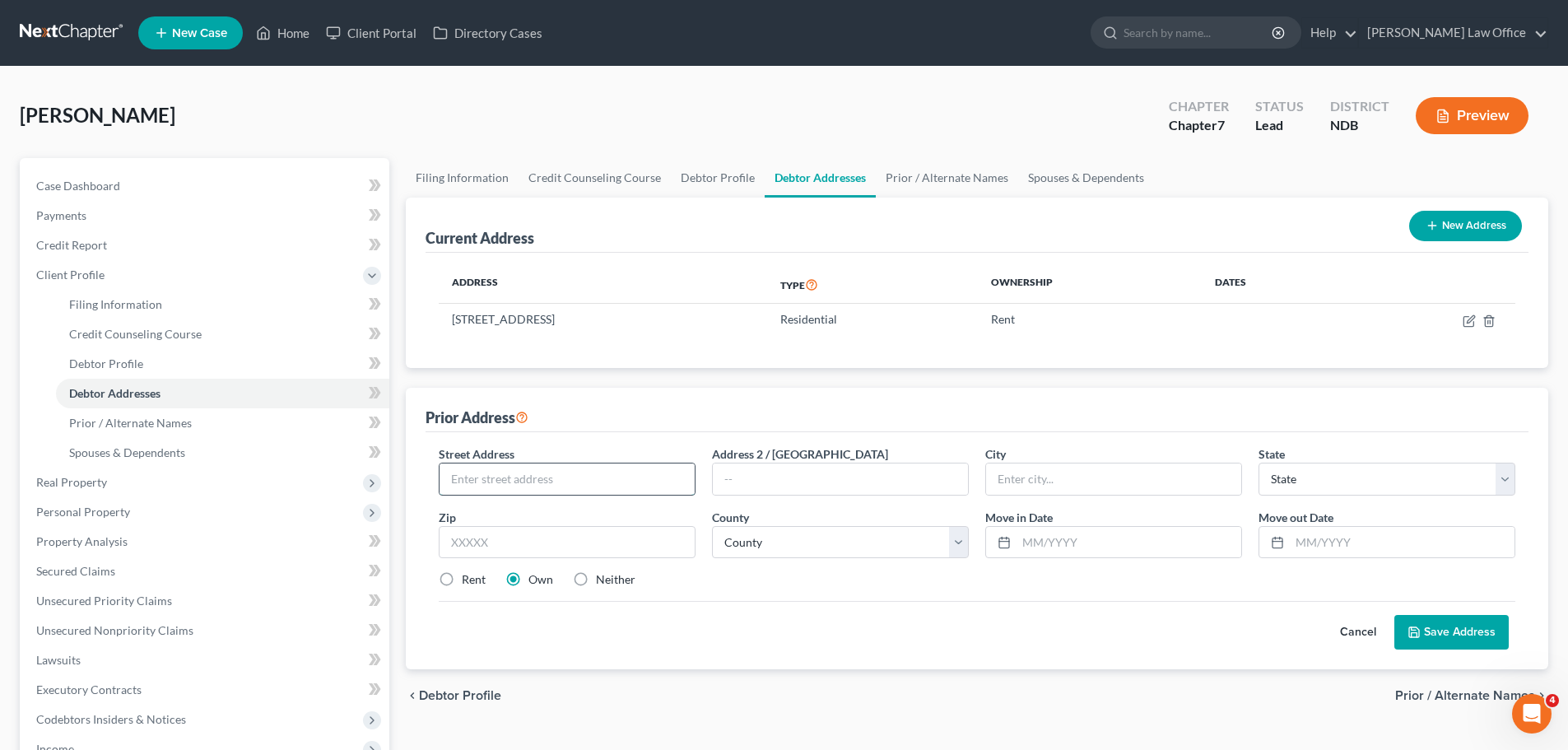
click at [478, 467] on input "text" at bounding box center [567, 479] width 255 height 31
type input "[STREET_ADDRESS]"
type input "46953"
type input "[PERSON_NAME]"
select select "15"
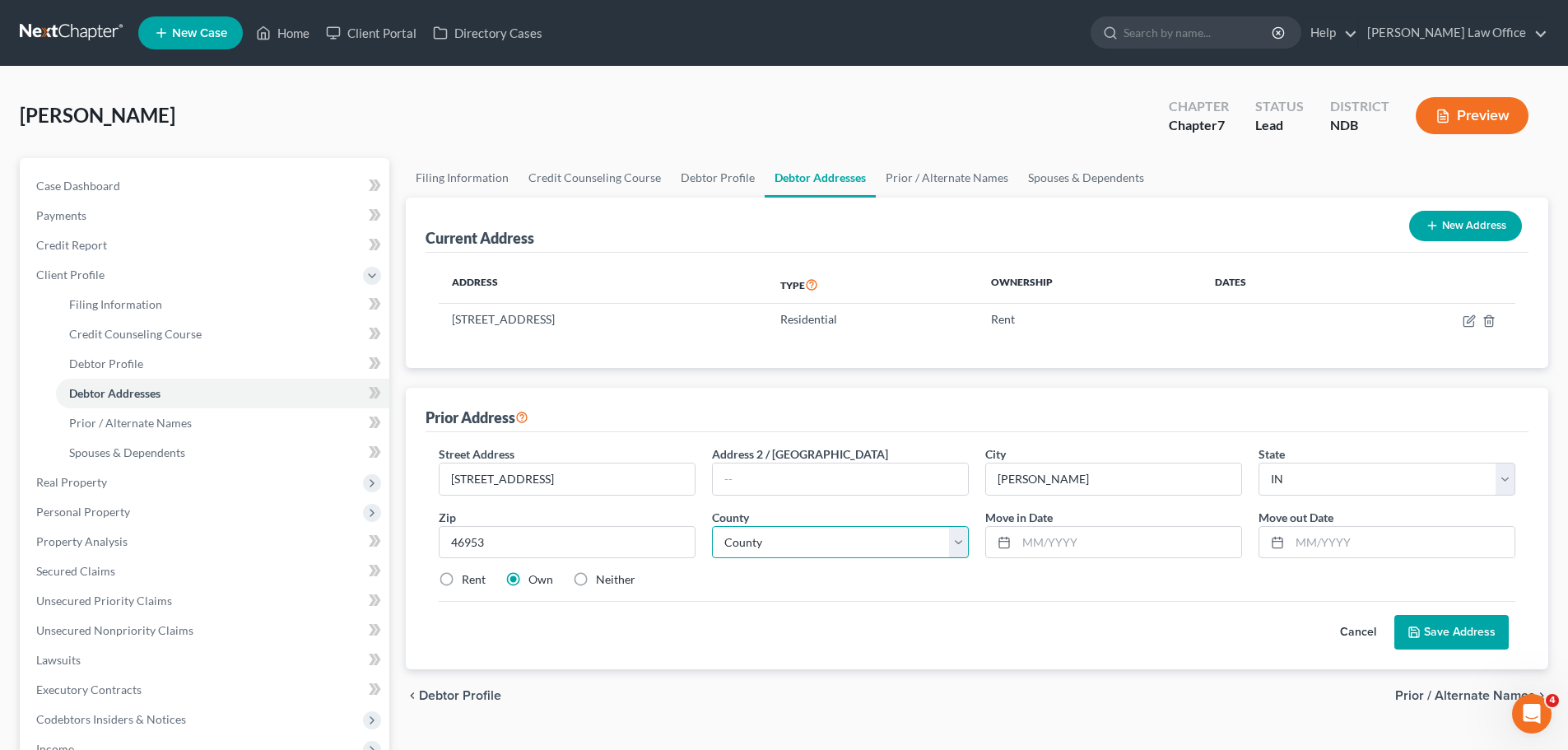
click at [955, 541] on select "County [GEOGRAPHIC_DATA] [GEOGRAPHIC_DATA] [GEOGRAPHIC_DATA] [GEOGRAPHIC_DATA] …" at bounding box center [840, 542] width 257 height 33
select select "26"
click at [712, 526] on select "County [GEOGRAPHIC_DATA] [GEOGRAPHIC_DATA] [GEOGRAPHIC_DATA] [GEOGRAPHIC_DATA] …" at bounding box center [840, 542] width 257 height 33
click at [1084, 548] on input "text" at bounding box center [1128, 542] width 224 height 31
type input "02/2023"
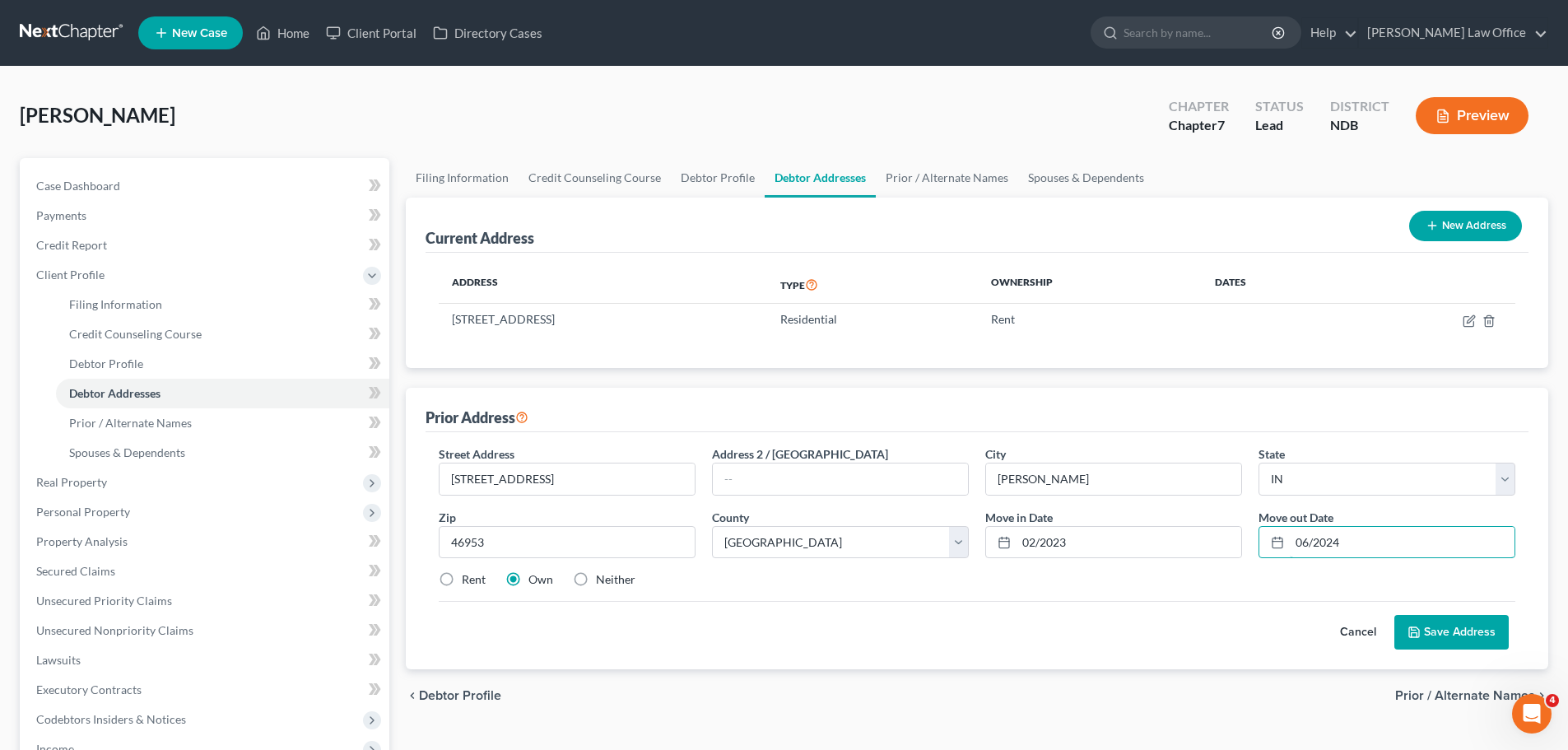
type input "06/2024"
click at [462, 576] on label "Rent" at bounding box center [474, 579] width 24 height 17
click at [469, 576] on input "Rent" at bounding box center [474, 576] width 11 height 11
radio input "true"
click at [1471, 628] on button "Save Address" at bounding box center [1451, 632] width 114 height 35
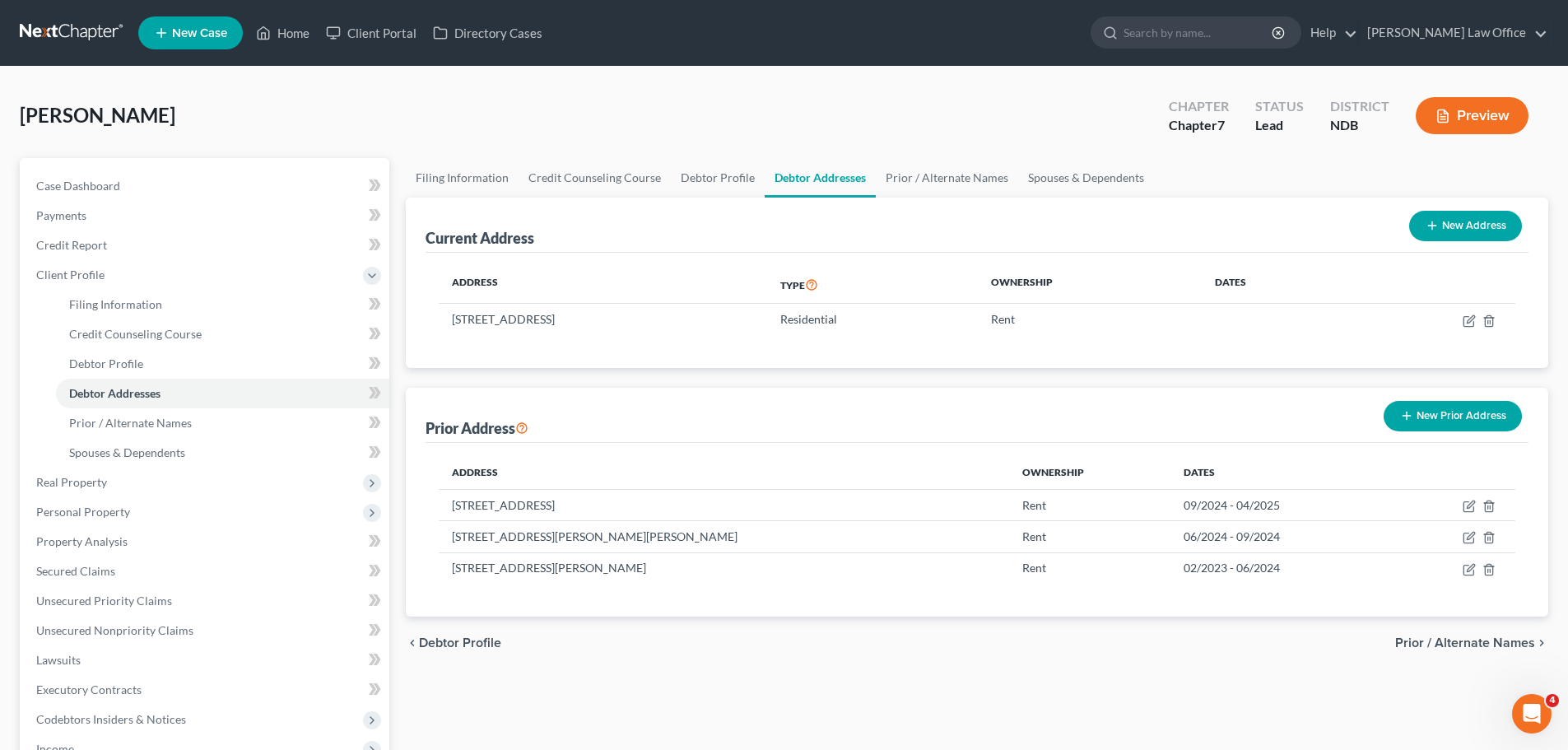
click at [1446, 421] on button "New Prior Address" at bounding box center [1452, 416] width 138 height 31
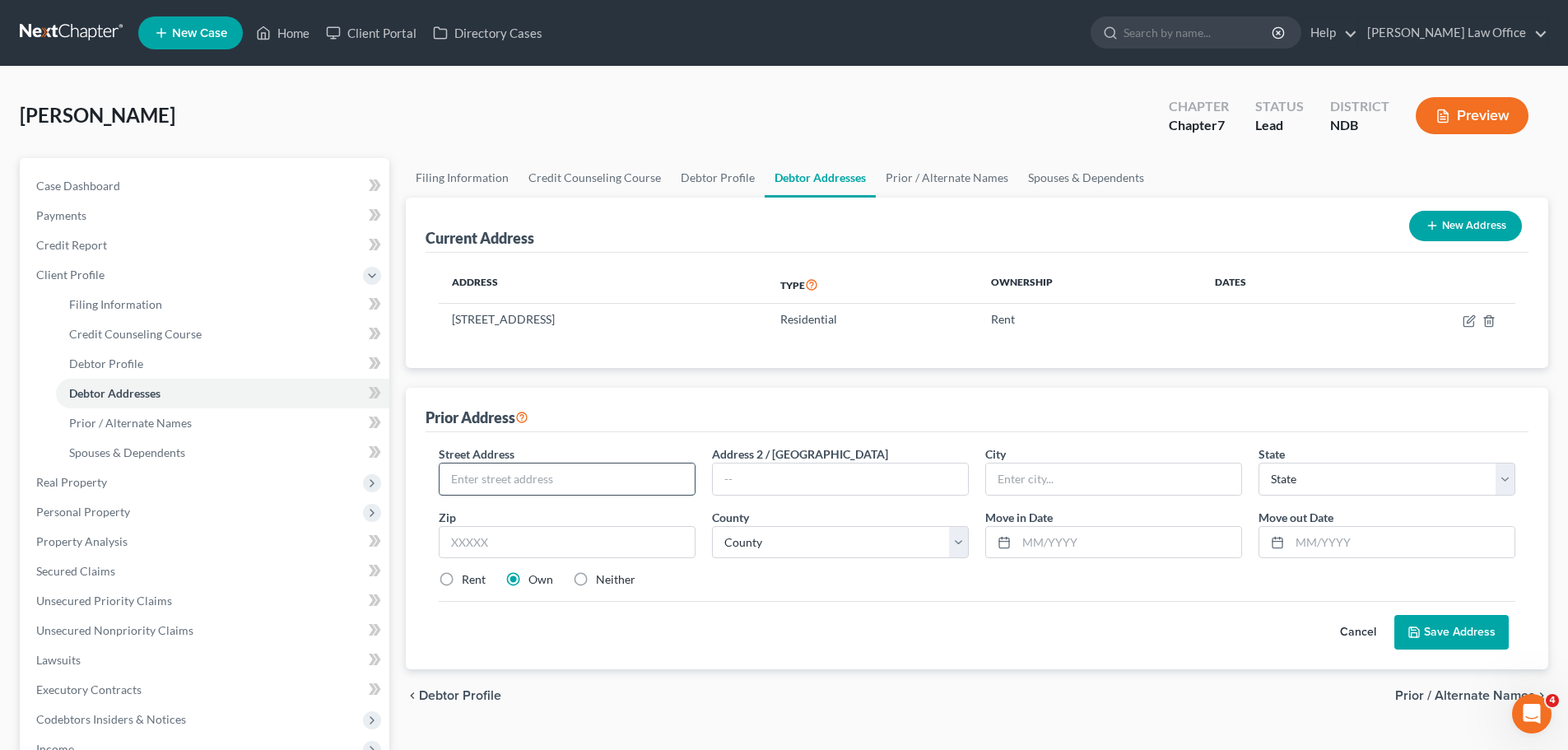
click at [482, 472] on input "text" at bounding box center [567, 479] width 255 height 31
type input "[STREET_ADDRESS]"
type input "48174"
type input "Romulus"
select select "23"
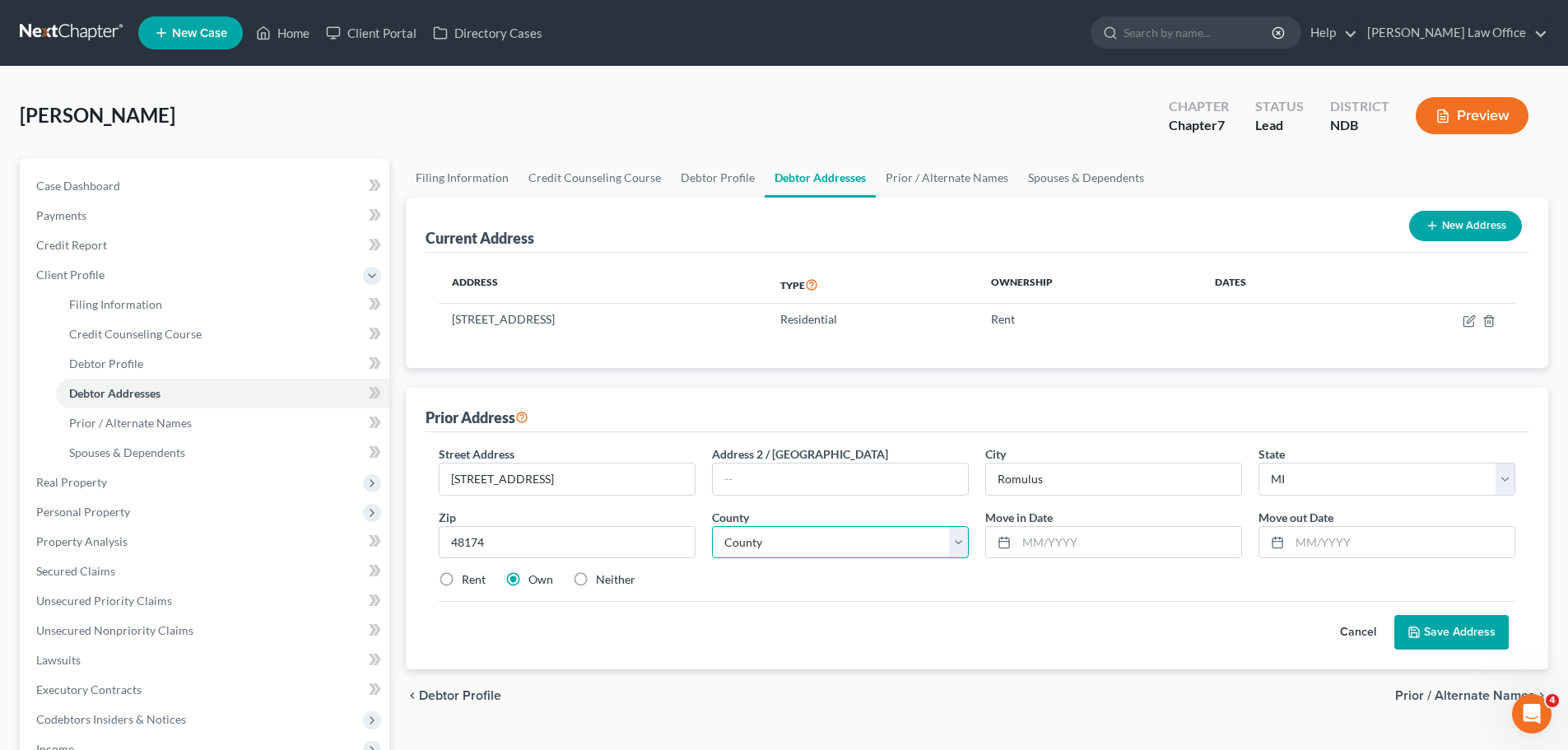
click at [958, 543] on select "[GEOGRAPHIC_DATA] [GEOGRAPHIC_DATA] [GEOGRAPHIC_DATA] [GEOGRAPHIC_DATA] [GEOGRA…" at bounding box center [840, 542] width 257 height 33
select select "81"
click at [712, 526] on select "[GEOGRAPHIC_DATA] [GEOGRAPHIC_DATA] [GEOGRAPHIC_DATA] [GEOGRAPHIC_DATA] [GEOGRA…" at bounding box center [840, 542] width 257 height 33
click at [462, 582] on label "Rent" at bounding box center [474, 579] width 24 height 17
click at [469, 582] on input "Rent" at bounding box center [474, 576] width 11 height 11
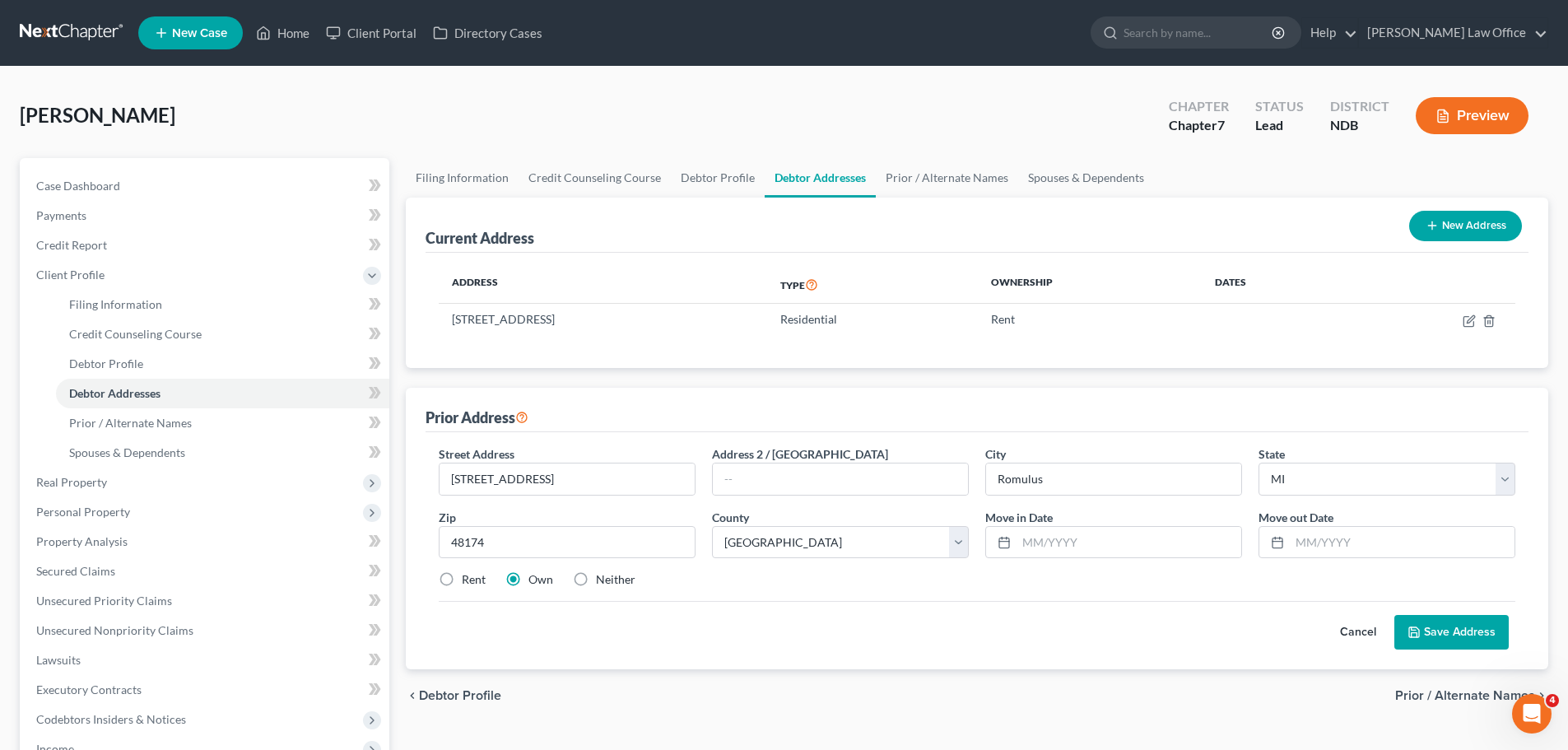
radio input "true"
click at [1032, 546] on input "text" at bounding box center [1128, 542] width 224 height 31
type input "08/20163"
type input "02/2023"
click at [1469, 628] on button "Save Address" at bounding box center [1451, 632] width 114 height 35
